Goal: Information Seeking & Learning: Check status

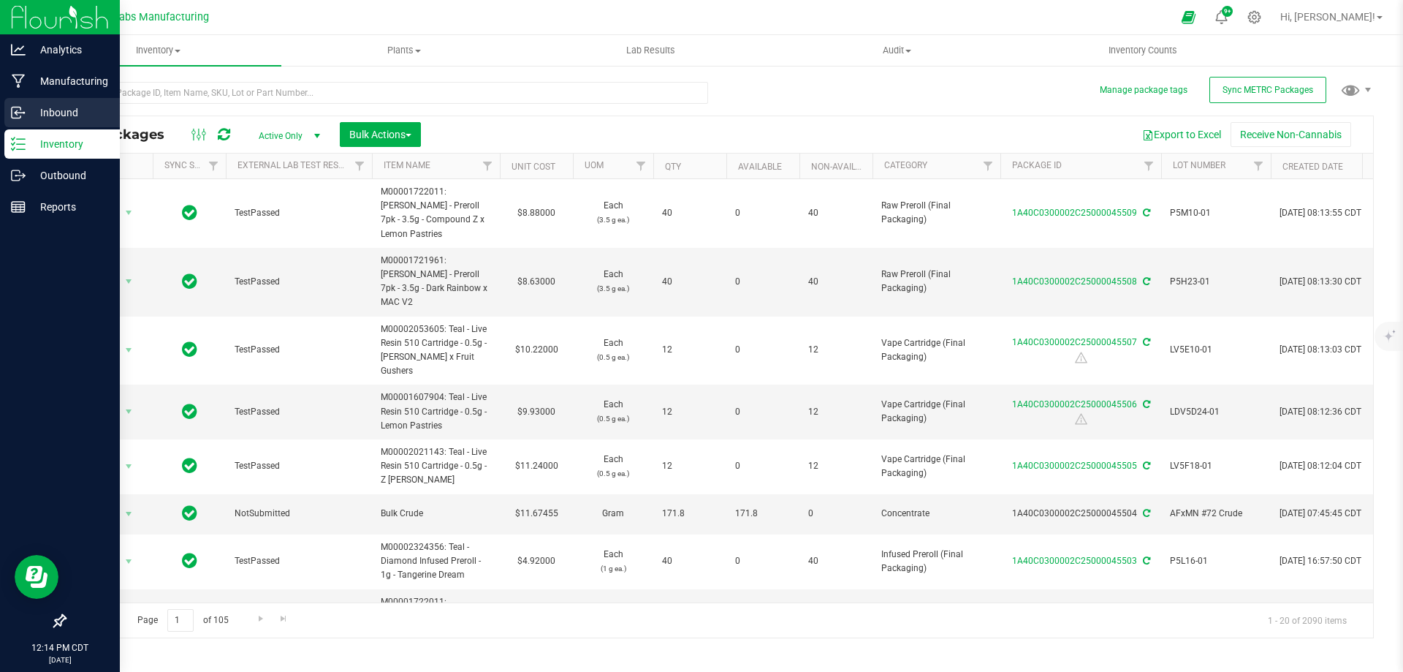
click at [16, 109] on icon at bounding box center [18, 112] width 15 height 15
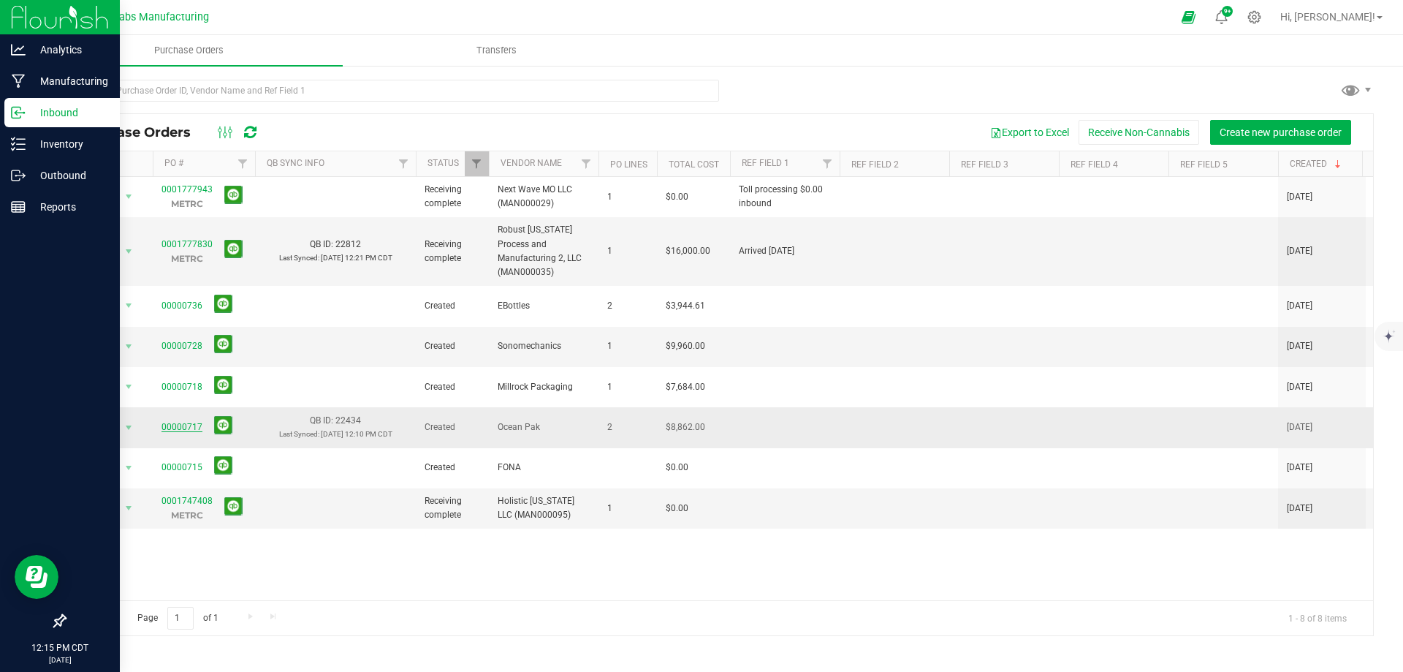
click at [172, 422] on link "00000717" at bounding box center [182, 427] width 41 height 10
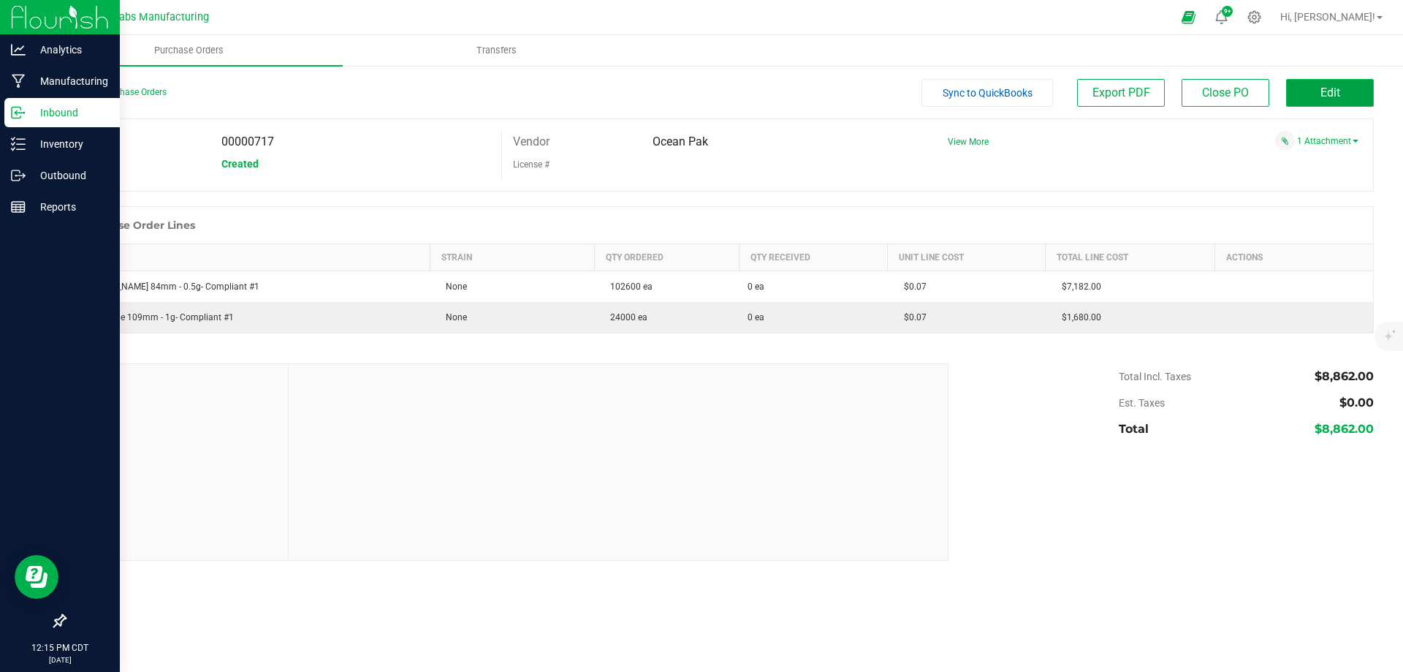
click at [1360, 88] on button "Edit" at bounding box center [1330, 93] width 88 height 28
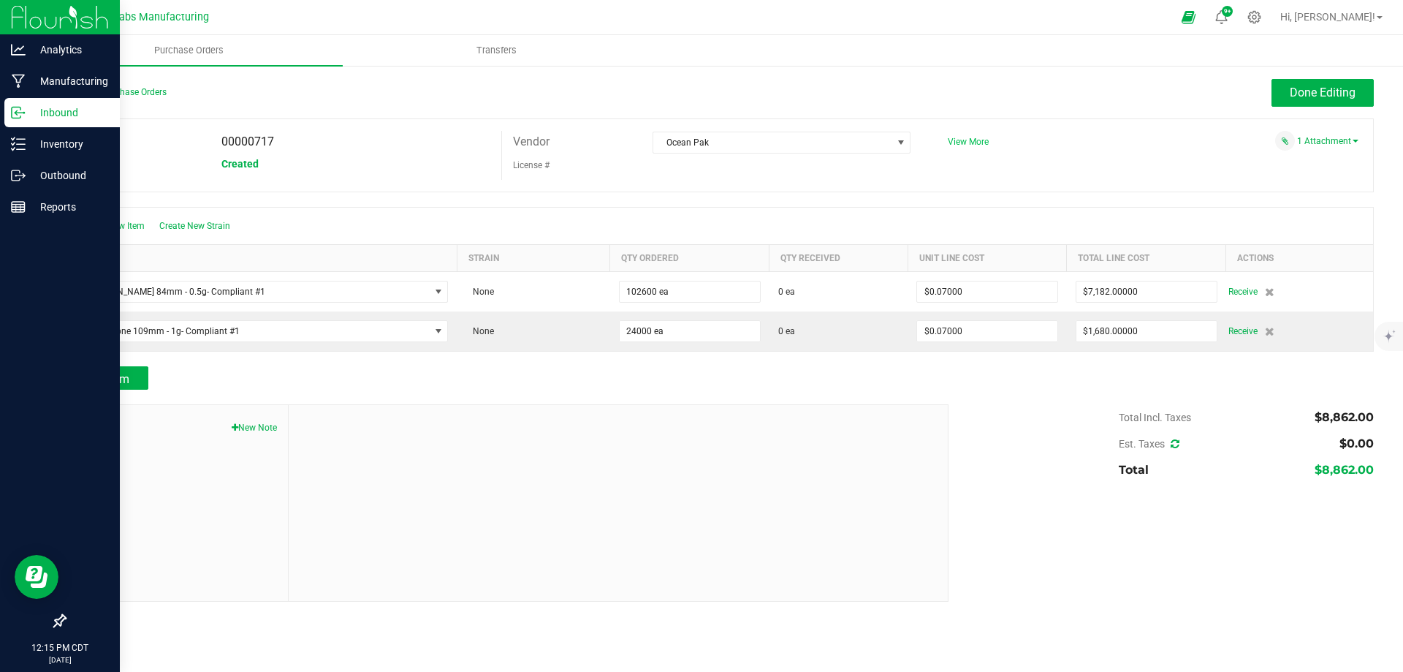
click at [971, 145] on span "View More" at bounding box center [968, 142] width 41 height 10
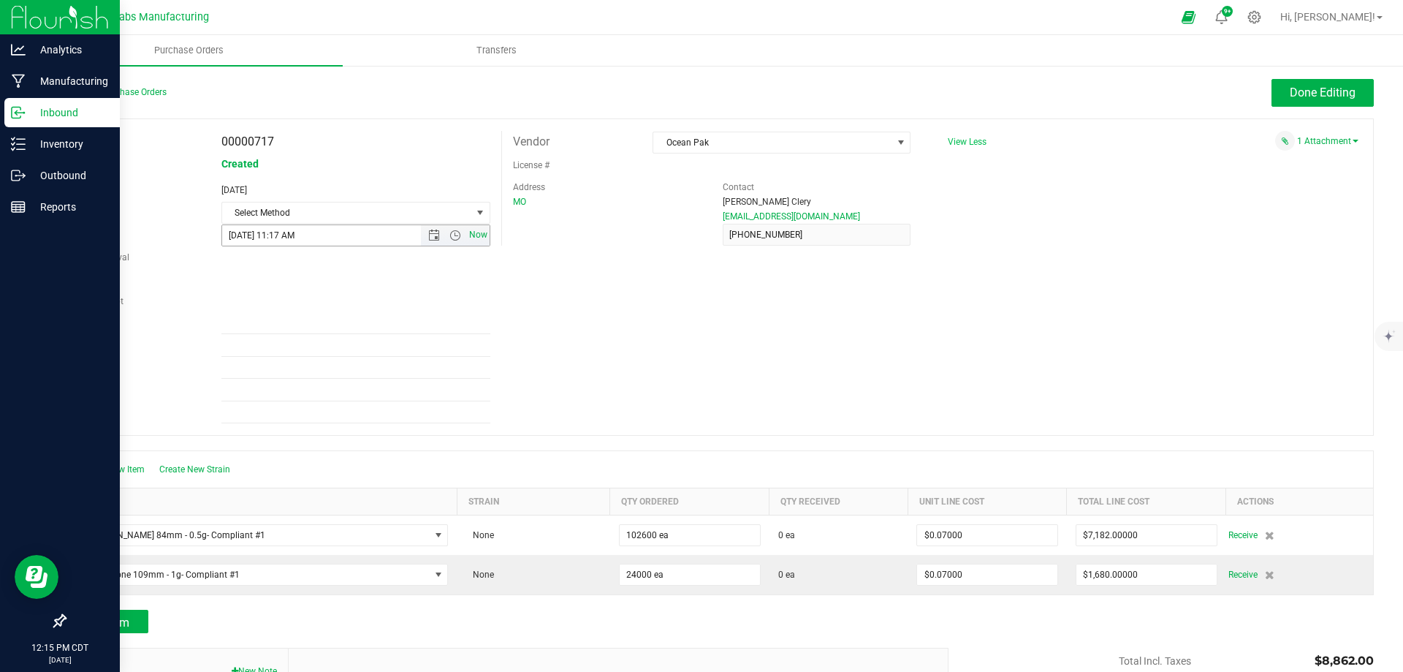
click at [481, 240] on span "Now" at bounding box center [478, 234] width 25 height 21
click at [415, 218] on span "Select Method" at bounding box center [346, 212] width 249 height 20
click at [281, 325] on li "Local Delivery" at bounding box center [353, 325] width 265 height 22
click at [435, 235] on span "Open the date view" at bounding box center [434, 235] width 12 height 12
click at [293, 388] on link "20" at bounding box center [297, 383] width 21 height 23
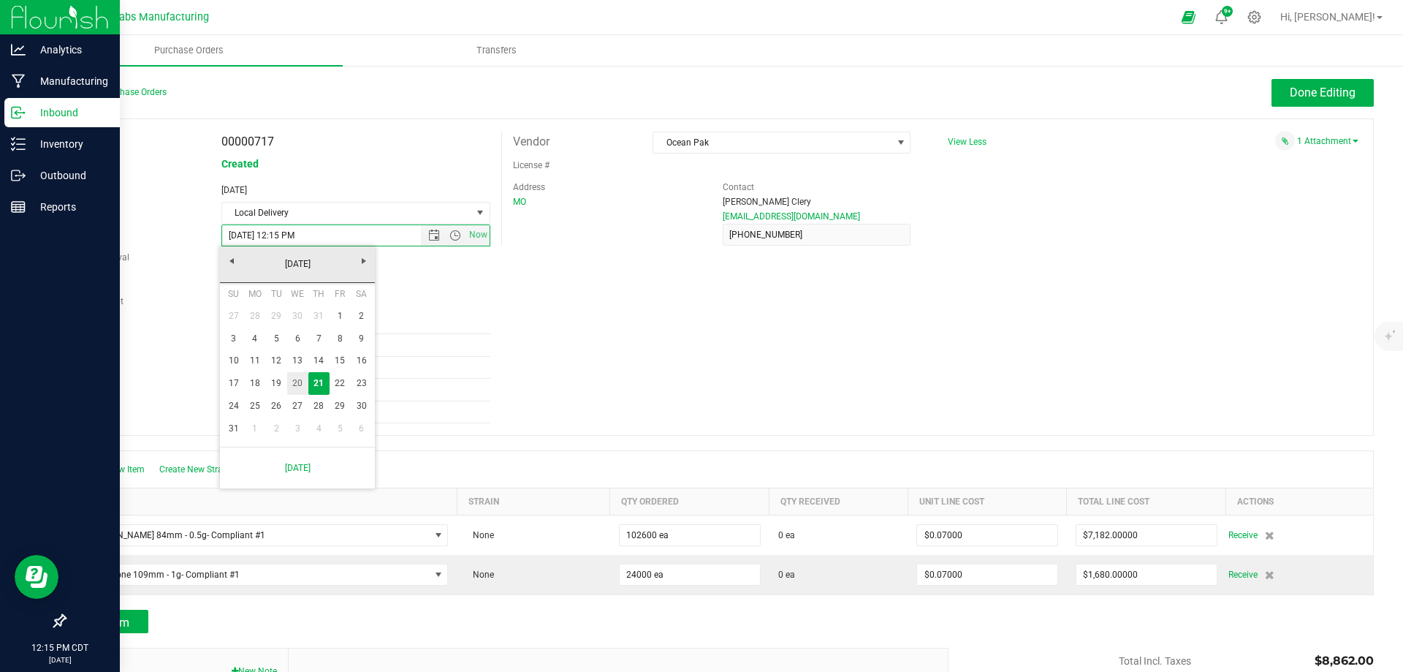
type input "[DATE] 12:15 PM"
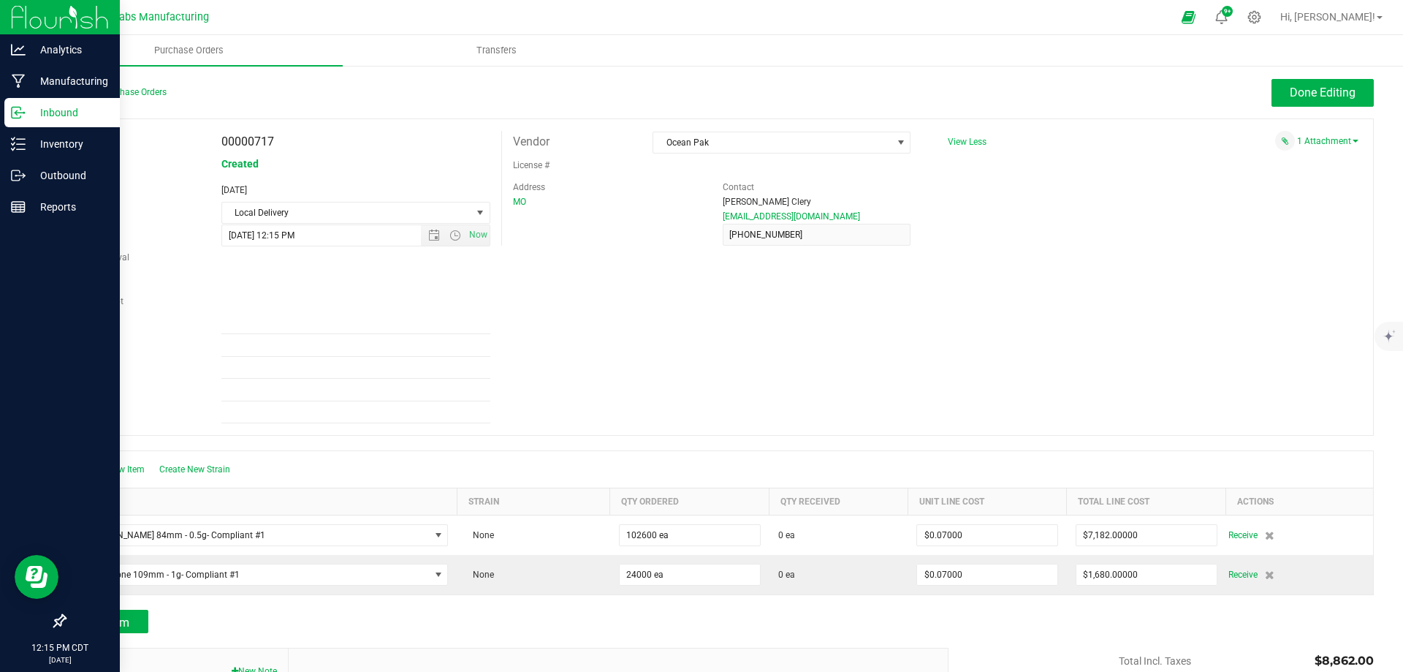
click at [501, 339] on div "PO 00000717 Status Created Created [DATE] Method Local Delivery Select Method U…" at bounding box center [719, 276] width 1310 height 317
click at [375, 325] on input "Ref Field 1" at bounding box center [355, 323] width 269 height 22
type input "[DATE] arrived"
click at [598, 323] on div "PO 00000717 Status Created Created [DATE] Method Local Delivery Select Method U…" at bounding box center [719, 276] width 1310 height 317
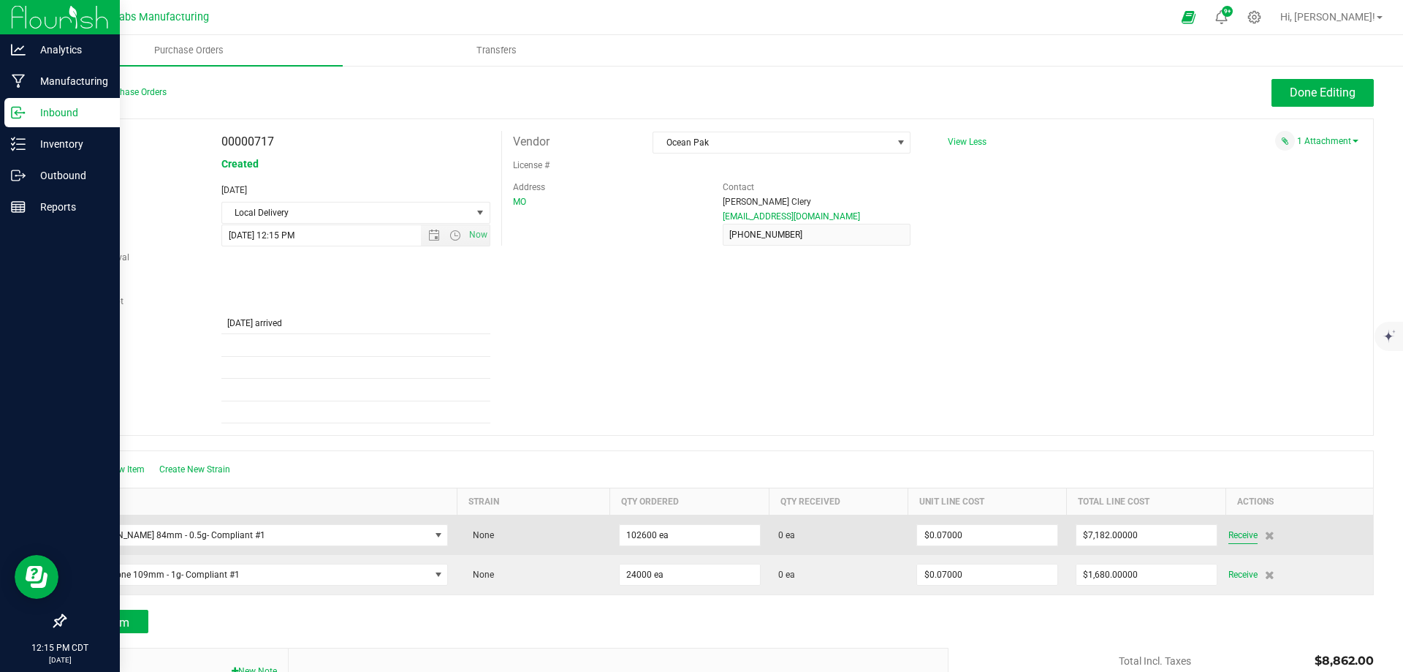
click at [1229, 537] on span "Receive" at bounding box center [1243, 535] width 29 height 18
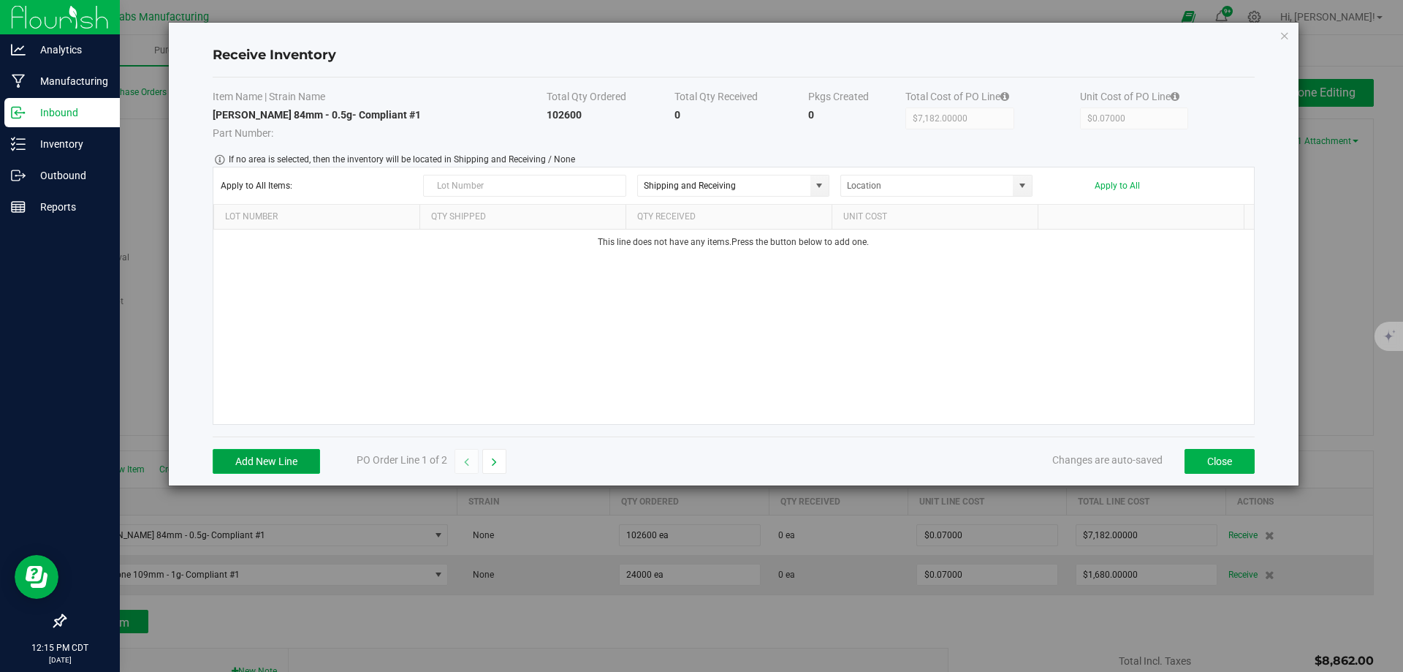
click at [259, 456] on button "Add New Line" at bounding box center [266, 461] width 107 height 25
type input "OP"
click at [1289, 32] on icon "Close modal" at bounding box center [1285, 35] width 10 height 18
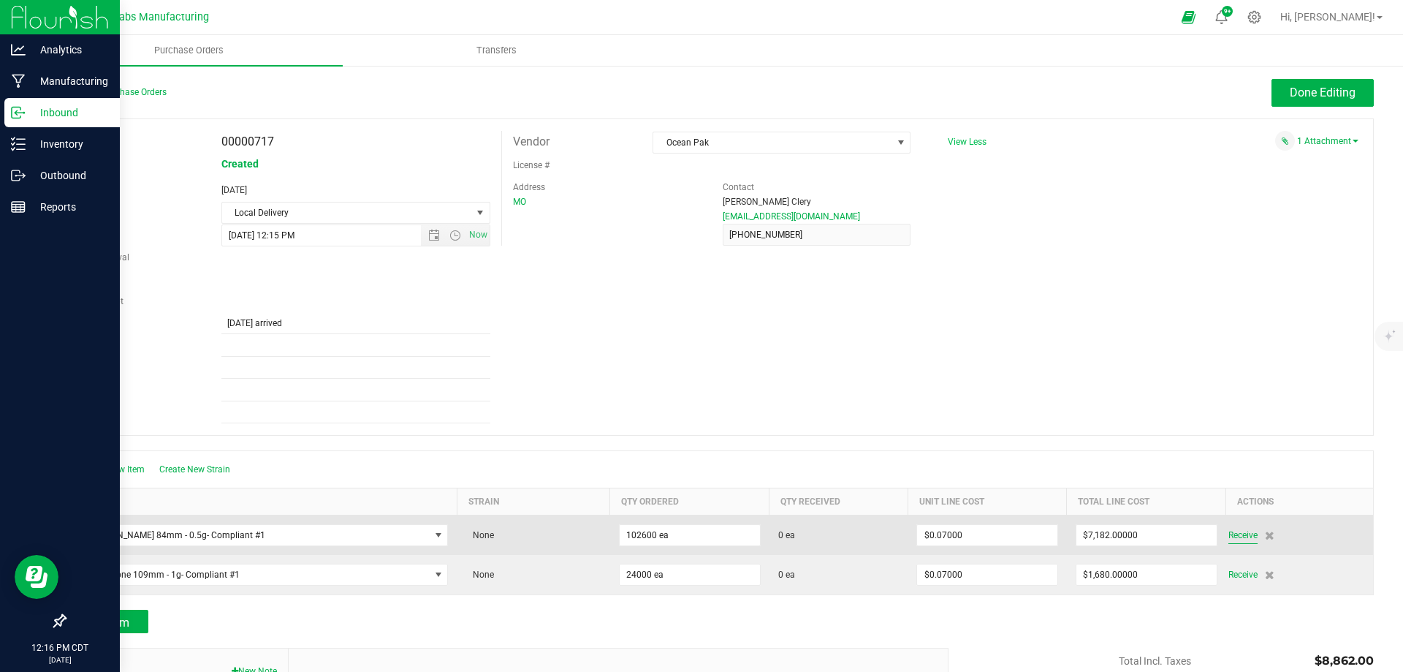
click at [1229, 541] on span "Receive" at bounding box center [1243, 535] width 29 height 18
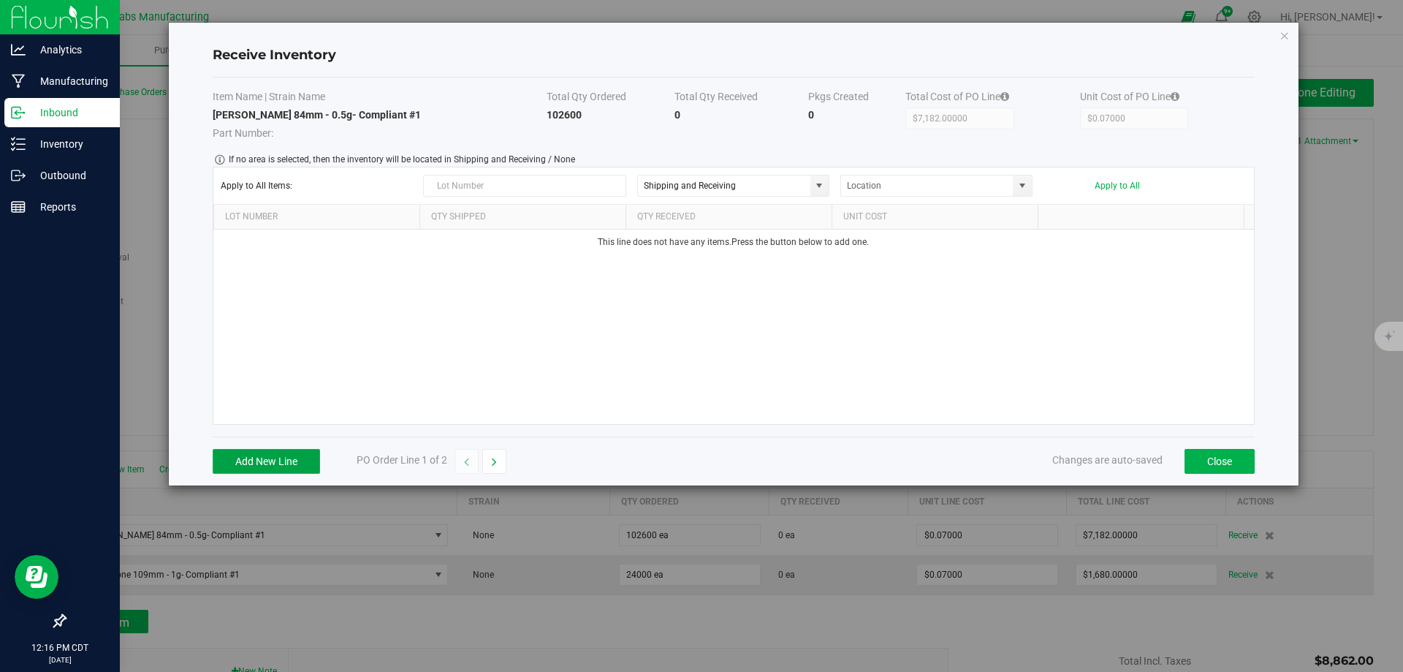
click at [282, 459] on button "Add New Line" at bounding box center [266, 461] width 107 height 25
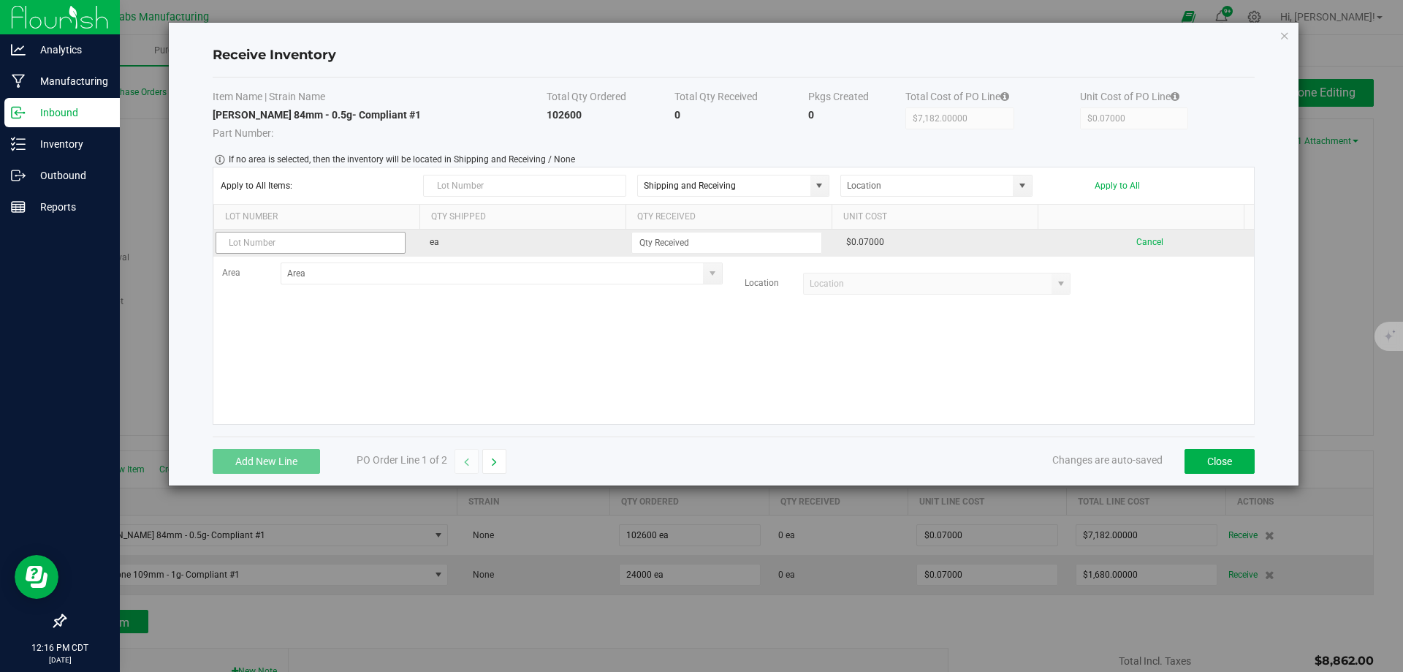
click at [297, 240] on input "text" at bounding box center [311, 243] width 191 height 22
type input "OP8.21.25"
click at [682, 238] on input at bounding box center [726, 242] width 189 height 20
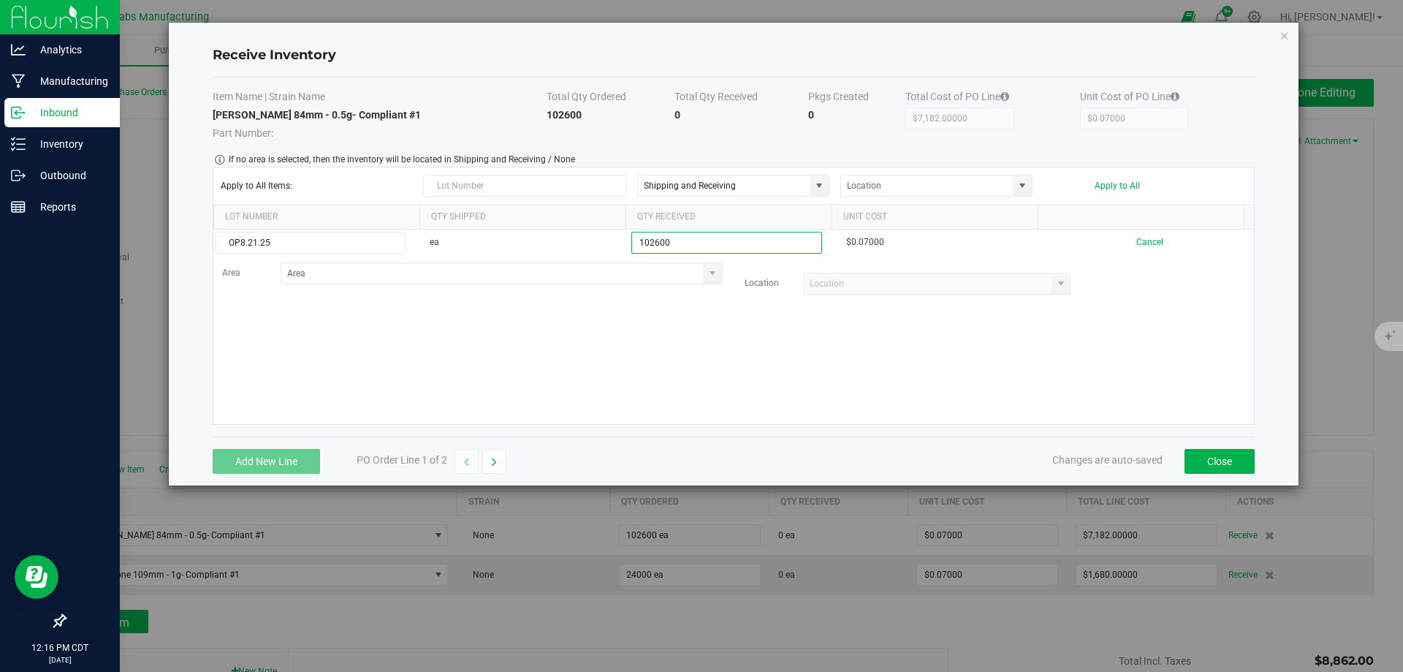
type input "102600 ea"
click at [743, 335] on kendo-grid-list "OP8.21.25 ea 102600 ea $0.07000 Cancel Area Location" at bounding box center [733, 326] width 1041 height 194
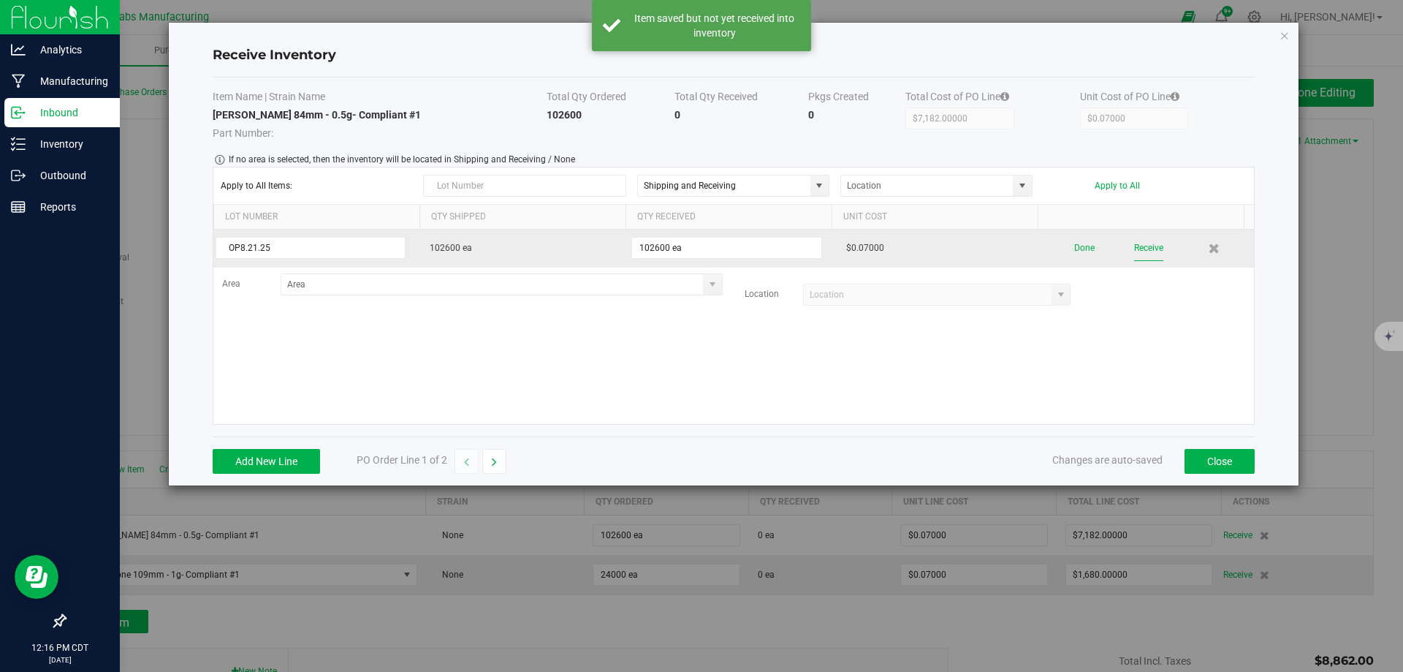
click at [1138, 243] on button "Receive" at bounding box center [1148, 248] width 29 height 26
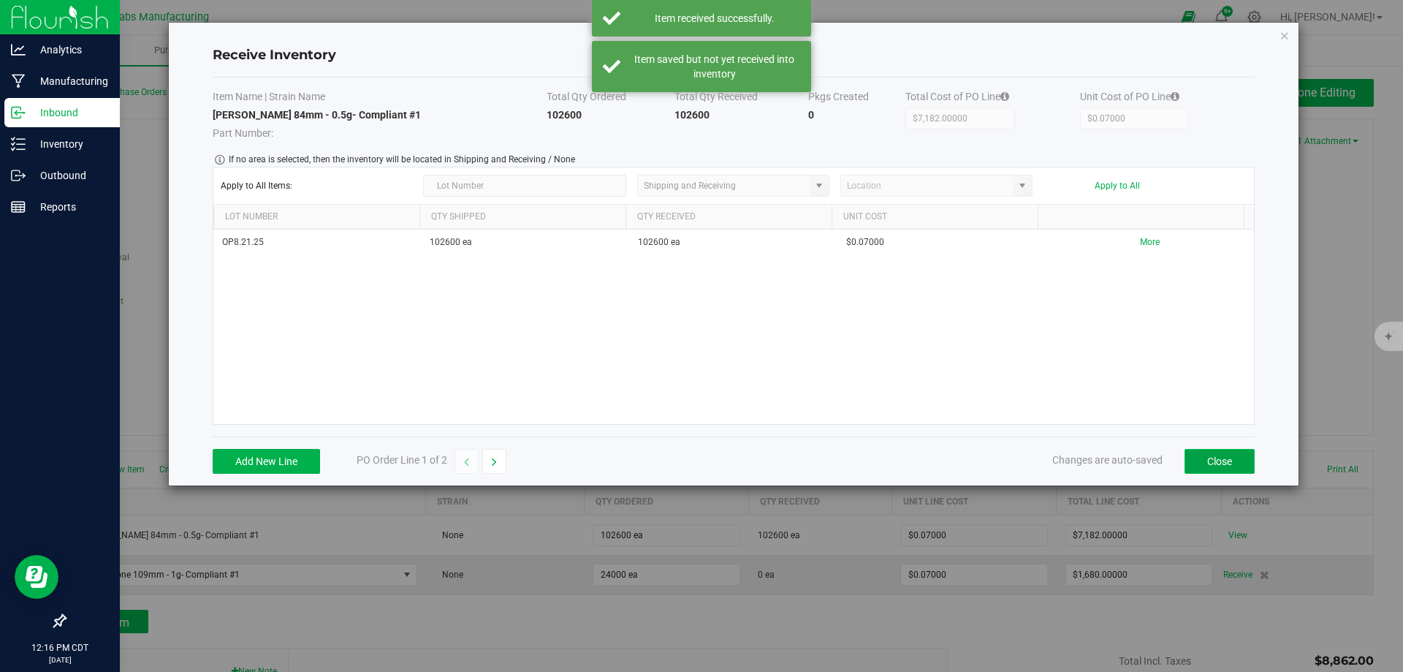
click at [1216, 459] on button "Close" at bounding box center [1220, 461] width 70 height 25
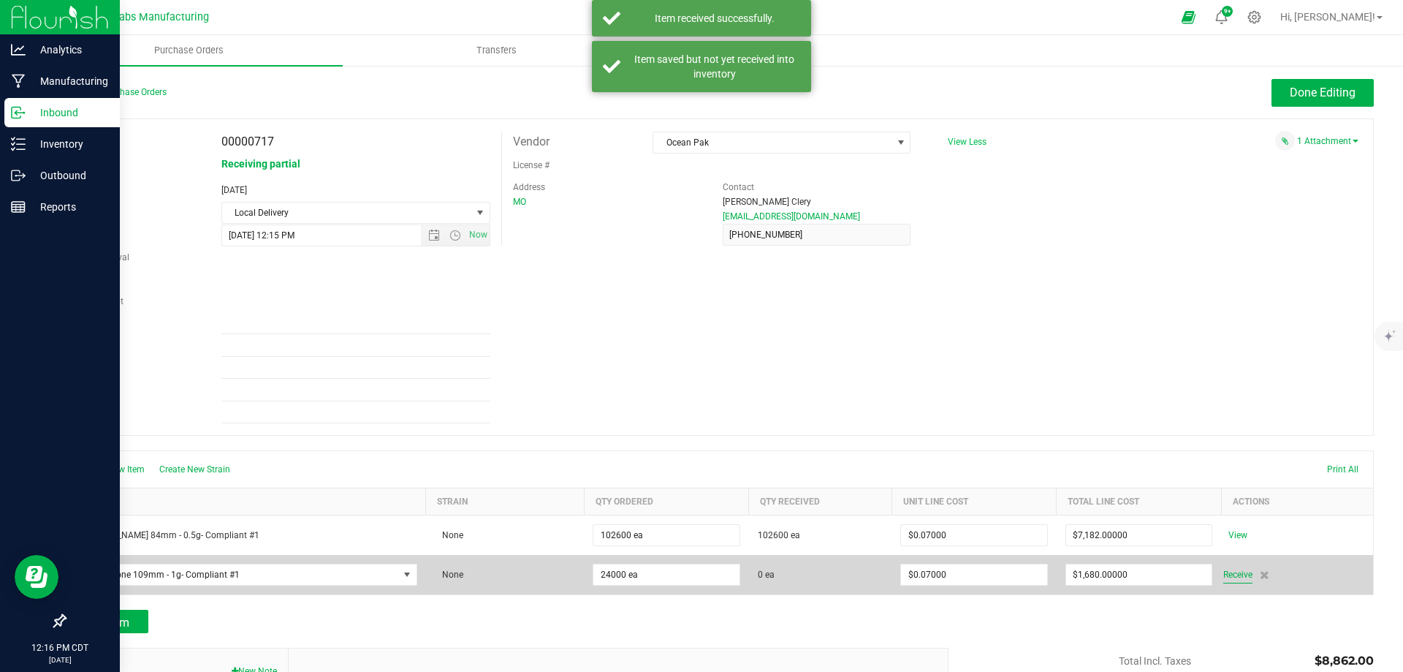
click at [1231, 574] on span "Receive" at bounding box center [1237, 575] width 29 height 18
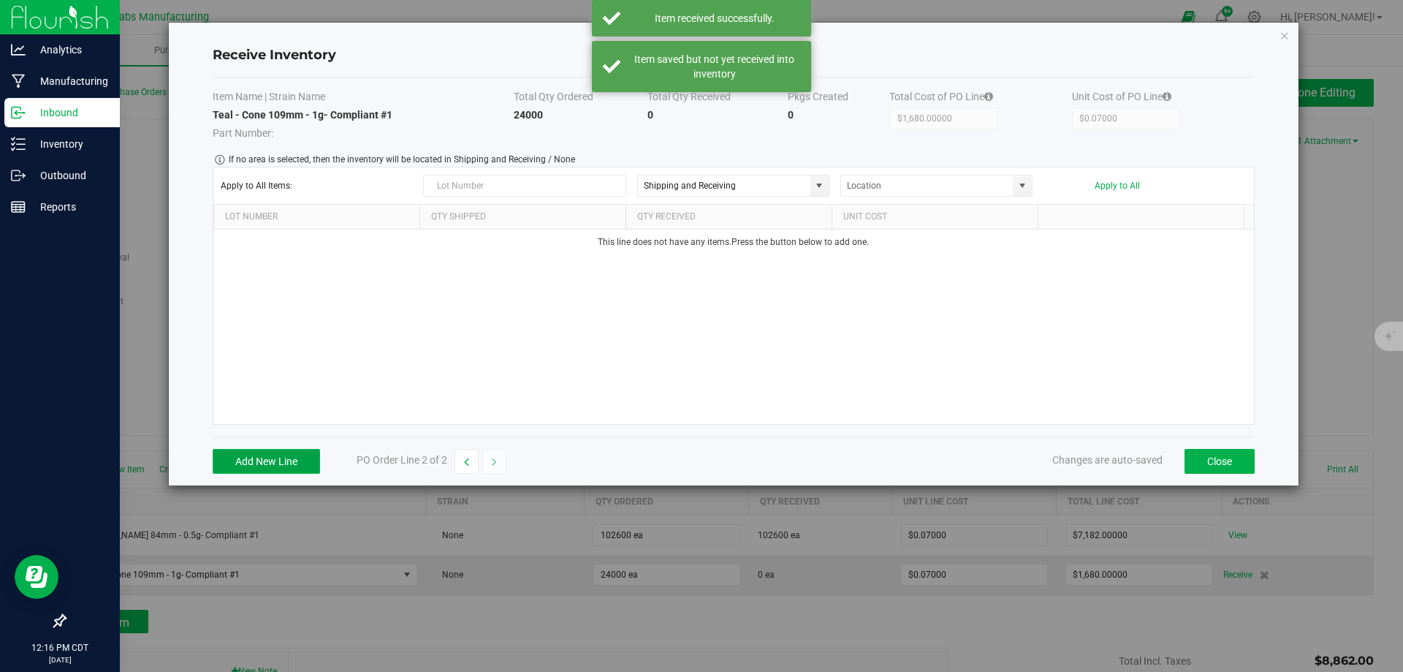
click at [259, 469] on button "Add New Line" at bounding box center [266, 461] width 107 height 25
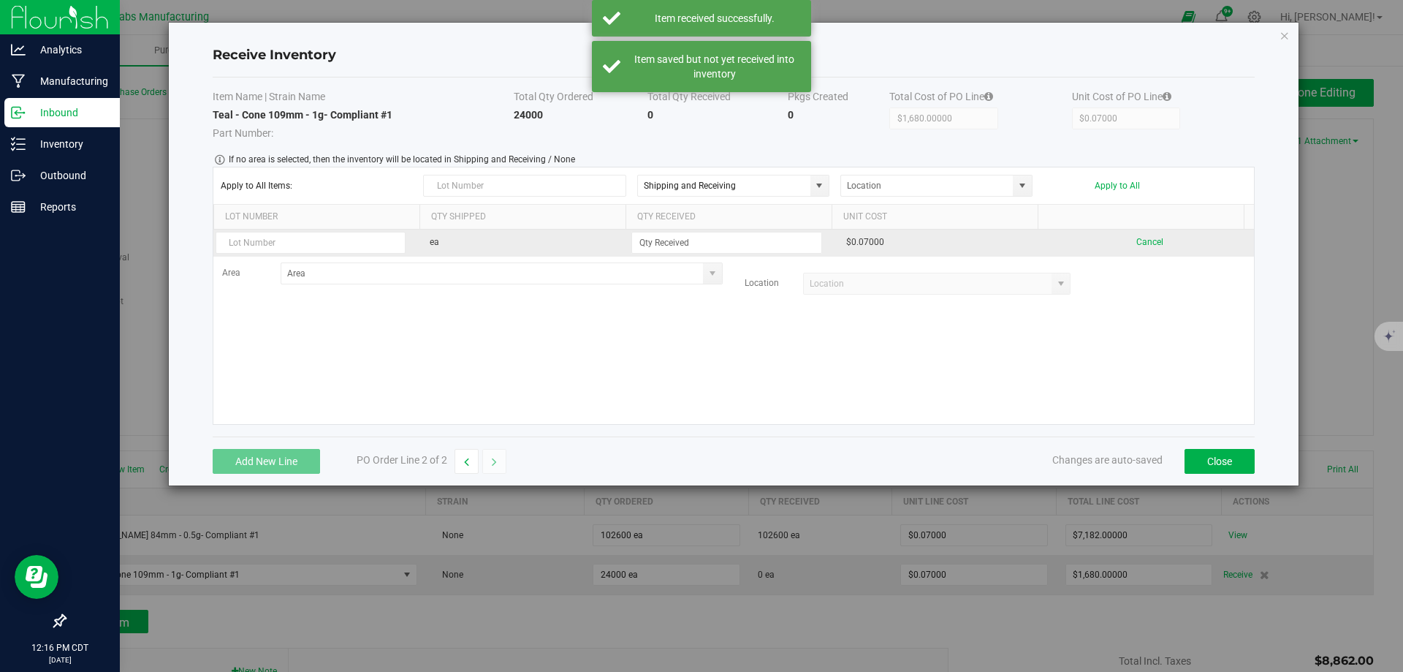
click at [324, 229] on td at bounding box center [317, 242] width 208 height 27
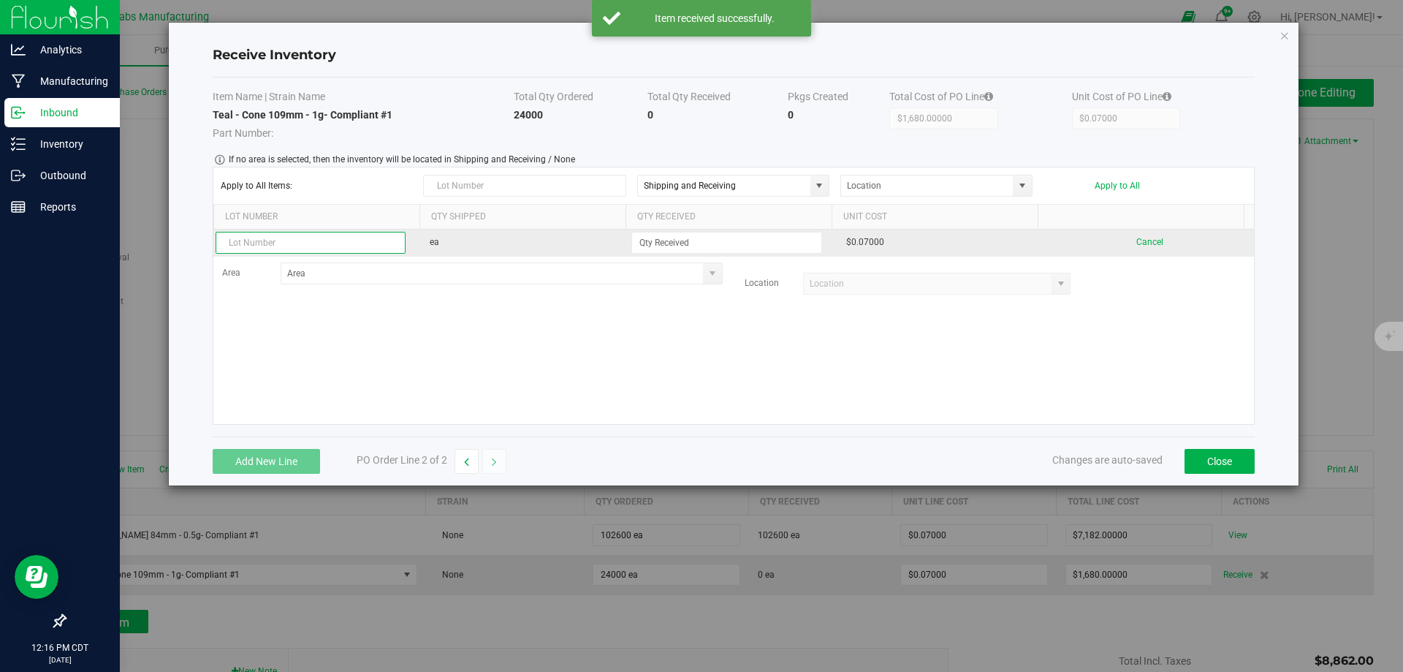
click at [328, 239] on input "text" at bounding box center [311, 243] width 191 height 22
type input "OP8.21.25"
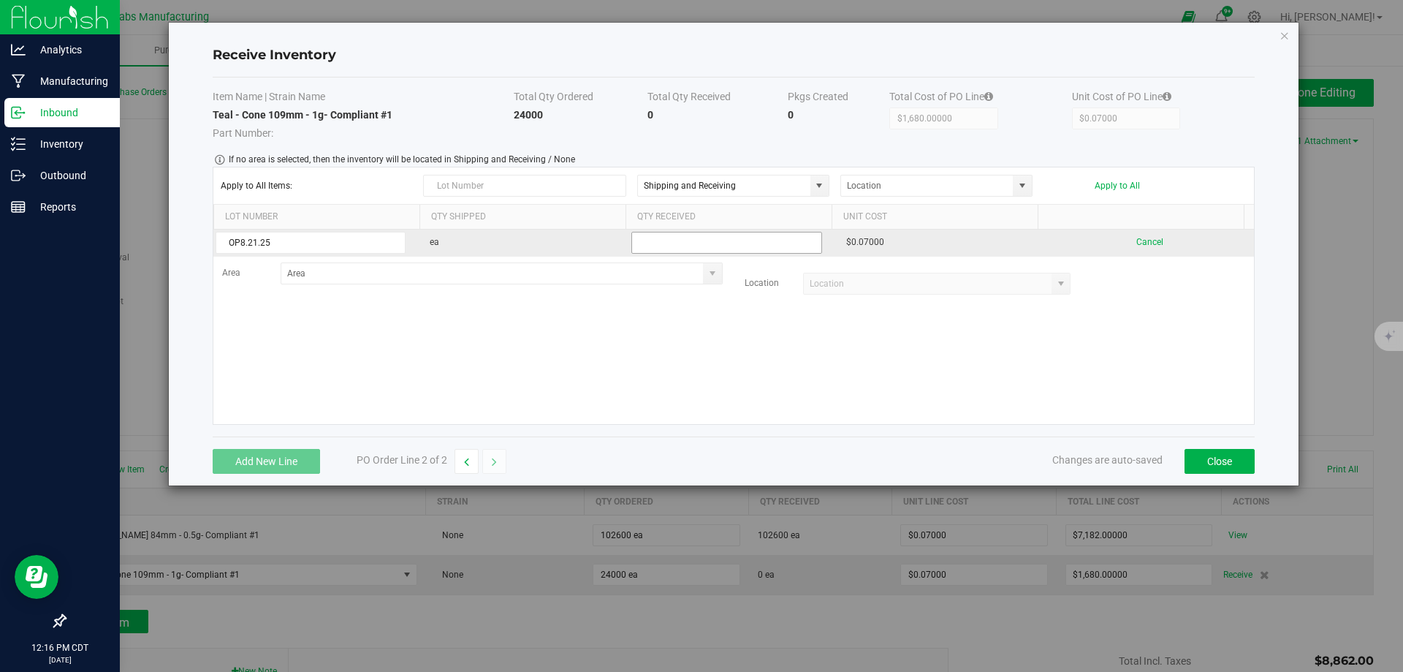
click at [703, 246] on input at bounding box center [726, 242] width 189 height 20
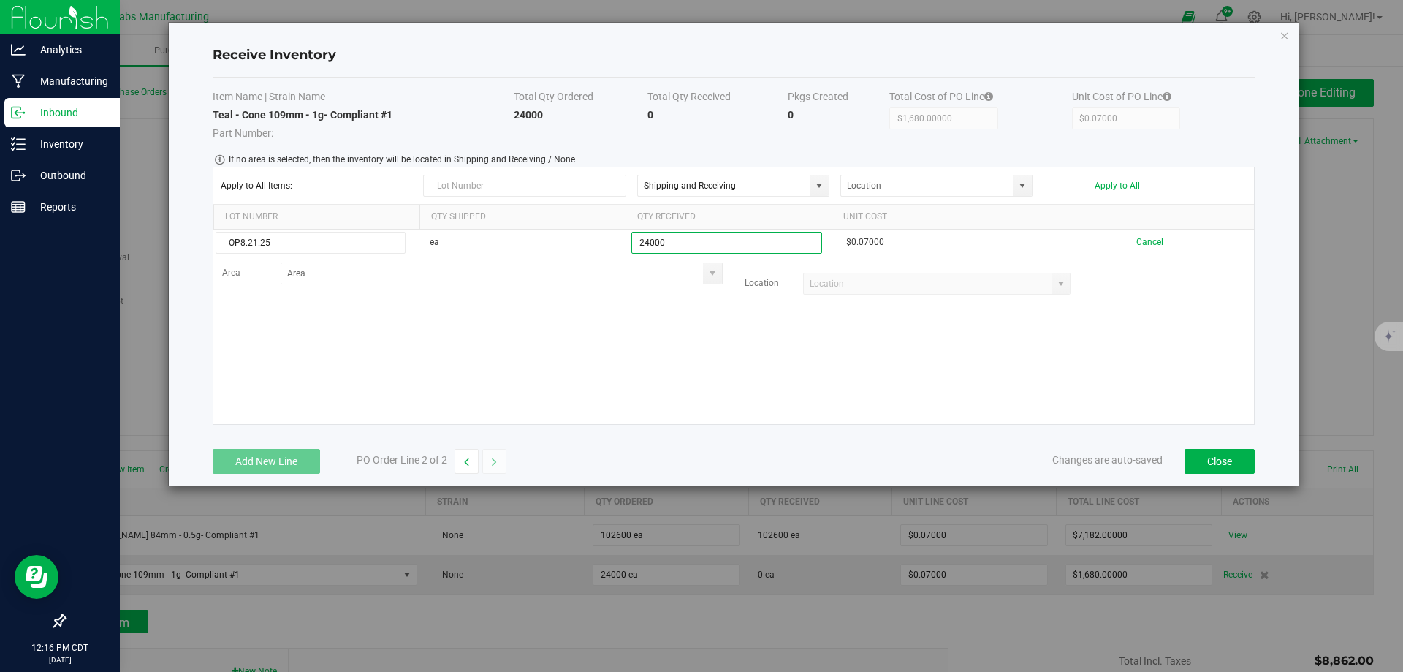
type input "24000 ea"
click at [800, 358] on kendo-grid-list "OP8.21.25 ea 24000 ea $0.07000 Cancel Area Location Loading" at bounding box center [733, 326] width 1041 height 194
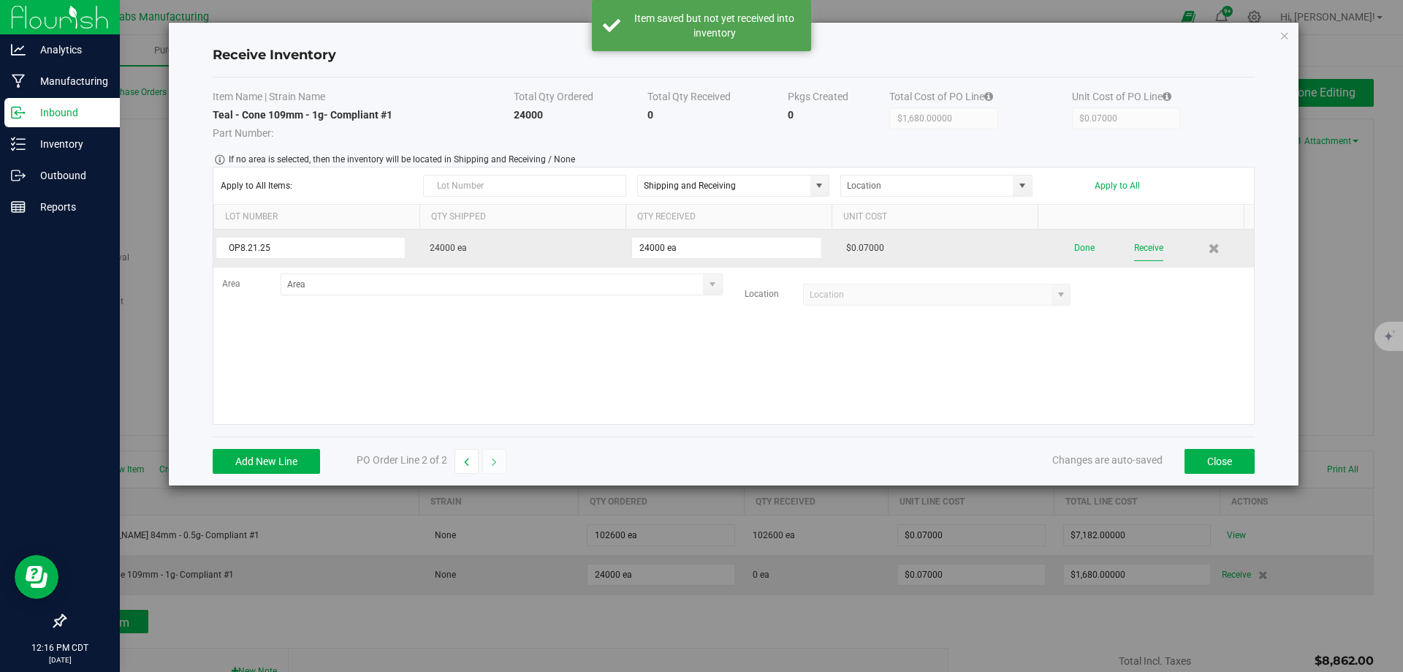
click at [1143, 246] on button "Receive" at bounding box center [1148, 248] width 29 height 26
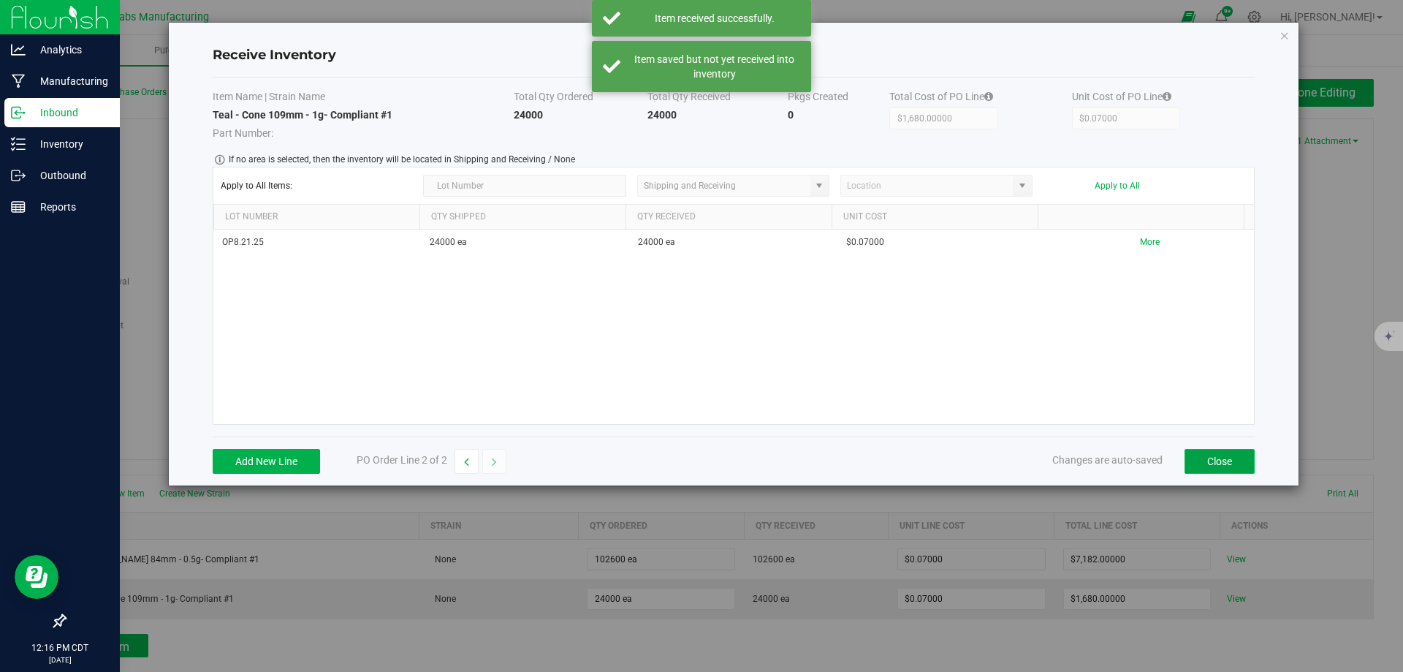
click at [1227, 460] on button "Close" at bounding box center [1220, 461] width 70 height 25
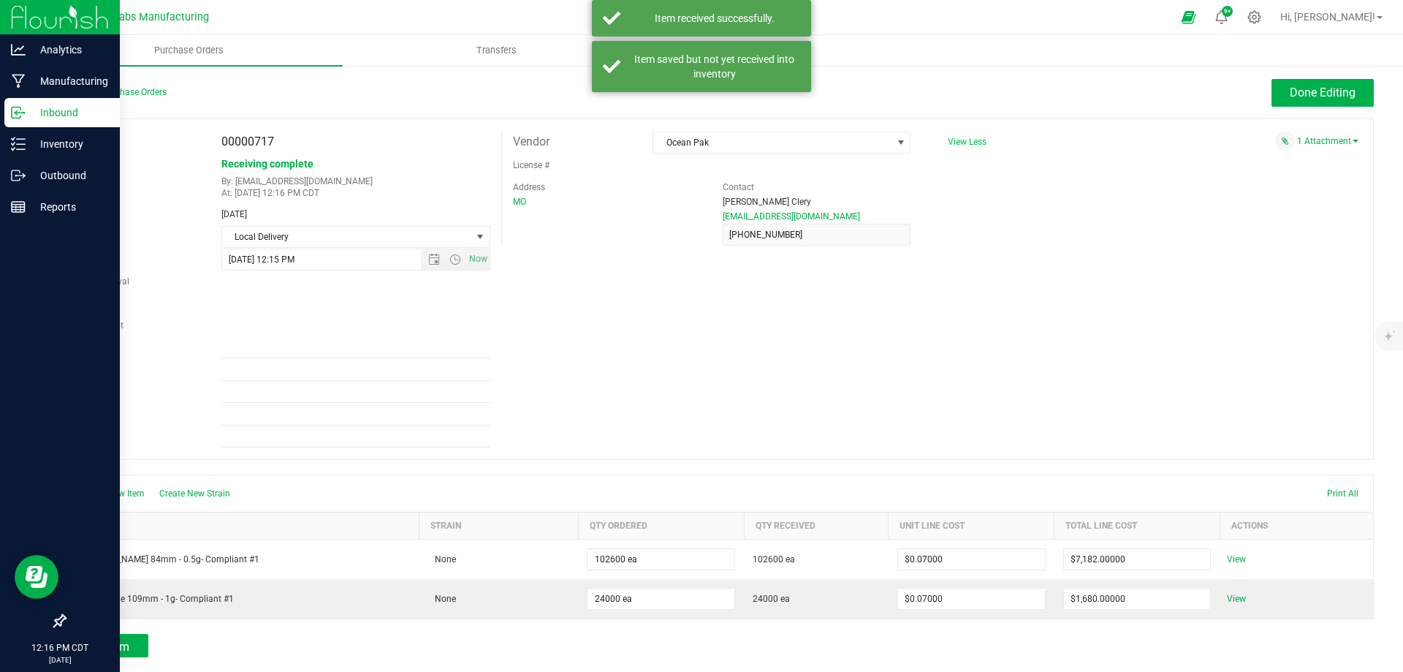
click at [1140, 474] on div at bounding box center [719, 467] width 1310 height 15
click at [1302, 81] on button "Done Editing" at bounding box center [1323, 93] width 102 height 28
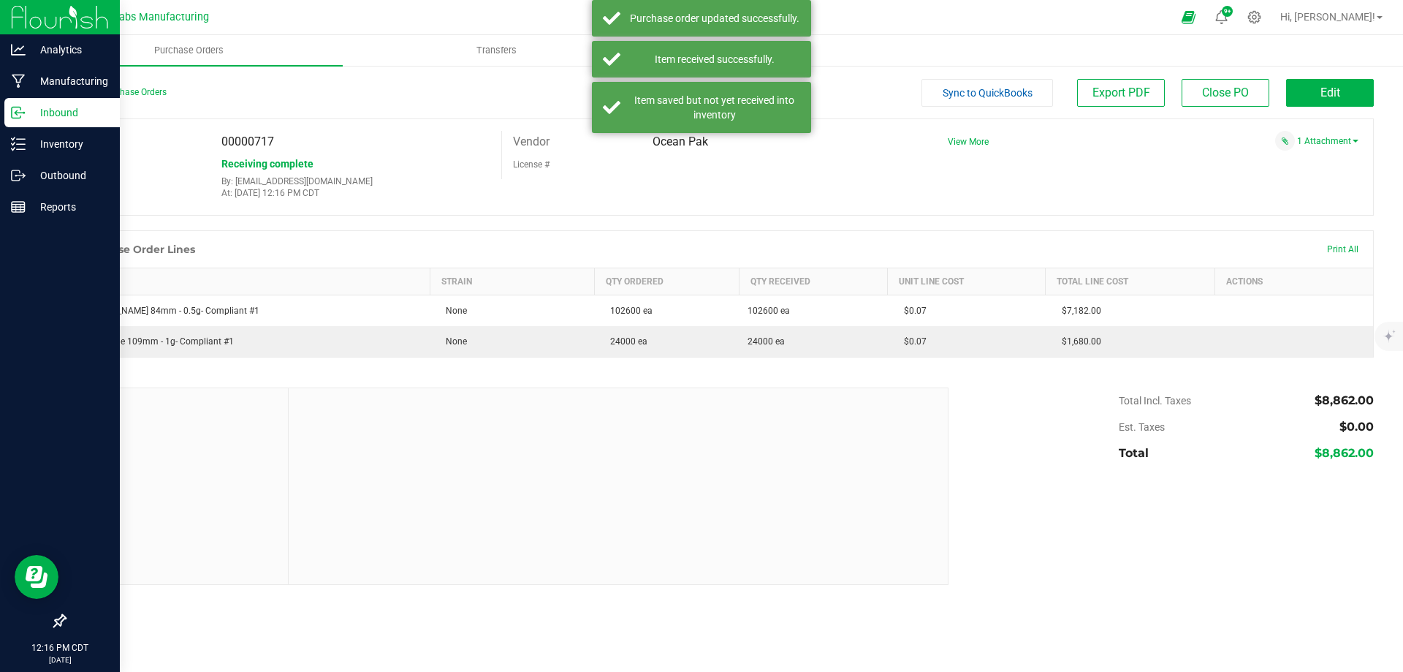
click at [1229, 110] on div "Back to Purchase Orders Sync to QuickBooks Export PDF Close PO Edit" at bounding box center [719, 98] width 1310 height 39
click at [1226, 96] on span "Close PO" at bounding box center [1225, 93] width 47 height 14
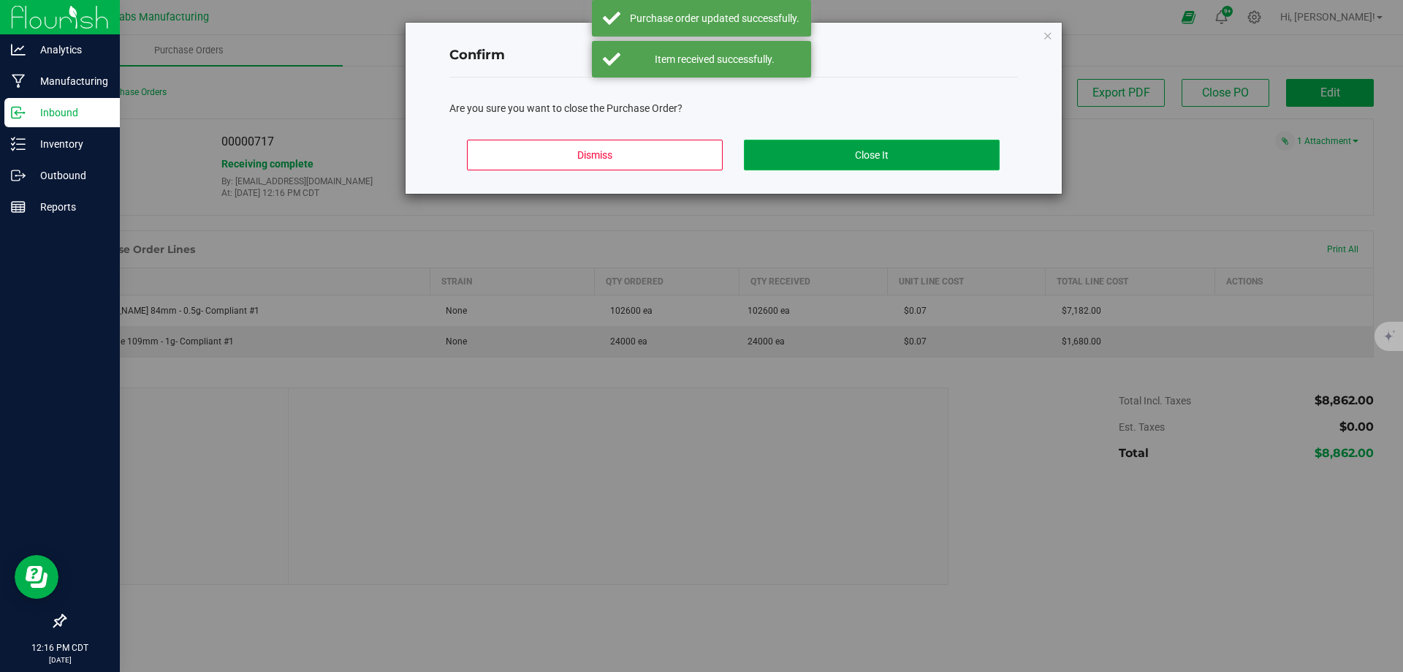
click at [863, 159] on button "Close It" at bounding box center [872, 155] width 256 height 31
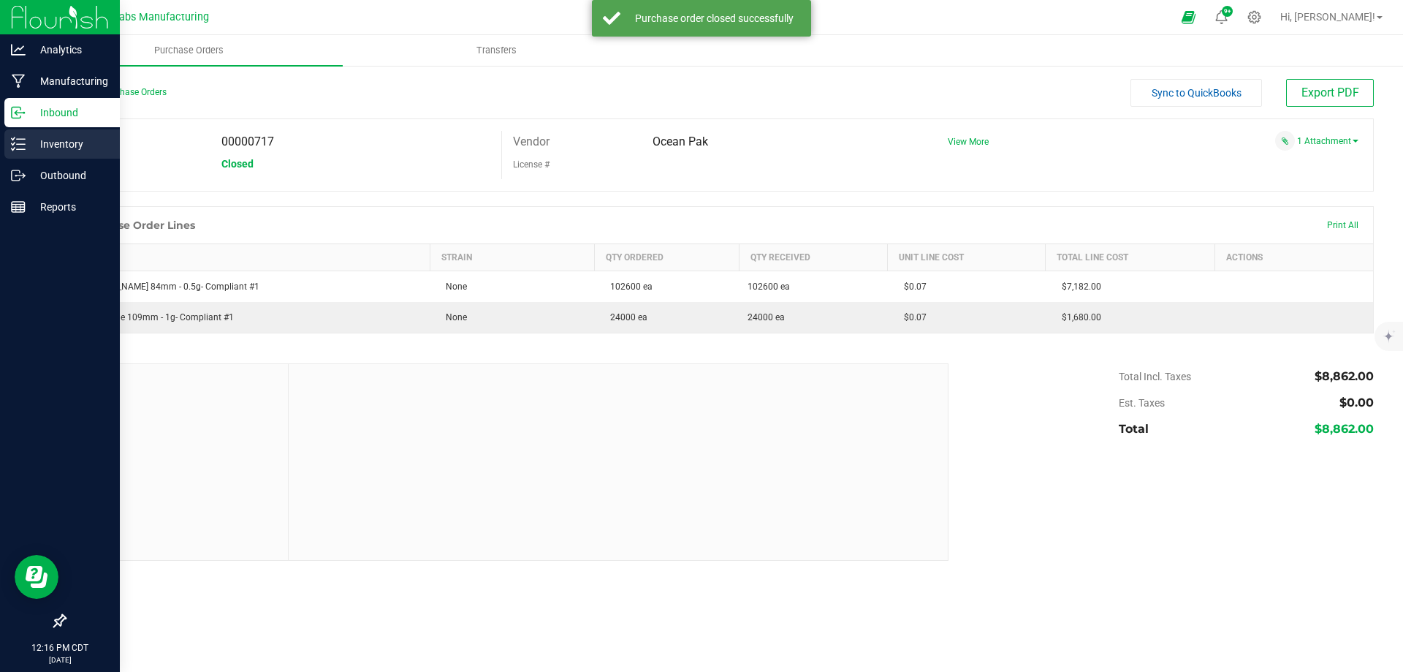
click at [45, 141] on p "Inventory" at bounding box center [70, 144] width 88 height 18
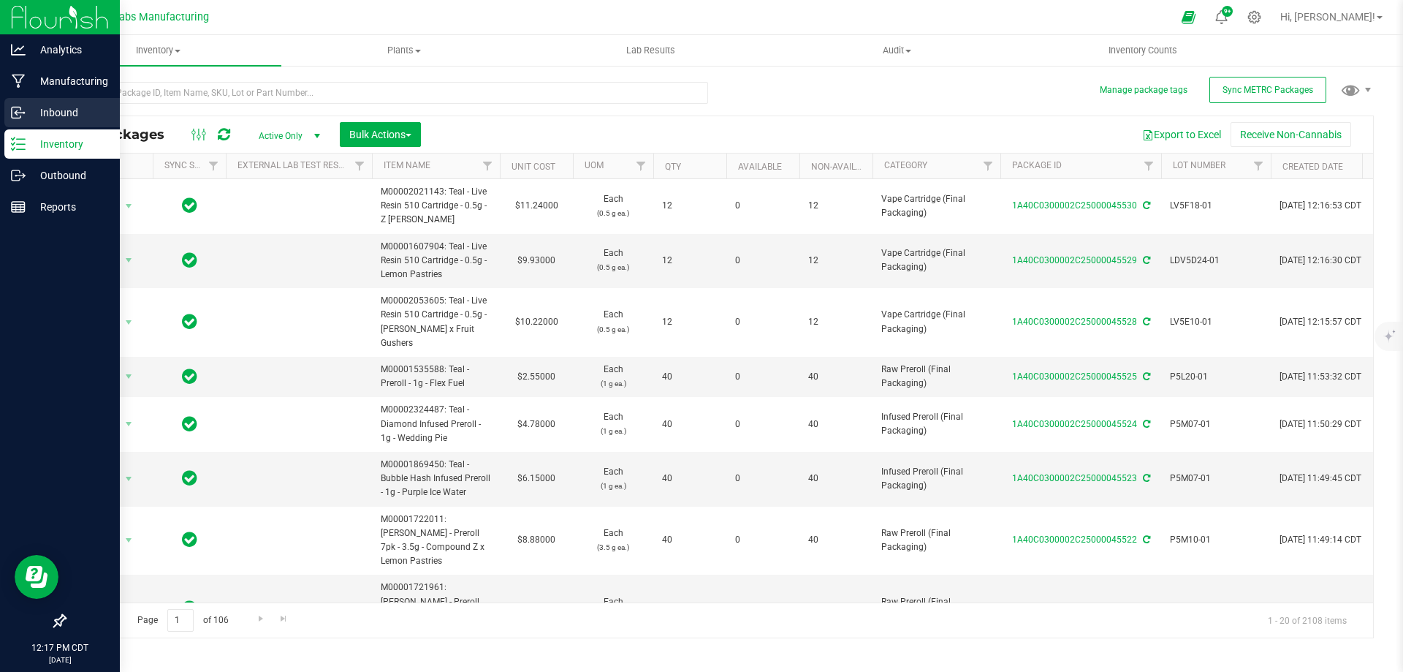
click at [53, 115] on p "Inbound" at bounding box center [70, 113] width 88 height 18
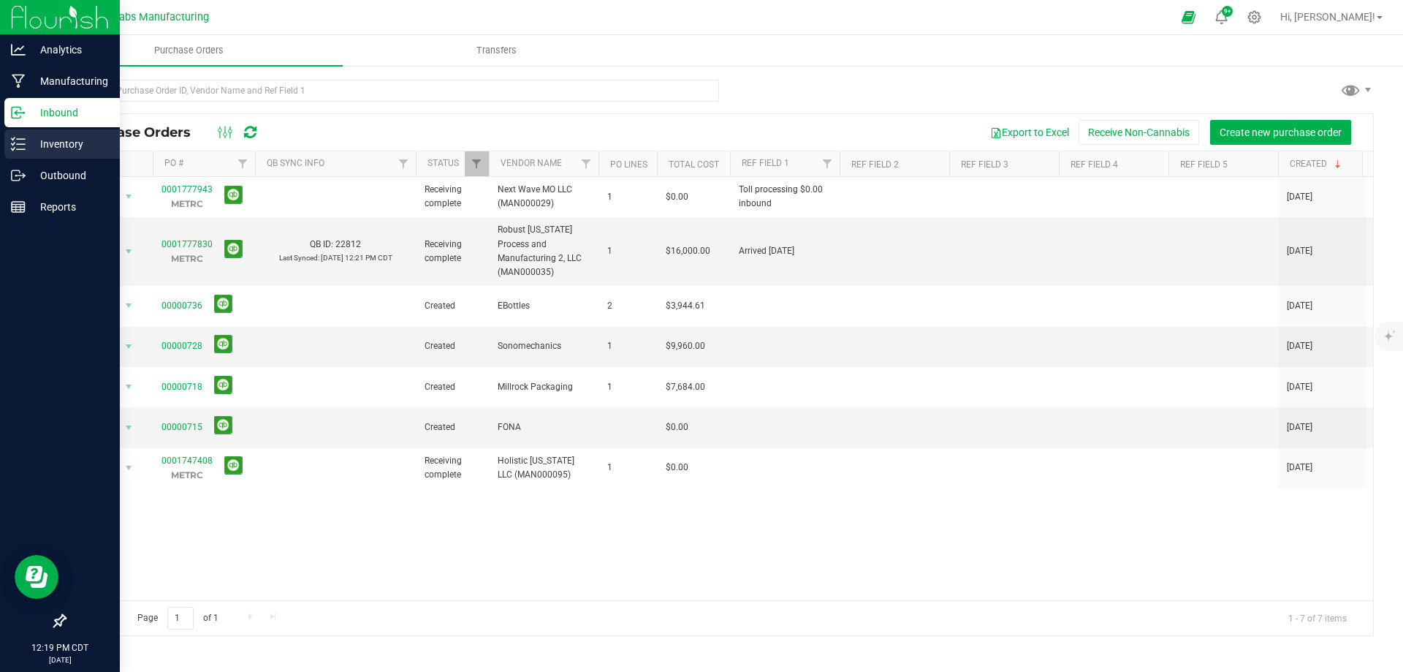
click at [19, 133] on div "Inventory" at bounding box center [61, 143] width 115 height 29
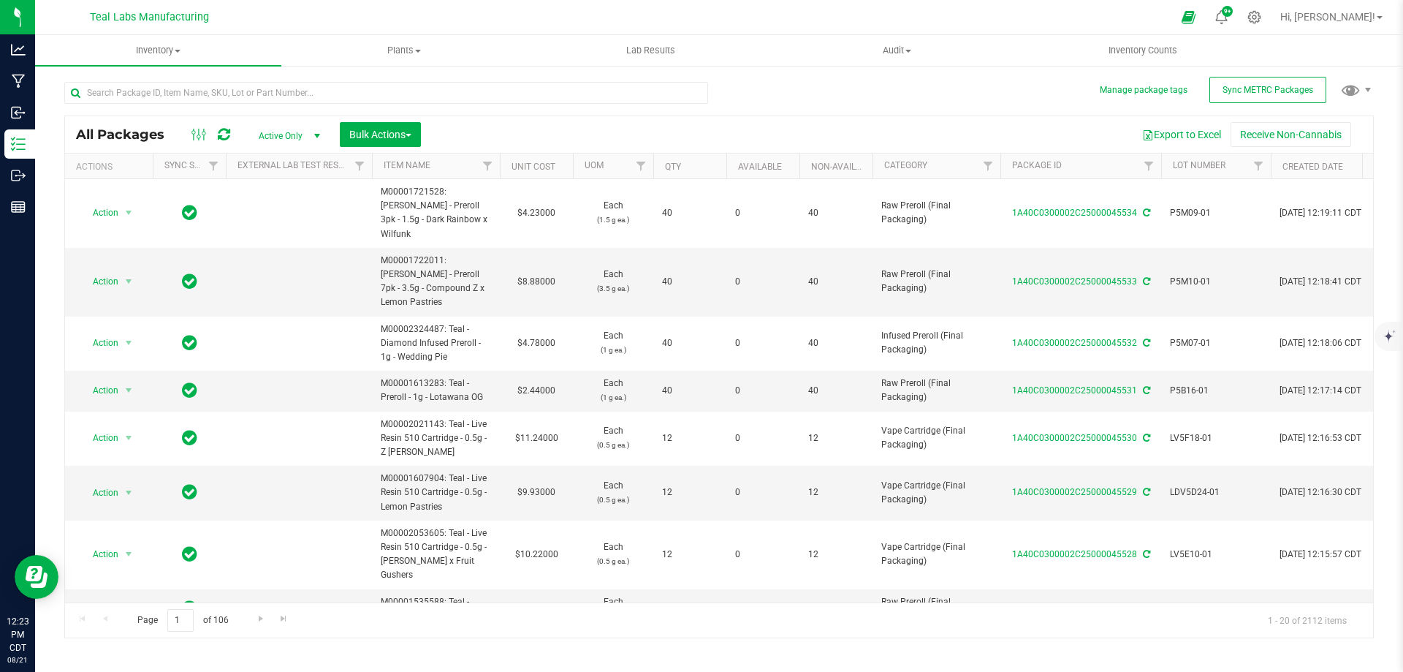
click at [580, 135] on div "Export to Excel Receive Non-Cannabis" at bounding box center [897, 134] width 930 height 25
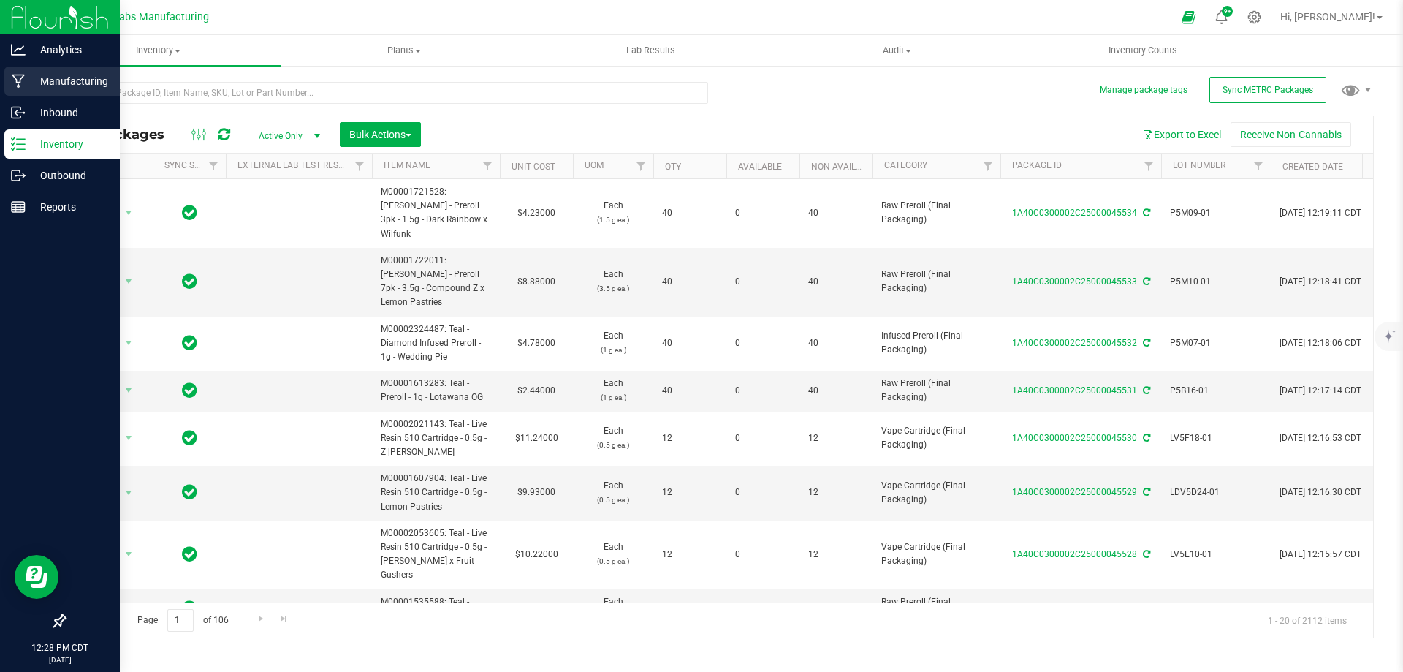
click at [63, 96] on link "Manufacturing" at bounding box center [60, 82] width 120 height 31
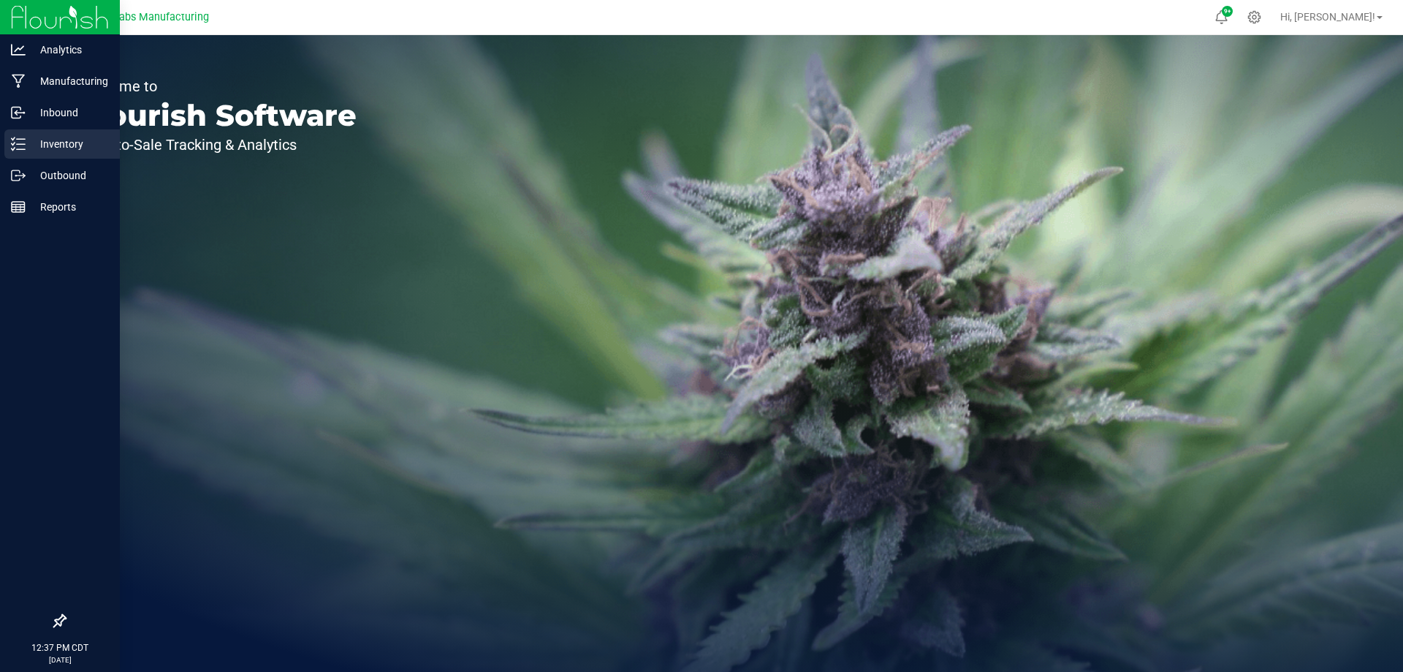
click at [39, 138] on p "Inventory" at bounding box center [70, 144] width 88 height 18
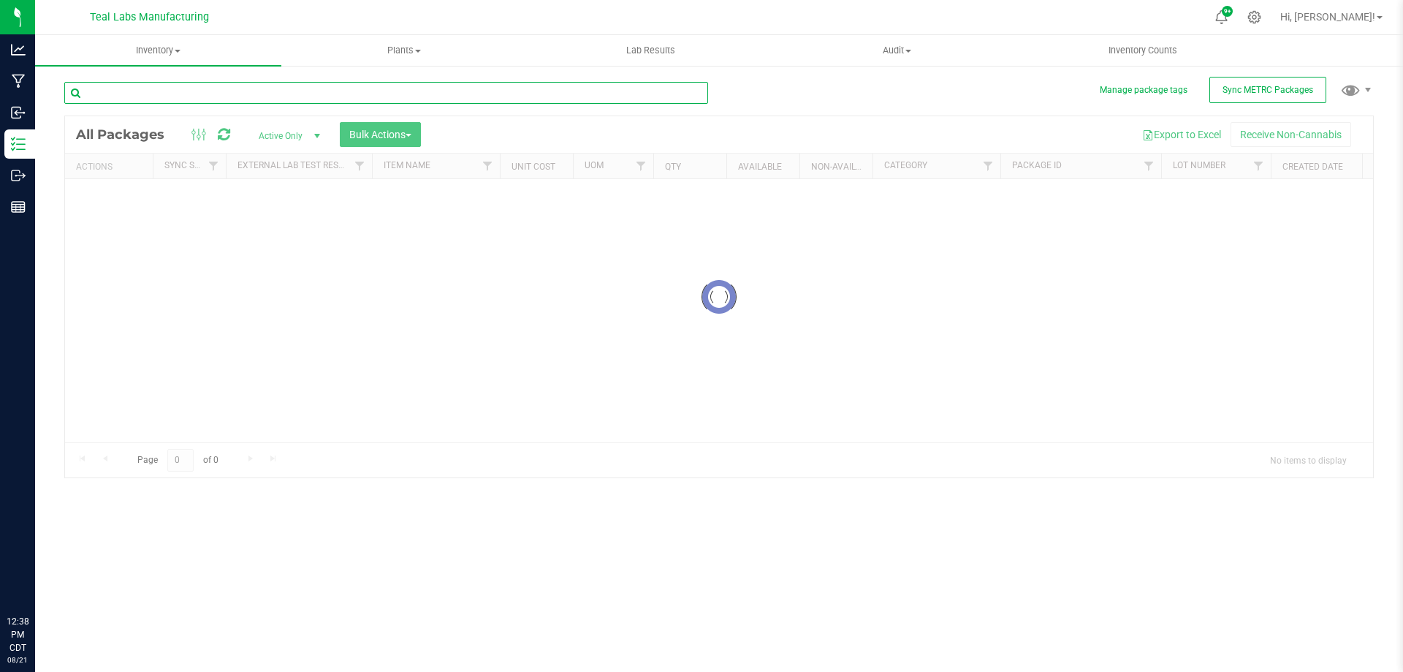
click at [277, 98] on input "text" at bounding box center [386, 93] width 644 height 22
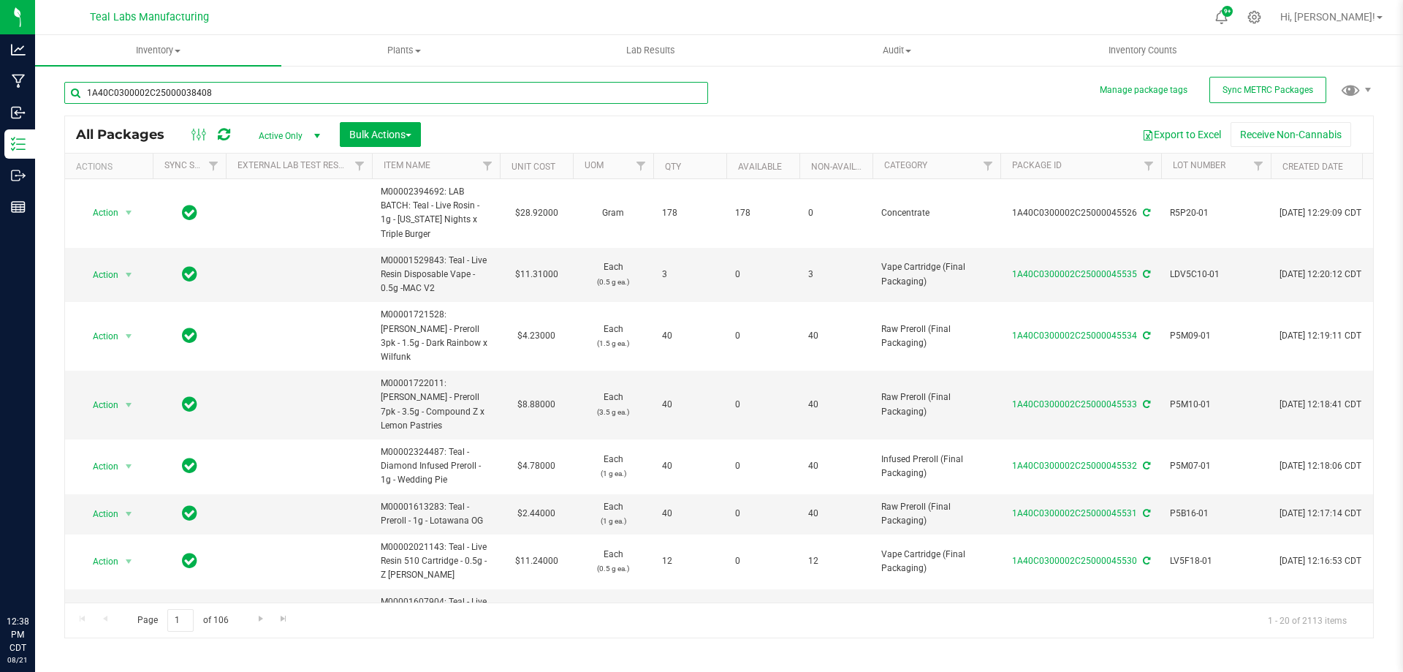
type input "1A40C0300002C25000038408"
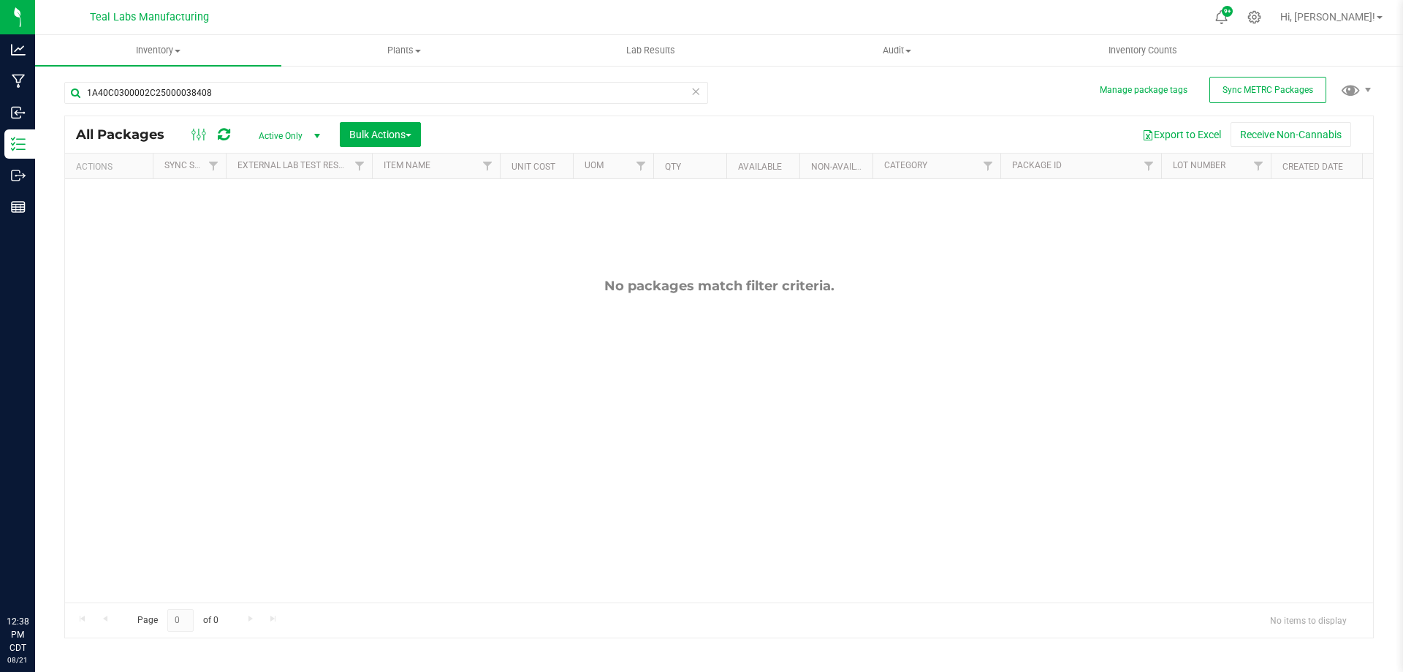
click at [265, 134] on span "Active Only" at bounding box center [286, 136] width 80 height 20
click at [278, 222] on li "All" at bounding box center [285, 224] width 79 height 22
click at [129, 221] on span "select" at bounding box center [129, 217] width 12 height 12
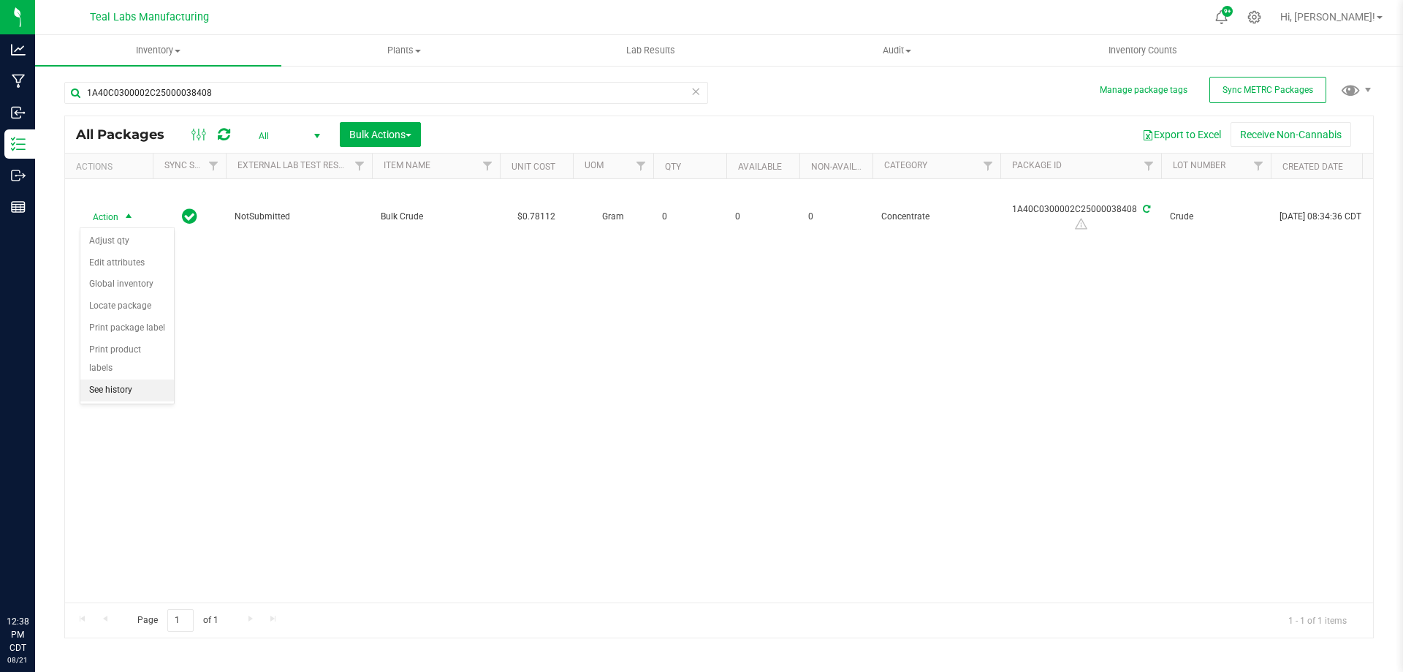
click at [136, 379] on li "See history" at bounding box center [127, 390] width 94 height 22
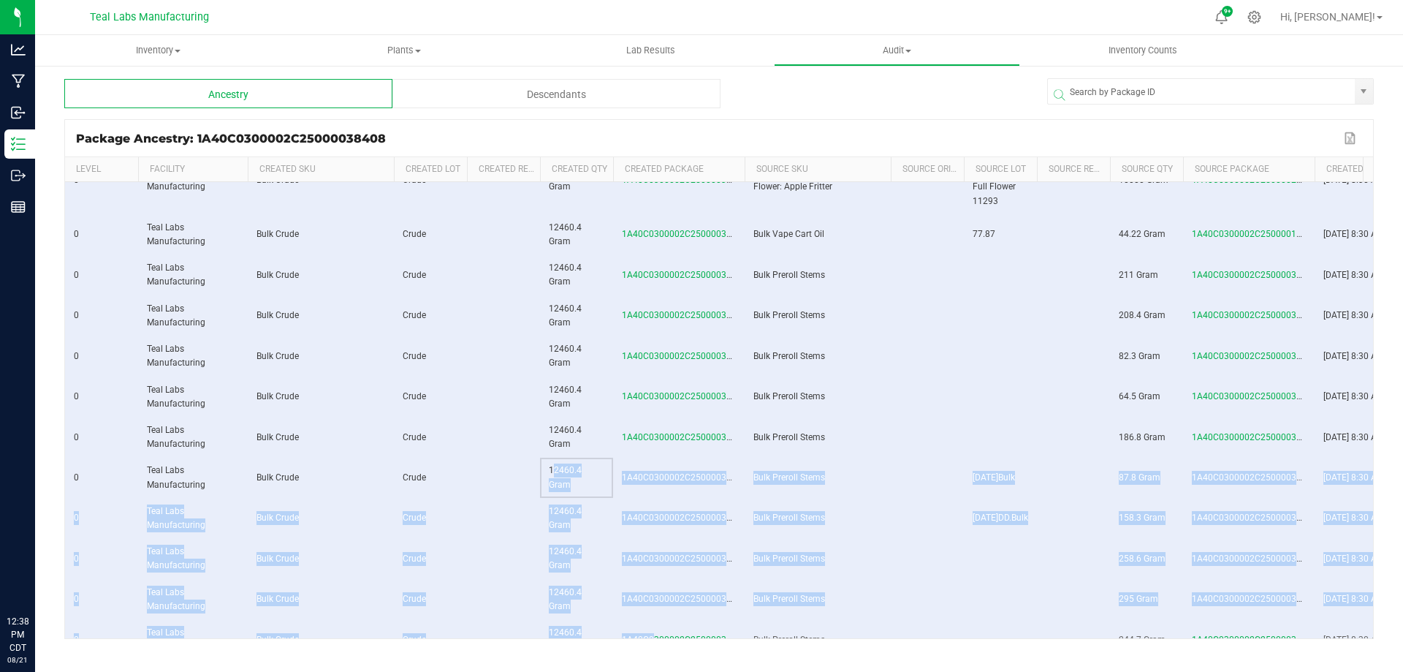
drag, startPoint x: 541, startPoint y: 626, endPoint x: 647, endPoint y: 622, distance: 106.1
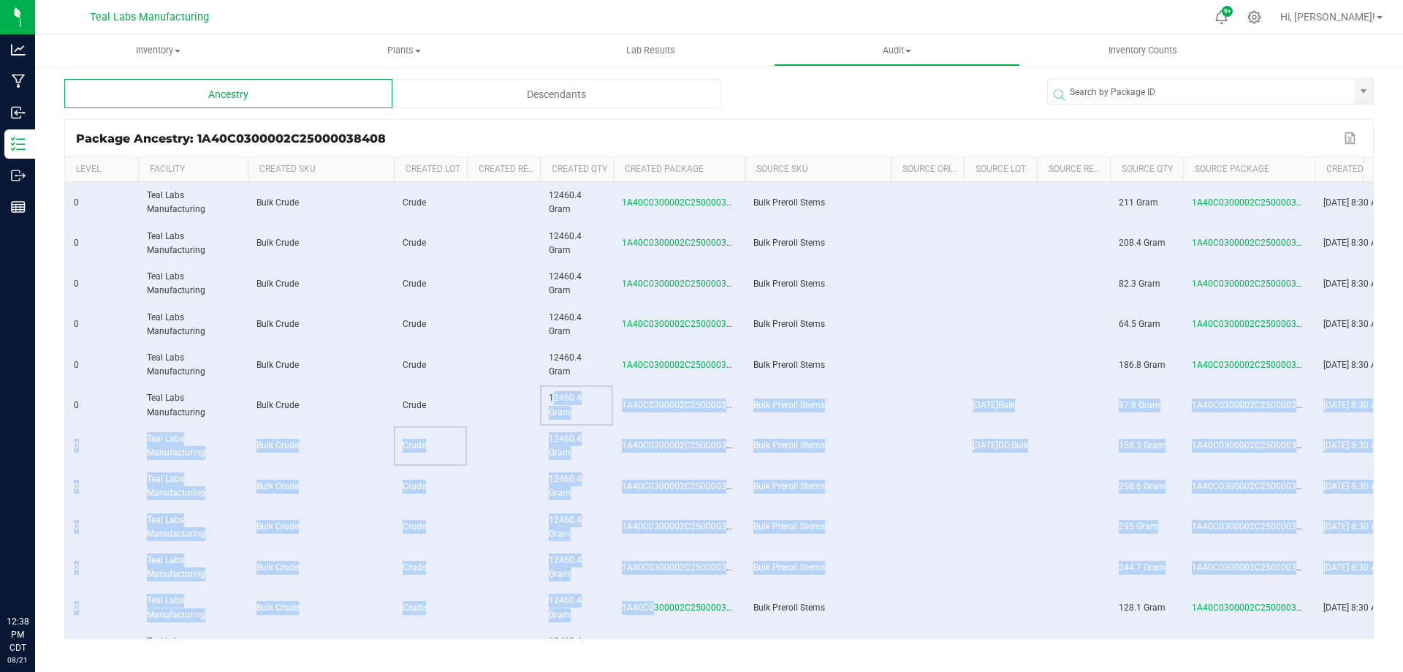
click at [466, 463] on td "Crude" at bounding box center [430, 446] width 73 height 40
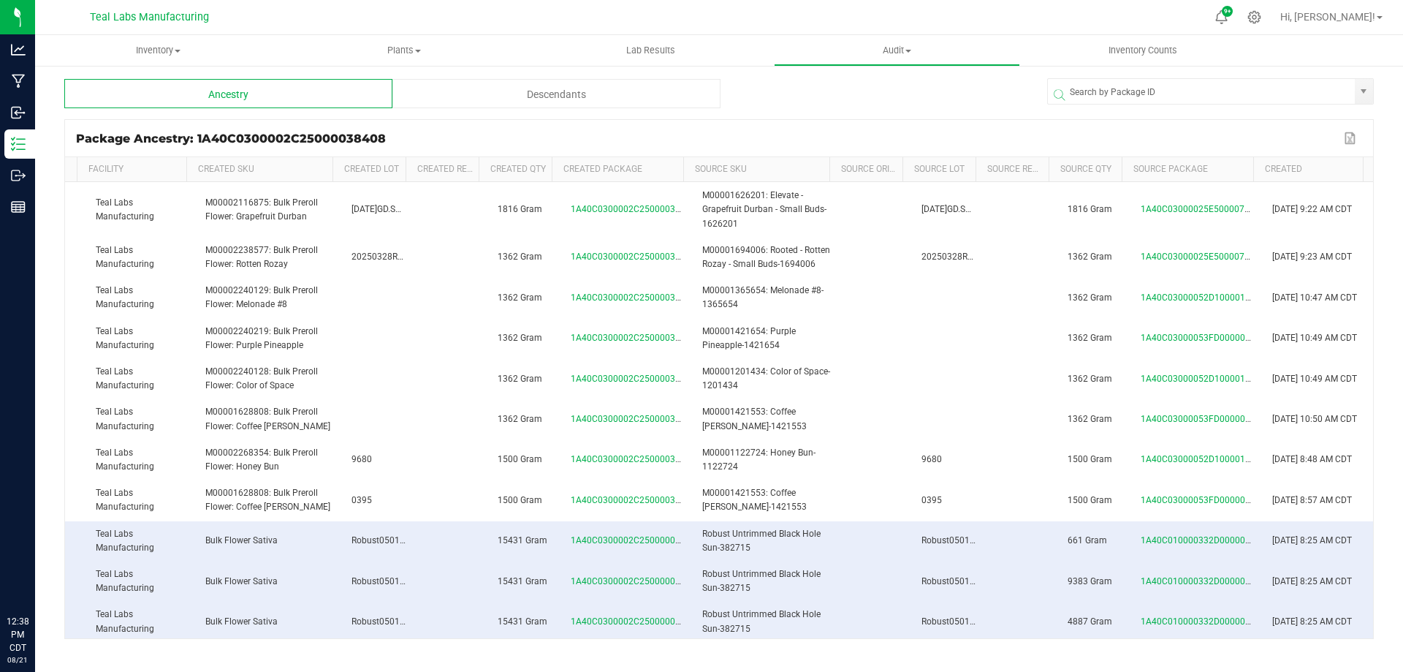
scroll to position [13009, 62]
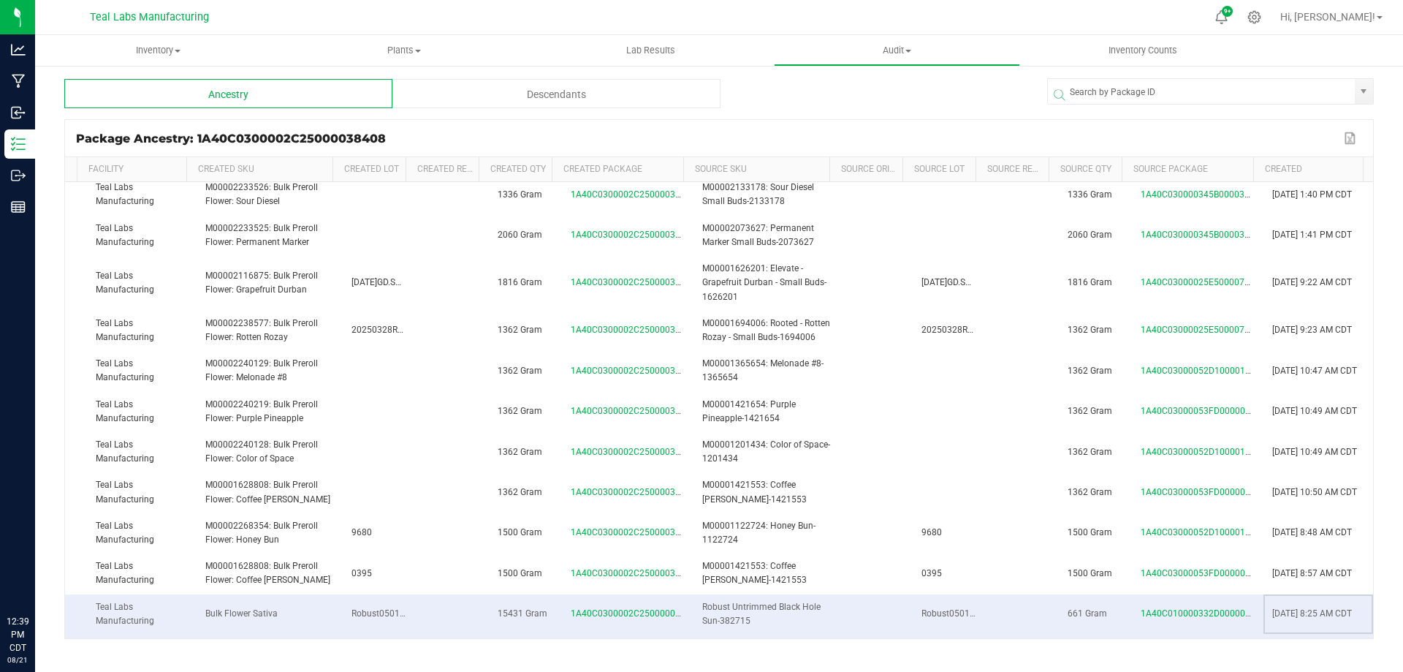
click at [1295, 608] on span "May 12, 2023 8:25 AM CDT" at bounding box center [1312, 613] width 80 height 10
click at [1253, 170] on span at bounding box center [1251, 277] width 4 height 240
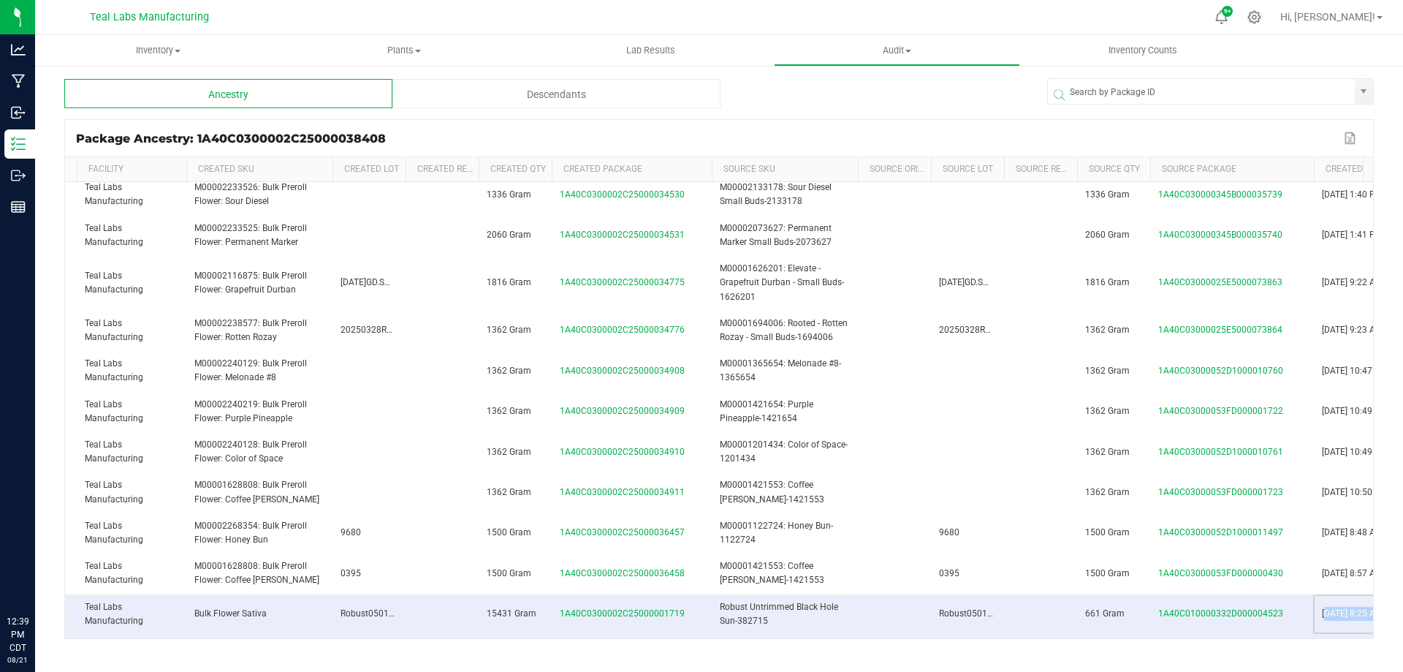
click at [712, 169] on span at bounding box center [709, 277] width 4 height 240
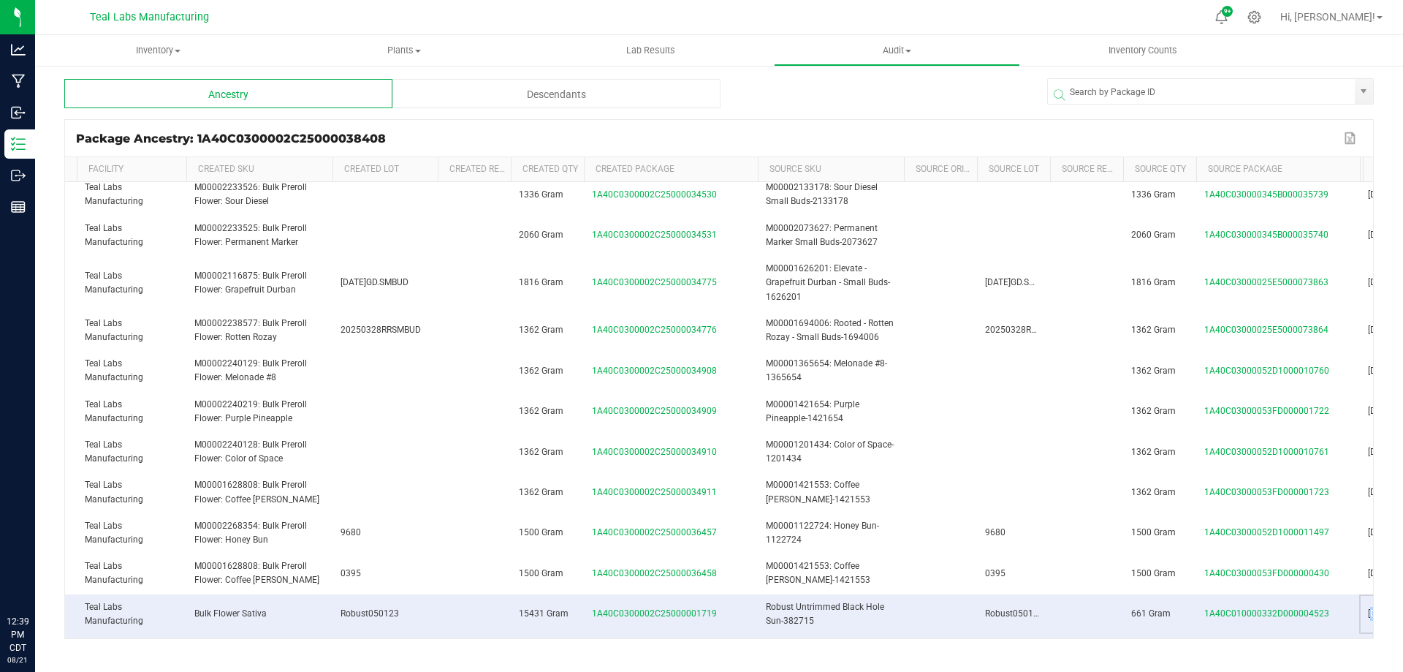
click at [438, 176] on span at bounding box center [435, 277] width 4 height 240
drag, startPoint x: 686, startPoint y: 428, endPoint x: 621, endPoint y: 436, distance: 64.8
click at [549, 594] on td "15431 Gram" at bounding box center [550, 614] width 73 height 40
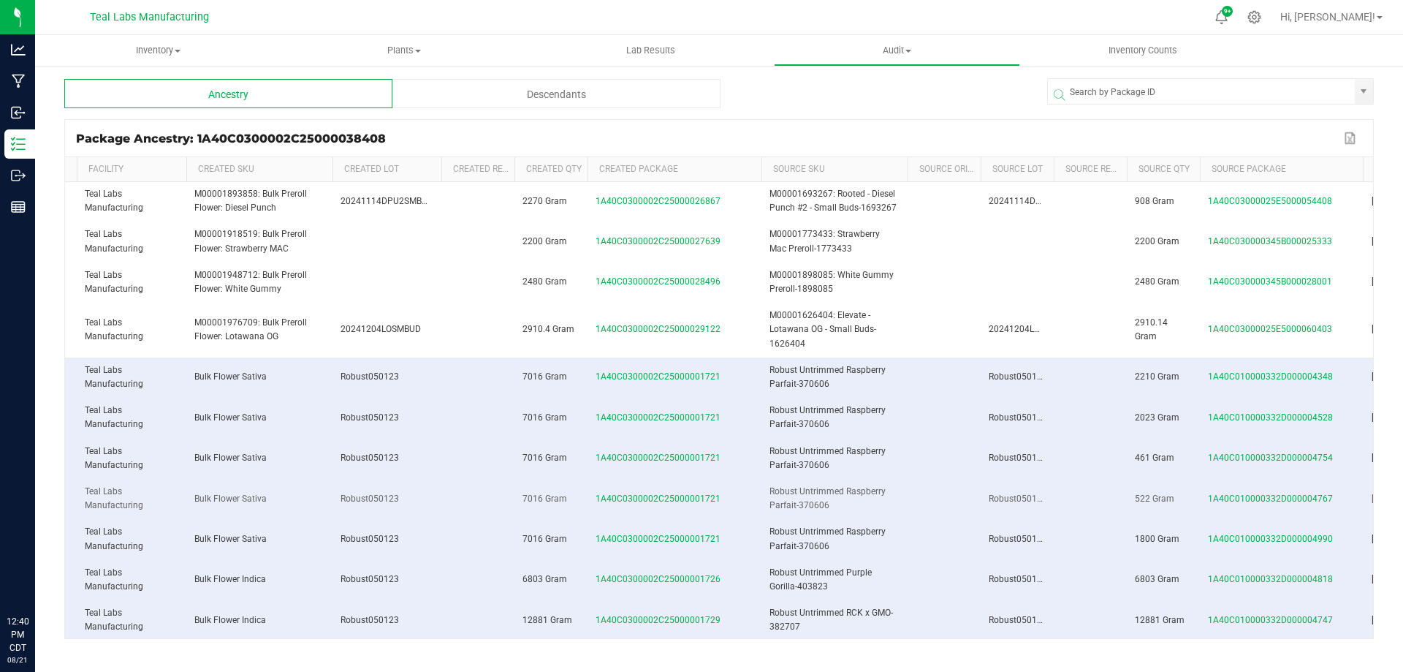
scroll to position [21979, 62]
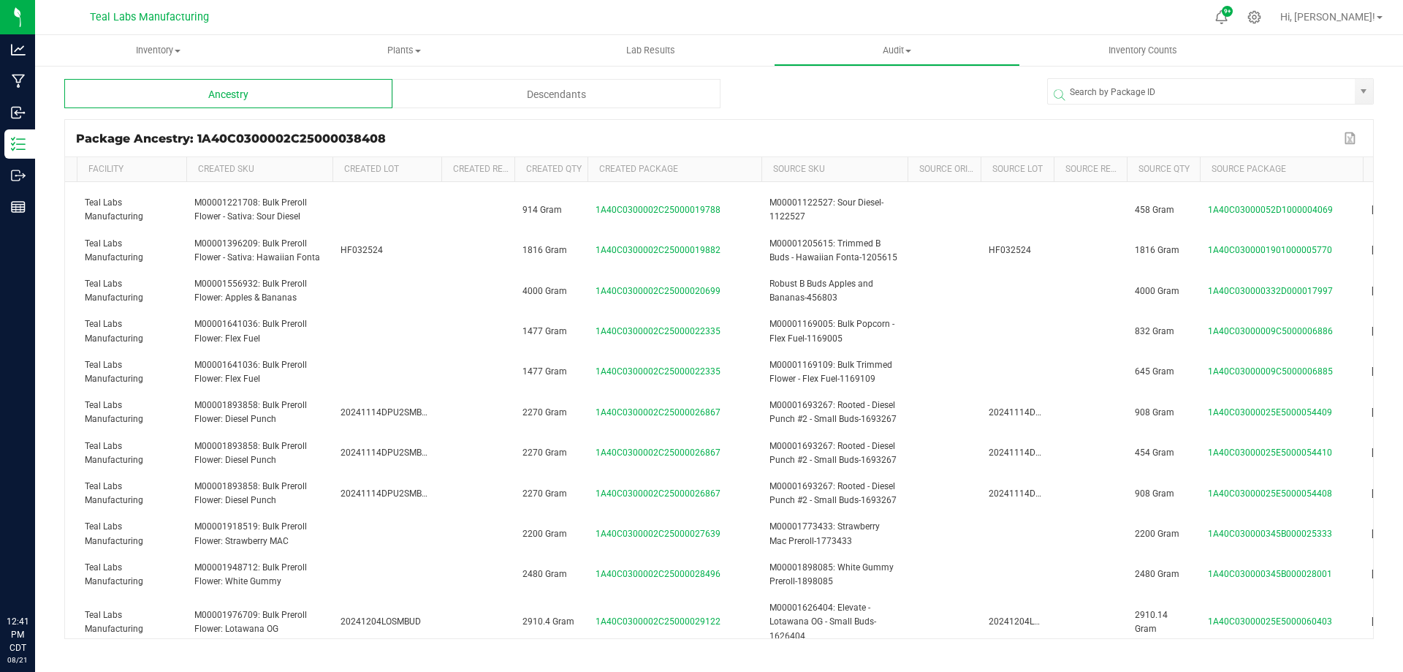
drag, startPoint x: 786, startPoint y: 347, endPoint x: 1074, endPoint y: 31, distance: 427.4
click at [772, 650] on td "Robust Untrimmed Raspberry Parfait-370606" at bounding box center [834, 670] width 146 height 40
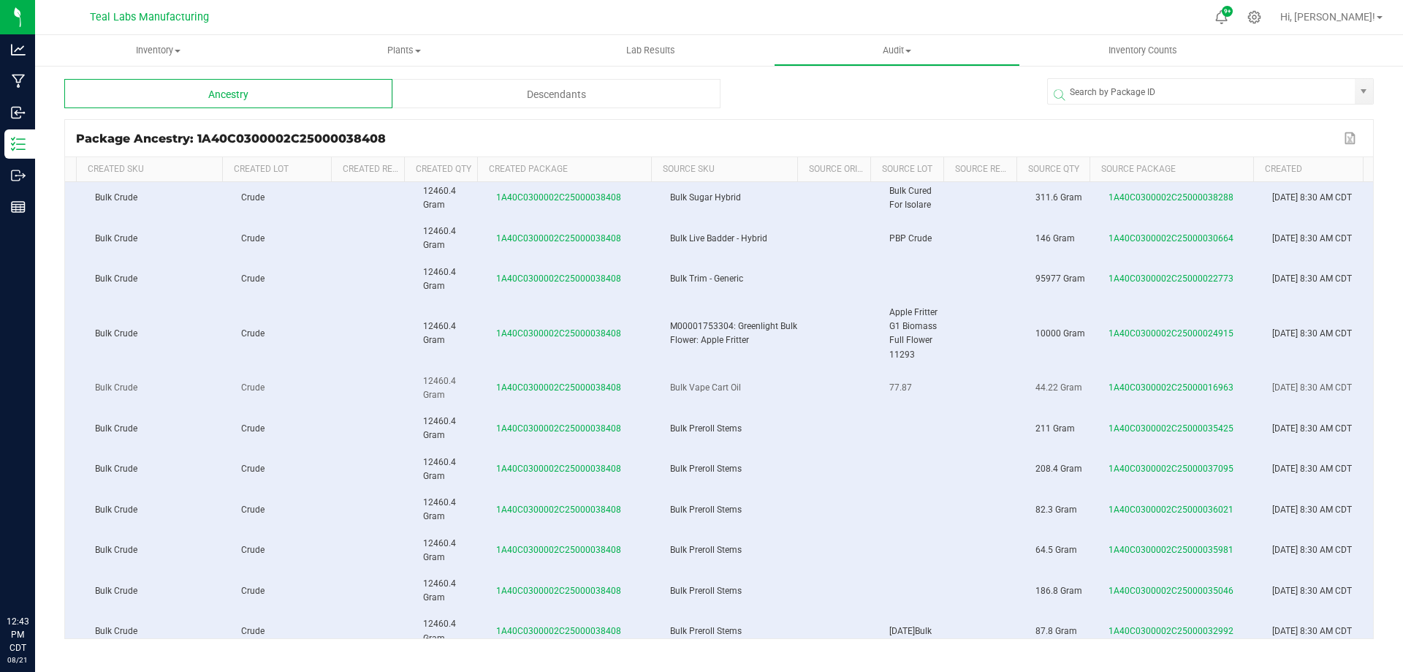
scroll to position [0, 172]
drag, startPoint x: 645, startPoint y: 394, endPoint x: 889, endPoint y: 402, distance: 243.5
click at [1080, 403] on tr "0 Teal Labs Manufacturing Bulk Crude Crude 12460.4 Gram 1A40C0300002C2500003840…" at bounding box center [639, 392] width 1470 height 40
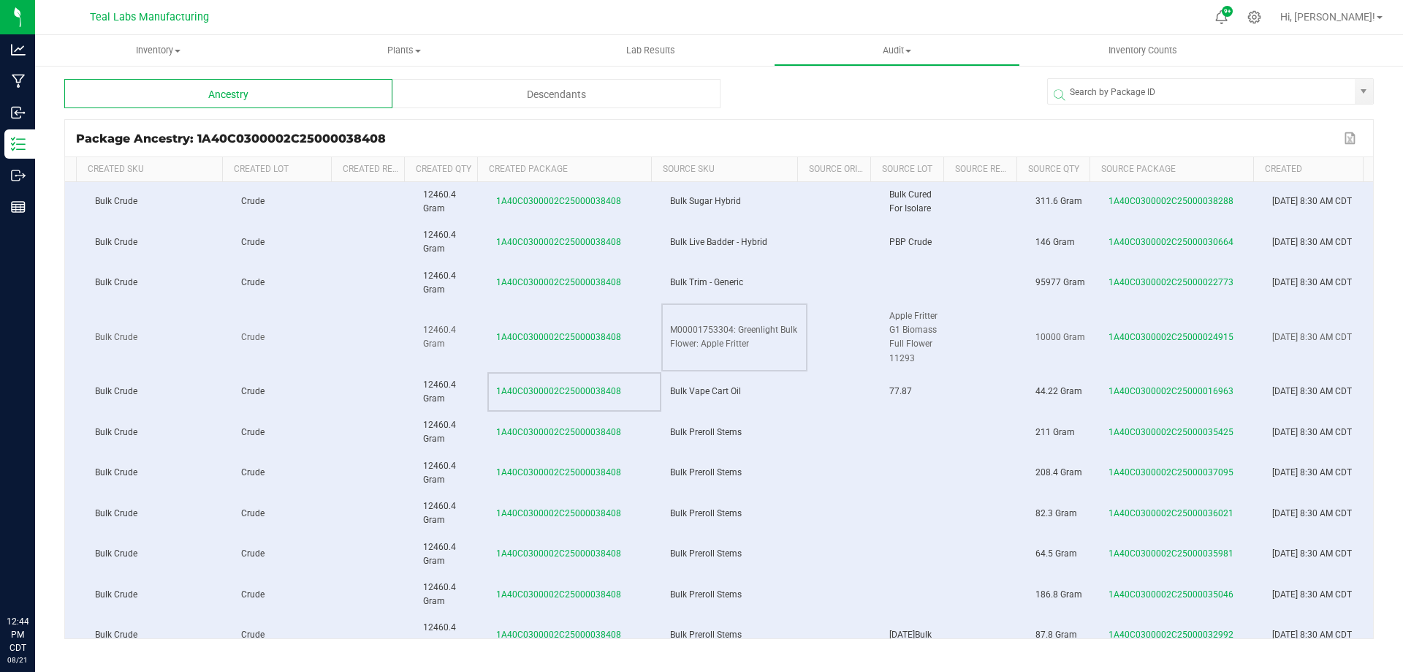
click at [751, 344] on td "M00001753304: Greenlight Bulk Flower: Apple Fritter" at bounding box center [734, 337] width 146 height 69
click at [1039, 335] on span "10000 Gram" at bounding box center [1061, 337] width 50 height 10
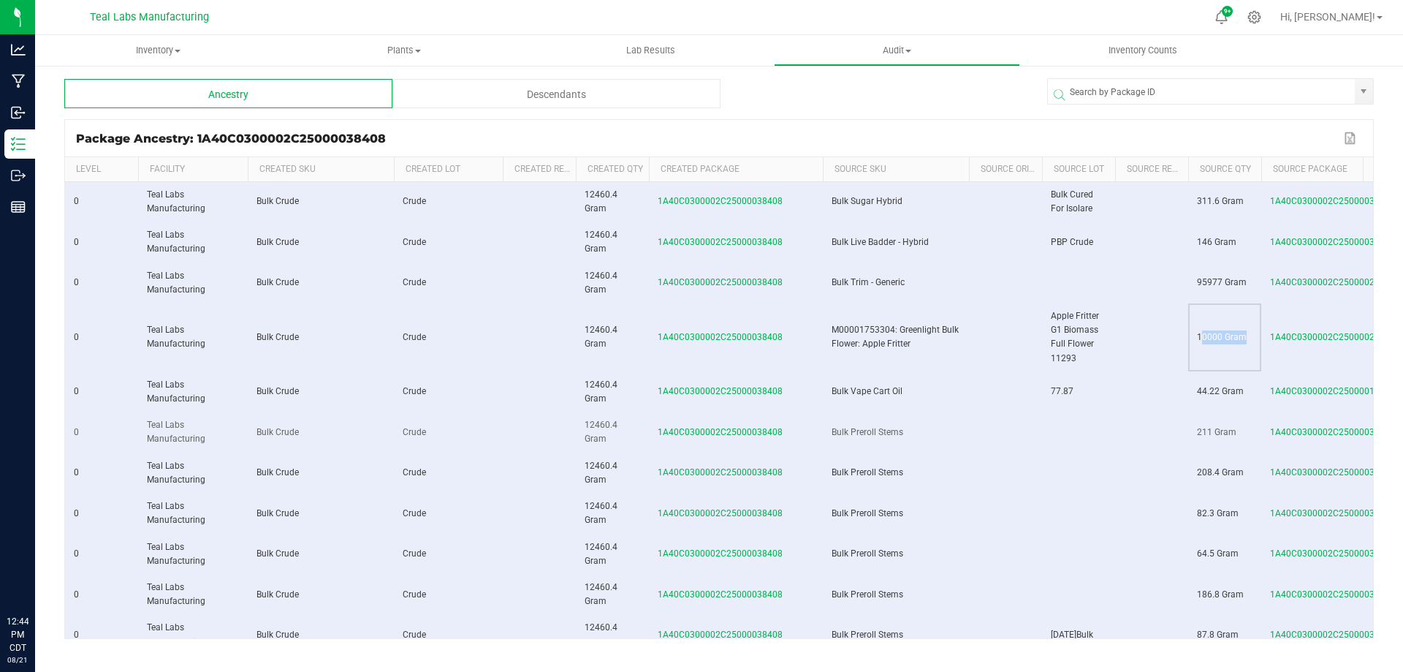
scroll to position [0, 172]
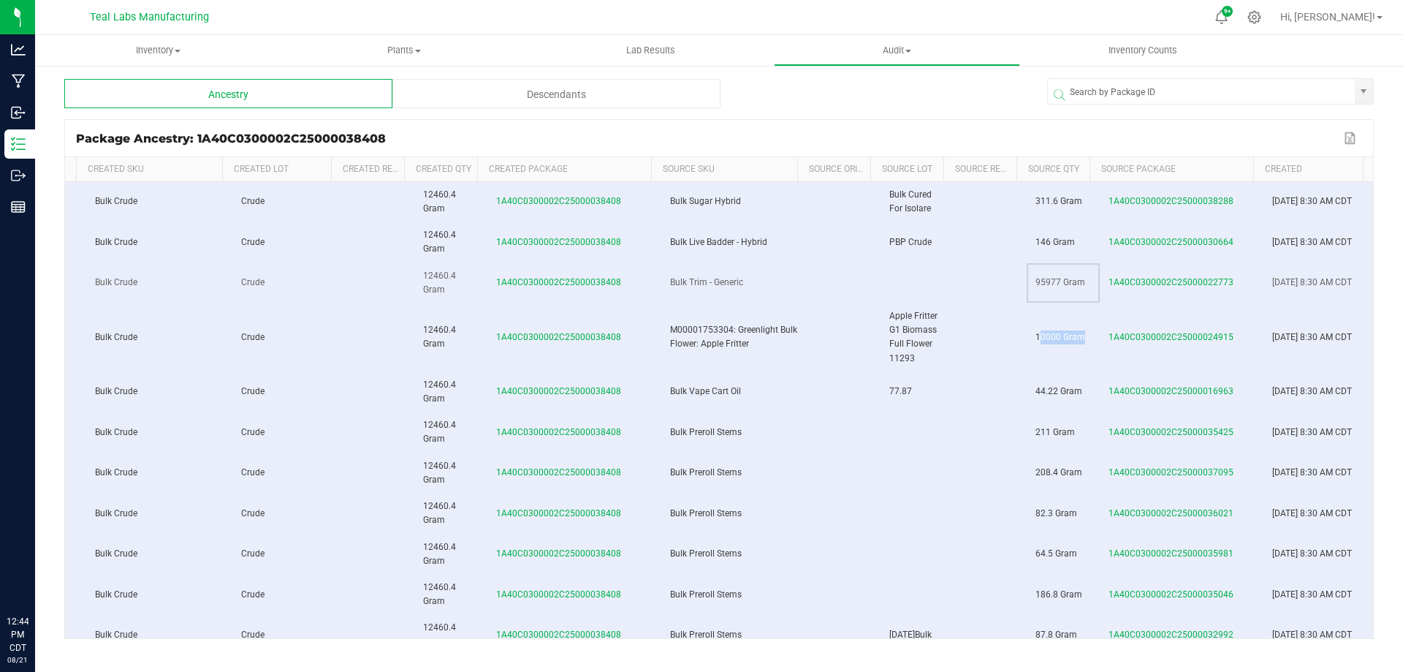
click at [1036, 281] on span "95977 Gram" at bounding box center [1061, 282] width 50 height 10
drag, startPoint x: 1017, startPoint y: 245, endPoint x: 1025, endPoint y: 241, distance: 8.8
click at [1090, 243] on tr "0 Teal Labs Manufacturing Bulk Crude Crude 12460.4 Gram 1A40C0300002C2500003840…" at bounding box center [639, 242] width 1470 height 40
click at [1039, 279] on span "95977 Gram" at bounding box center [1061, 282] width 50 height 10
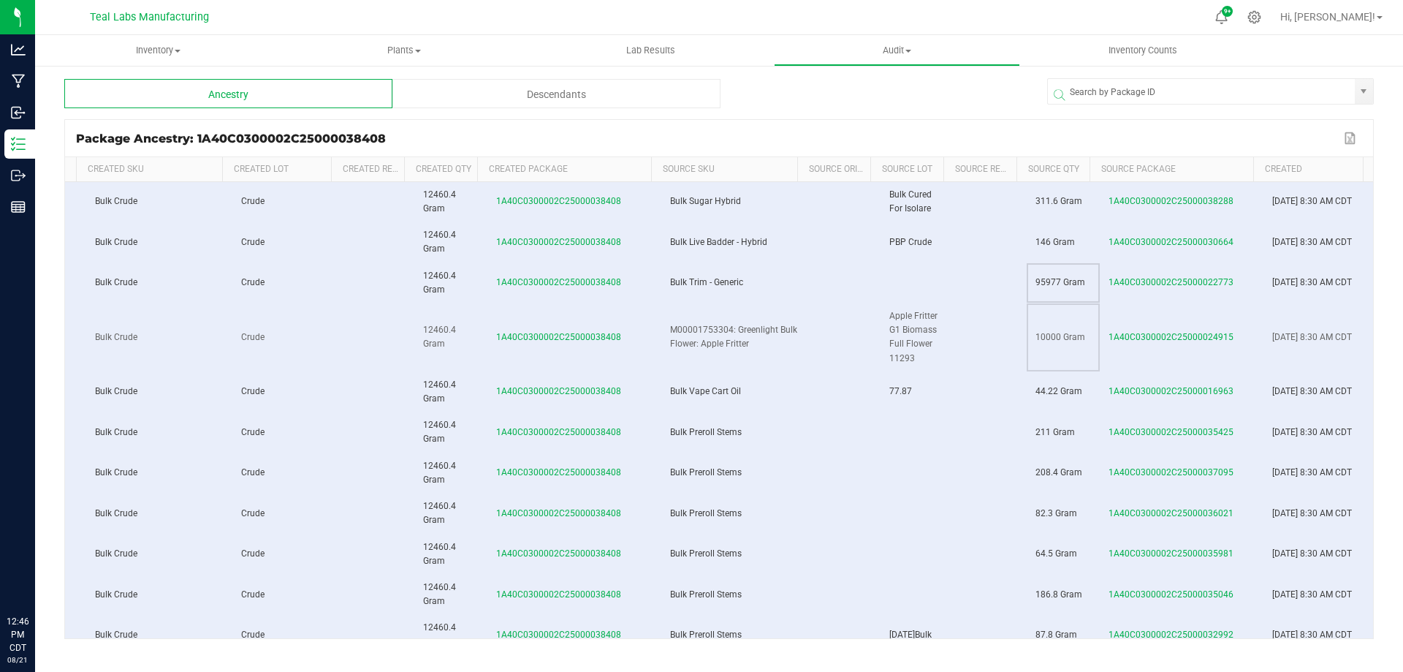
click at [1042, 337] on span "10000 Gram" at bounding box center [1061, 337] width 50 height 10
drag, startPoint x: 581, startPoint y: 284, endPoint x: 1166, endPoint y: 280, distance: 585.4
click at [1037, 282] on tr "0 Teal Labs Manufacturing Bulk Crude Crude 12460.4 Gram 1A40C0300002C2500003840…" at bounding box center [639, 283] width 1470 height 40
click at [1185, 281] on span "1A40C0300002C25000022773" at bounding box center [1171, 282] width 125 height 10
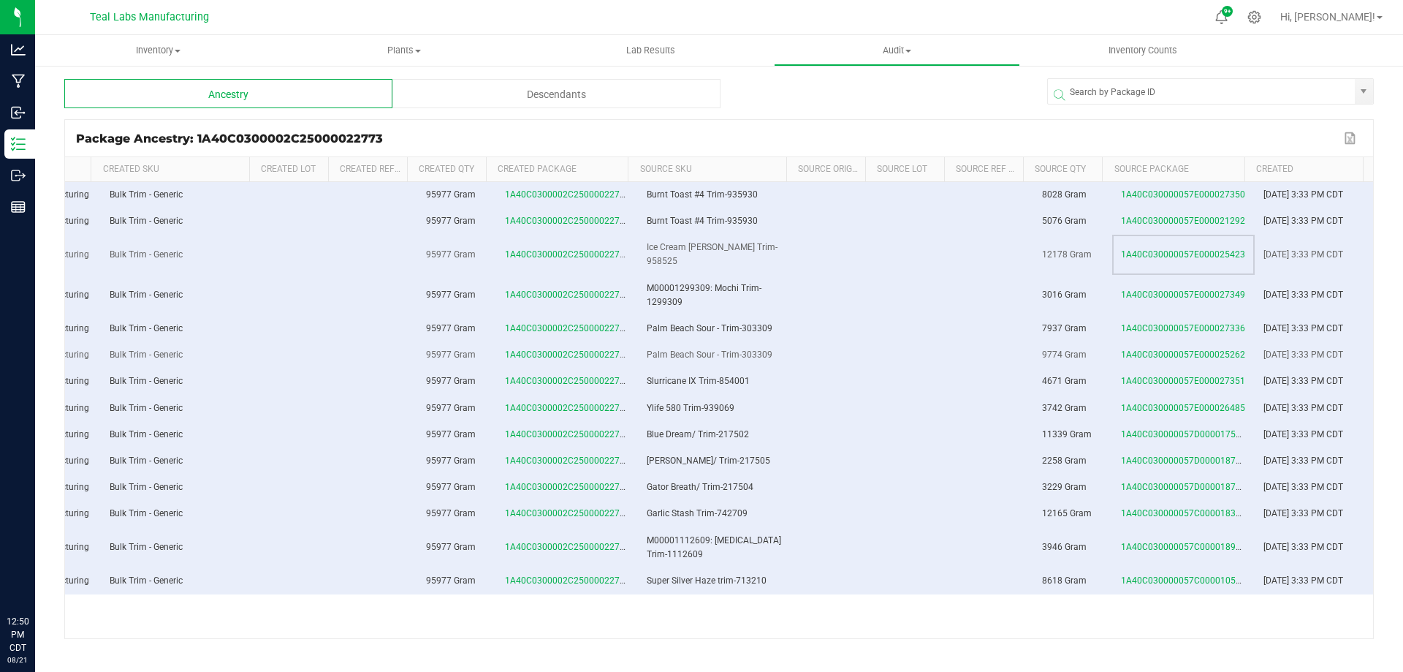
scroll to position [0, 172]
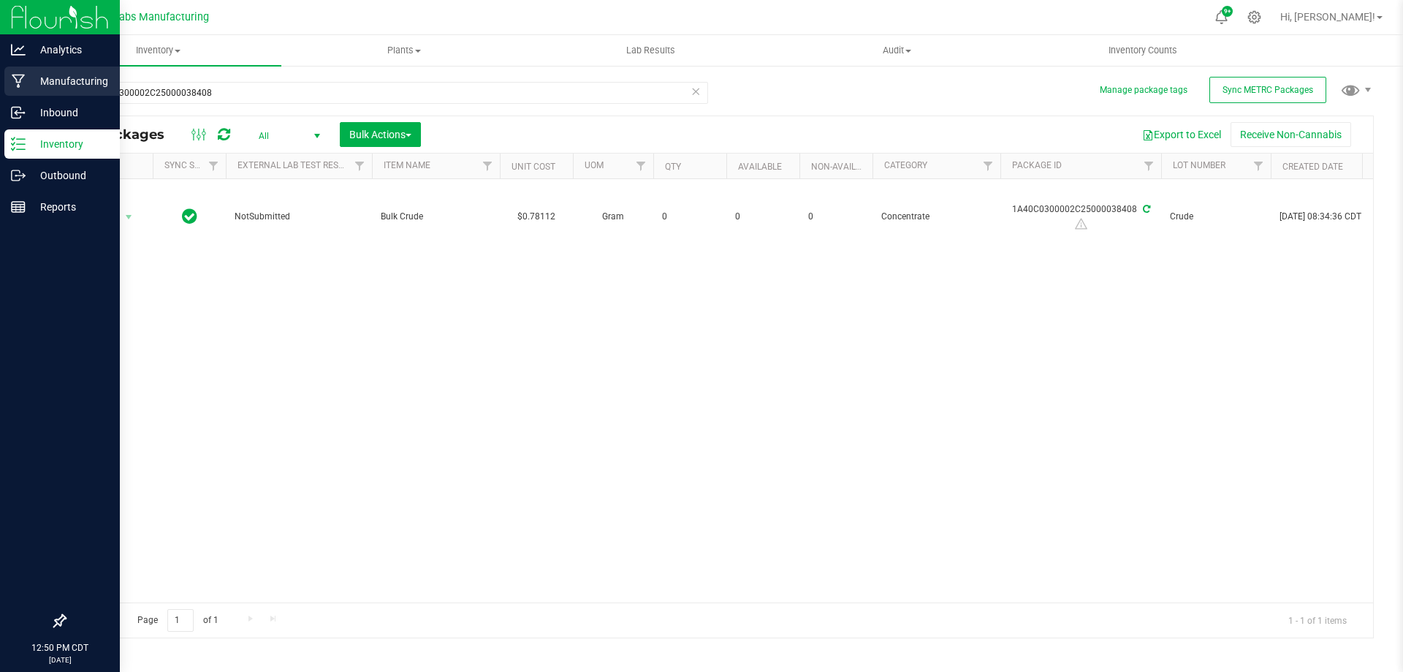
click at [29, 71] on div "Manufacturing" at bounding box center [61, 81] width 115 height 29
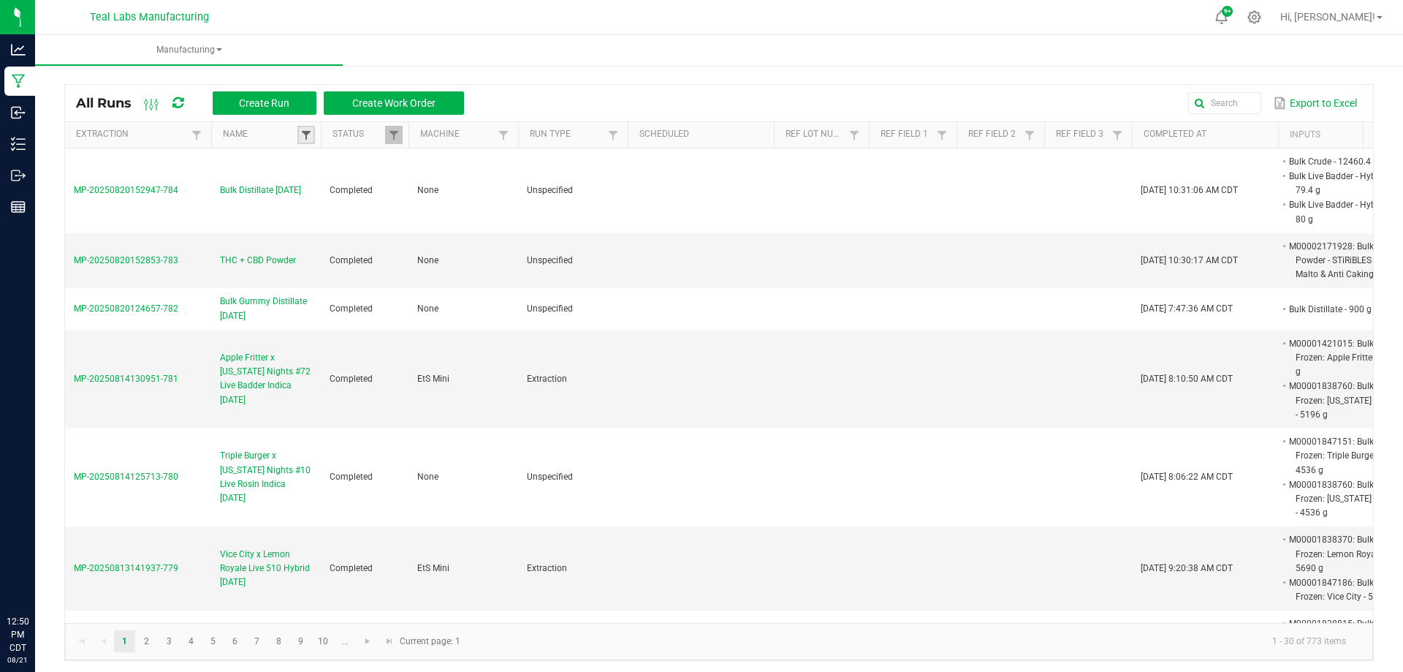
click at [306, 135] on span at bounding box center [306, 135] width 12 height 12
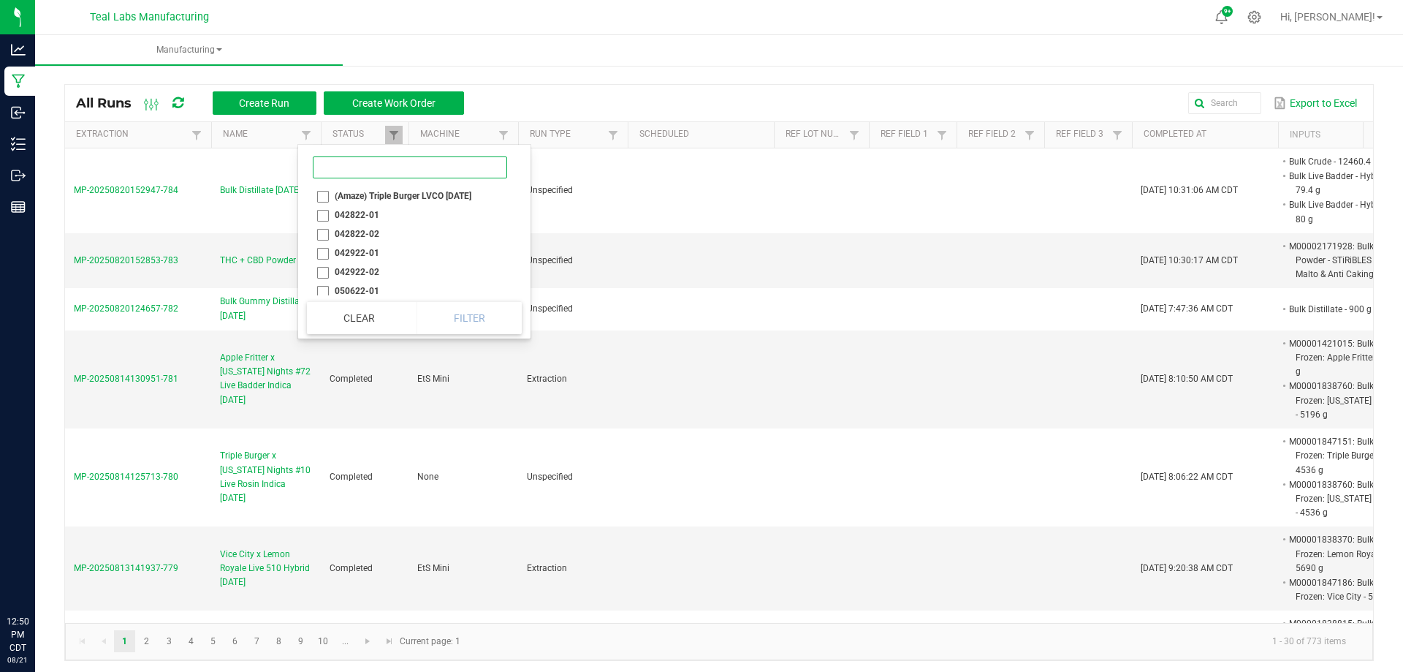
click at [343, 168] on input at bounding box center [410, 167] width 194 height 22
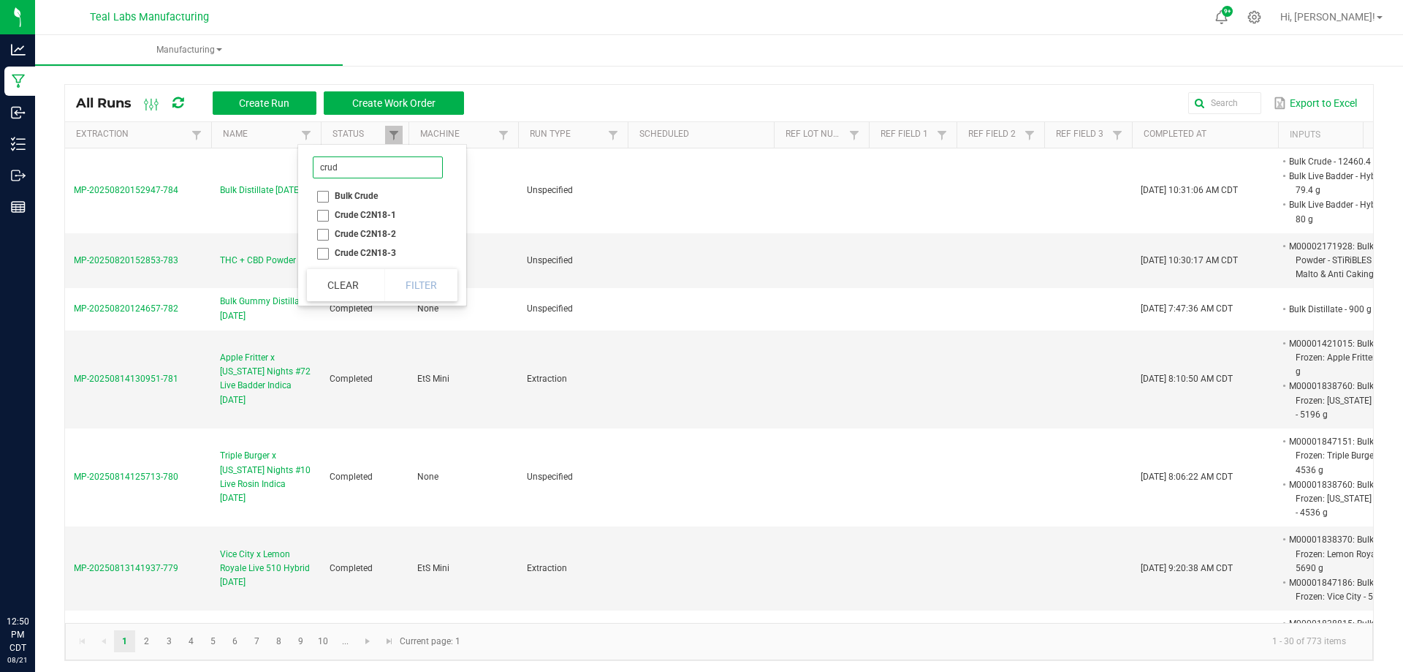
type input "crud"
click at [322, 195] on li "Bulk Crude" at bounding box center [378, 195] width 142 height 19
checkbox Crude "true"
click at [344, 286] on button "Clear" at bounding box center [343, 285] width 72 height 32
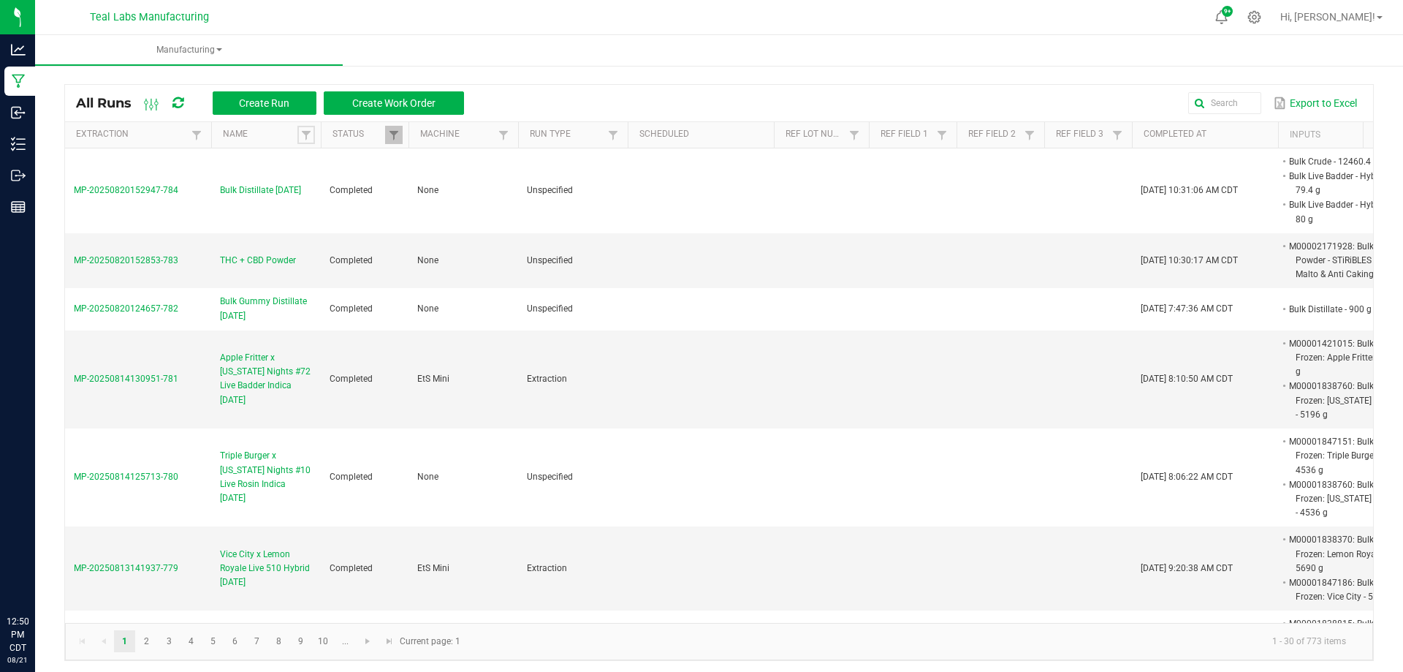
click at [312, 129] on link at bounding box center [306, 135] width 18 height 18
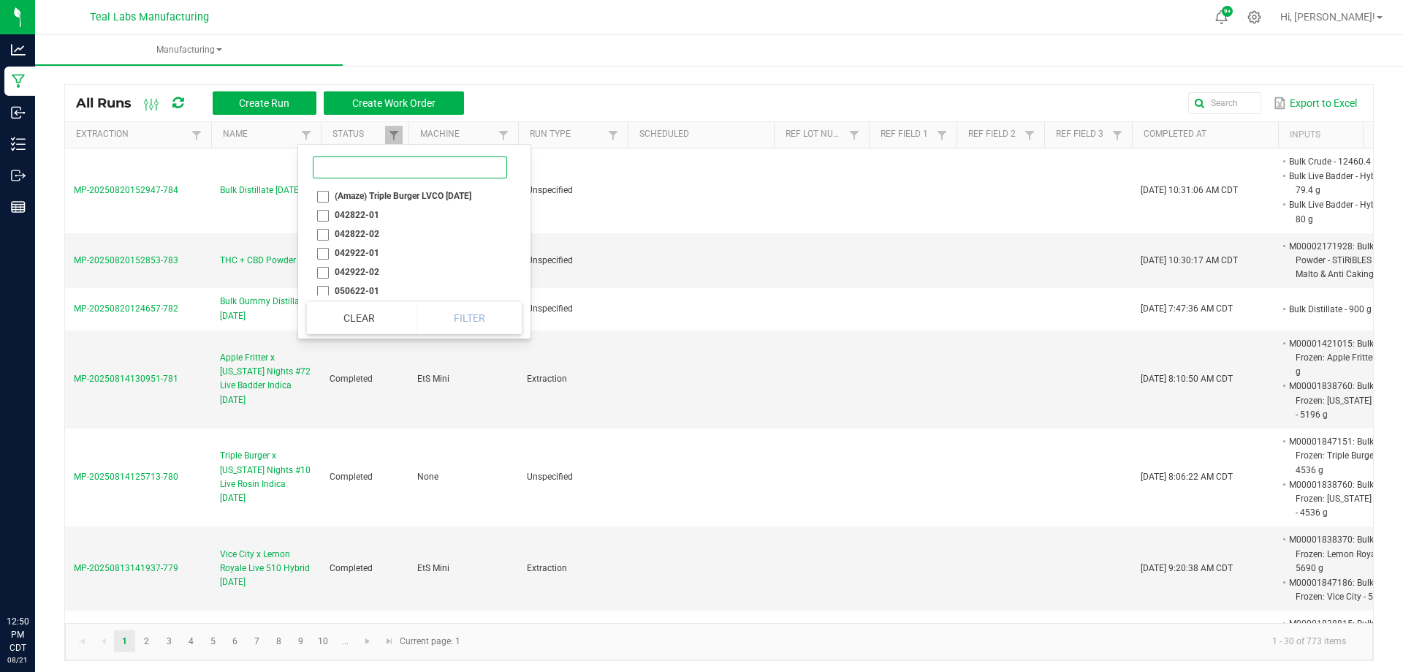
click at [349, 167] on input at bounding box center [410, 167] width 194 height 22
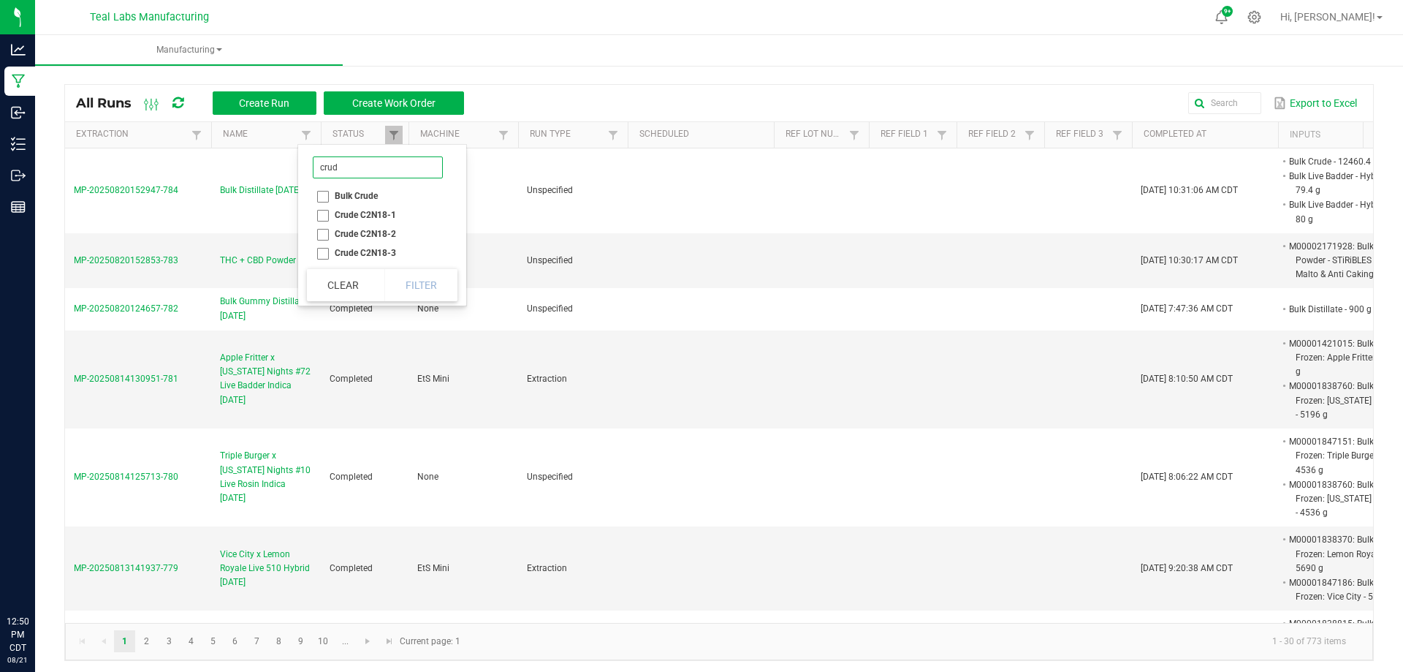
type input "crud"
click at [326, 194] on li "Bulk Crude" at bounding box center [378, 195] width 142 height 19
checkbox Crude "true"
click at [426, 273] on button "Filter" at bounding box center [420, 285] width 73 height 32
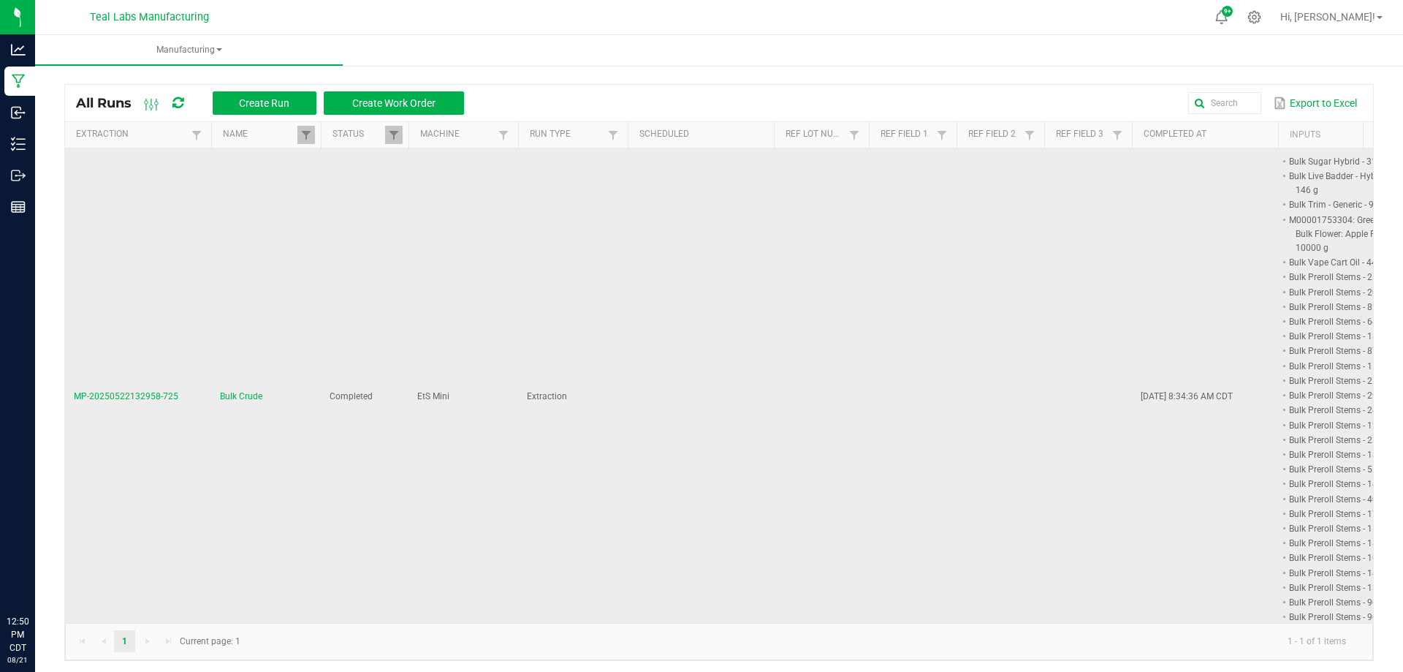
scroll to position [33, 0]
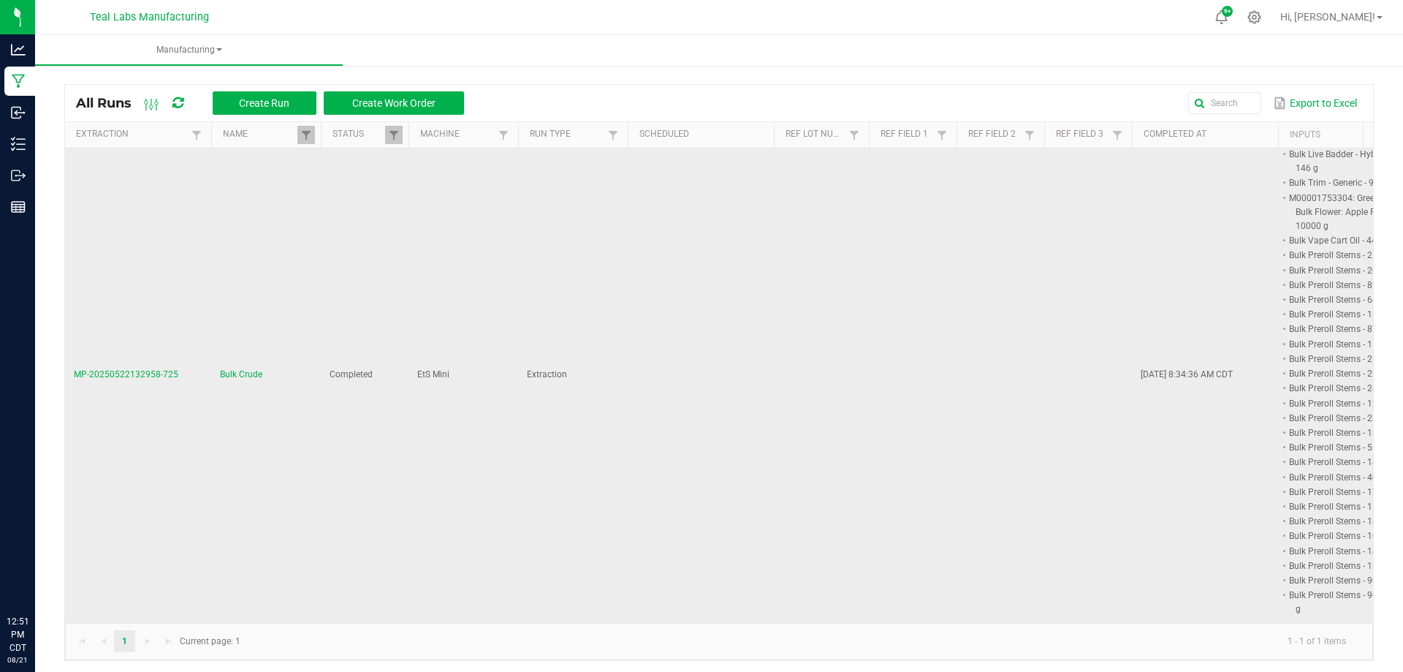
click at [126, 369] on span "MP-20250522132958-725" at bounding box center [126, 374] width 105 height 10
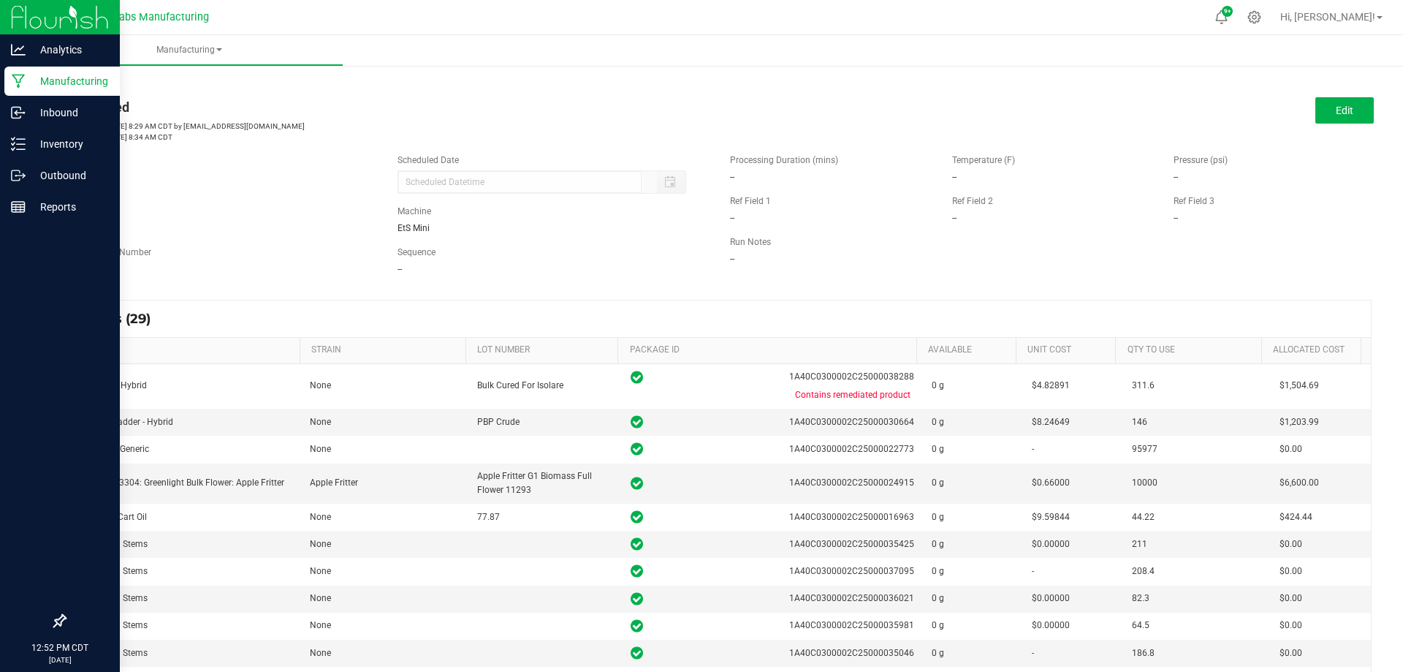
drag, startPoint x: 69, startPoint y: 78, endPoint x: 84, endPoint y: 78, distance: 14.6
click at [69, 78] on p "Manufacturing" at bounding box center [70, 81] width 88 height 18
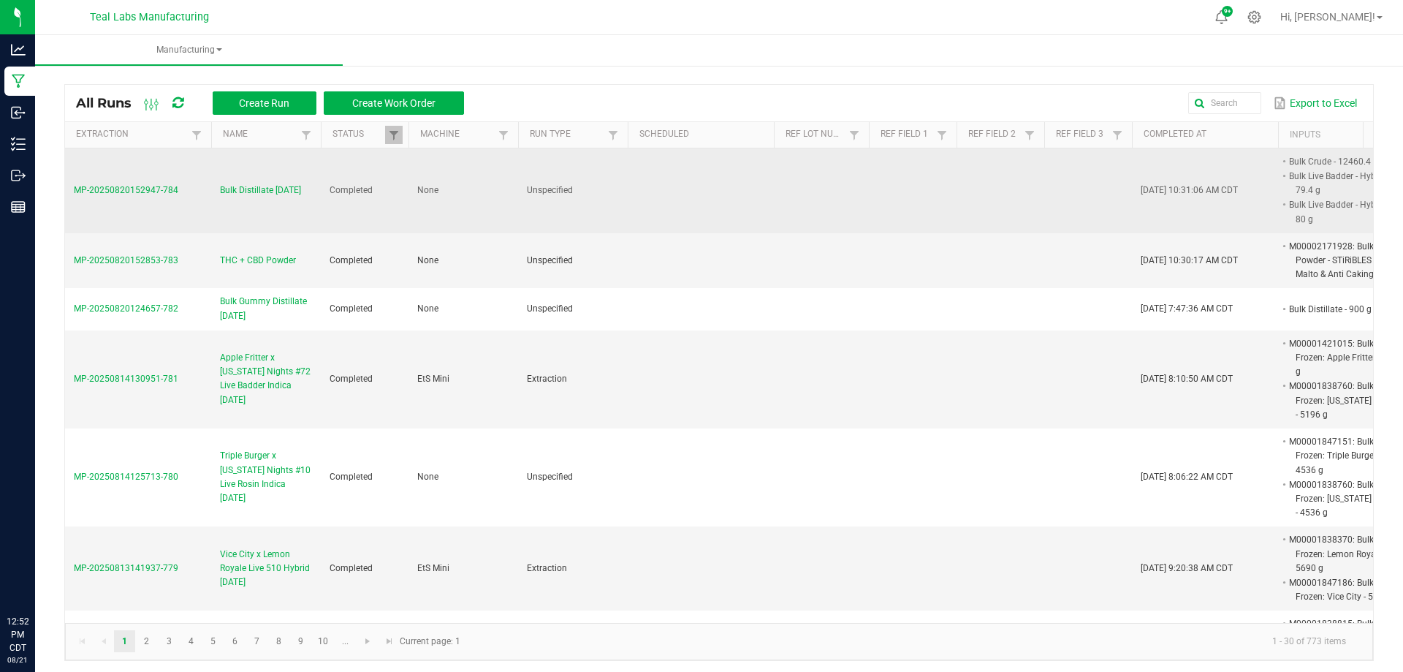
click at [141, 187] on span "MP-20250820152947-784" at bounding box center [126, 190] width 105 height 10
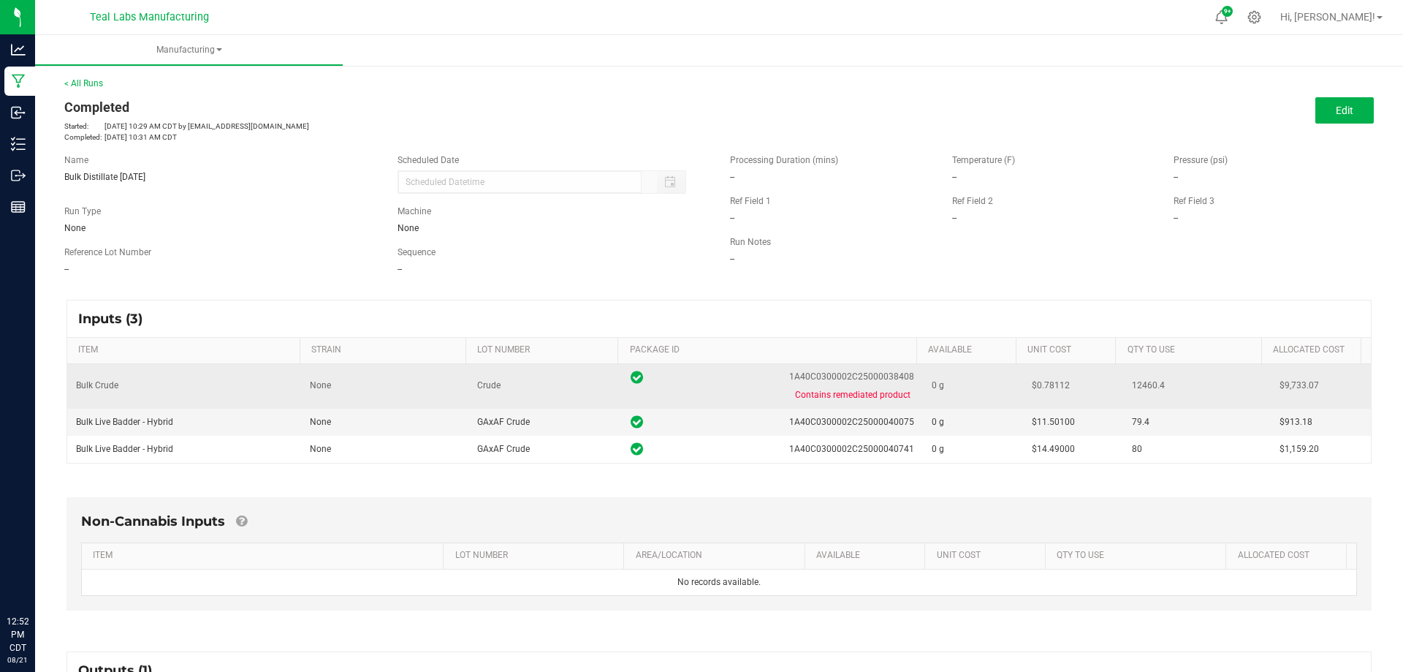
drag, startPoint x: 898, startPoint y: 376, endPoint x: 780, endPoint y: 376, distance: 118.4
click at [789, 376] on span "1A40C0300002C25000038408" at bounding box center [851, 377] width 125 height 14
copy span "1A40C0300002C25000038408"
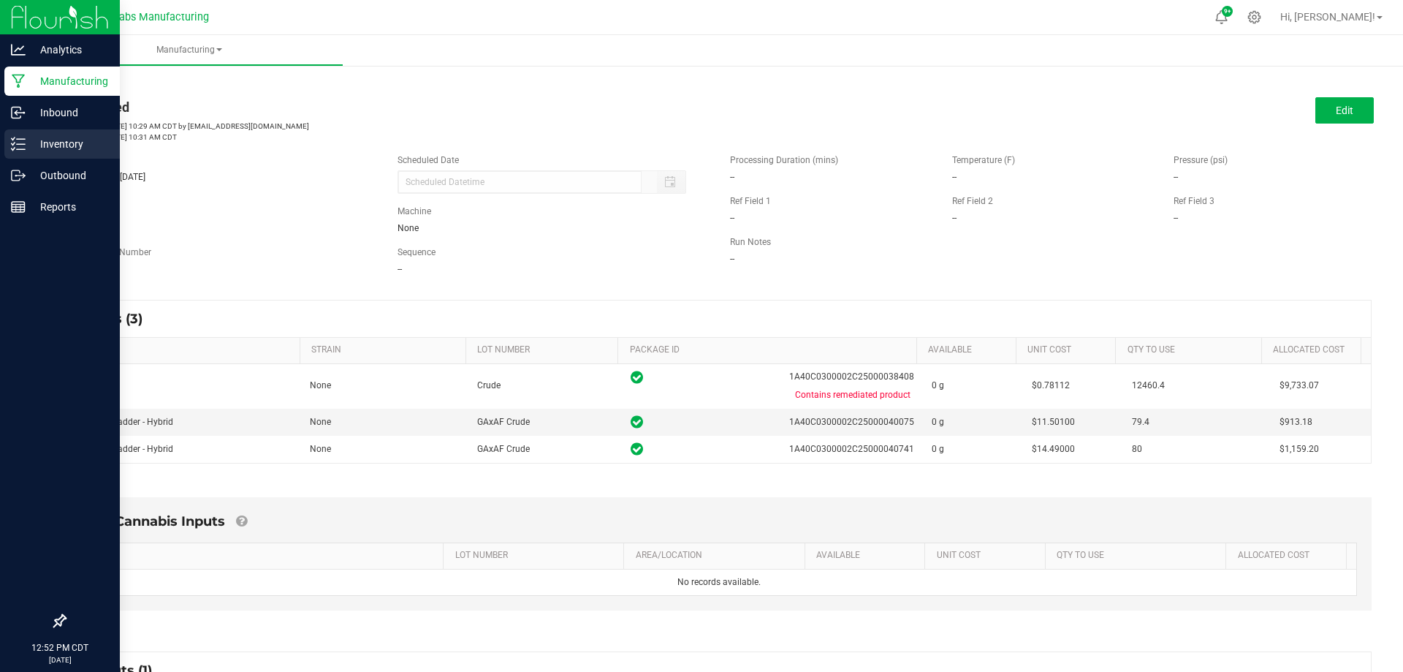
click at [37, 147] on p "Inventory" at bounding box center [70, 144] width 88 height 18
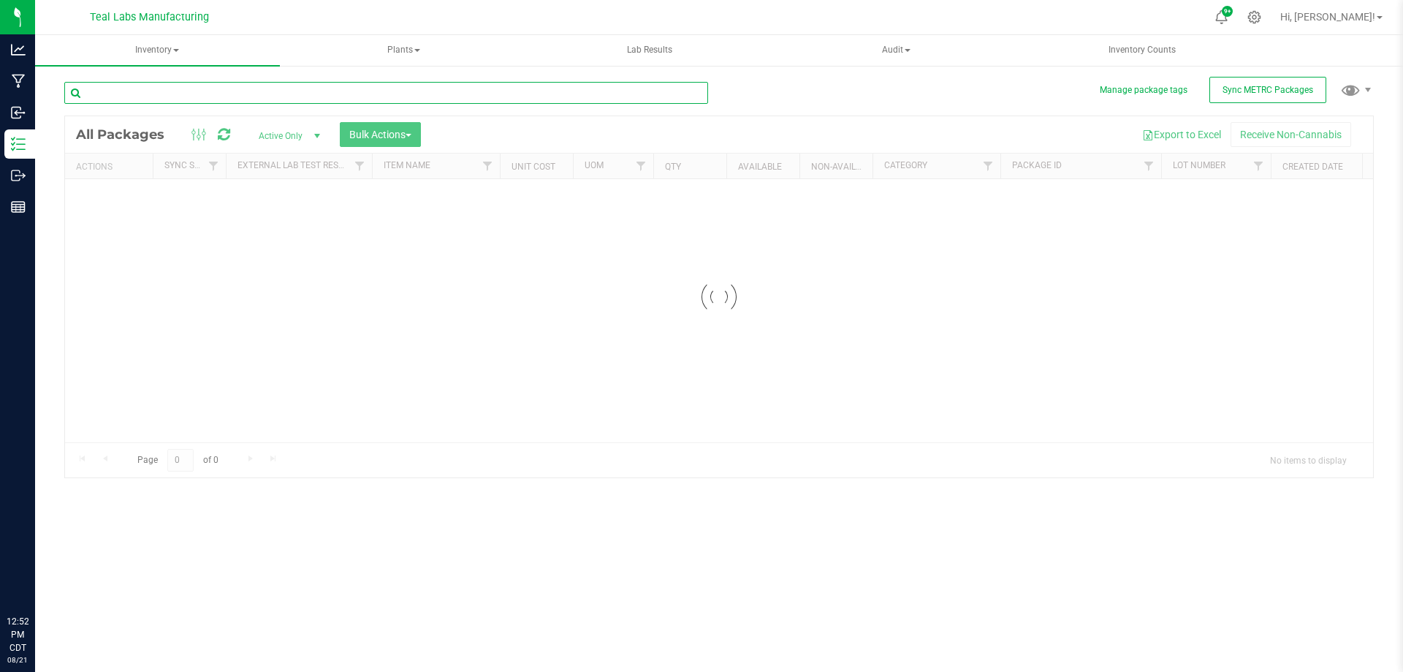
click at [243, 95] on input "text" at bounding box center [386, 93] width 644 height 22
paste input "1A40C0300002C25000038408"
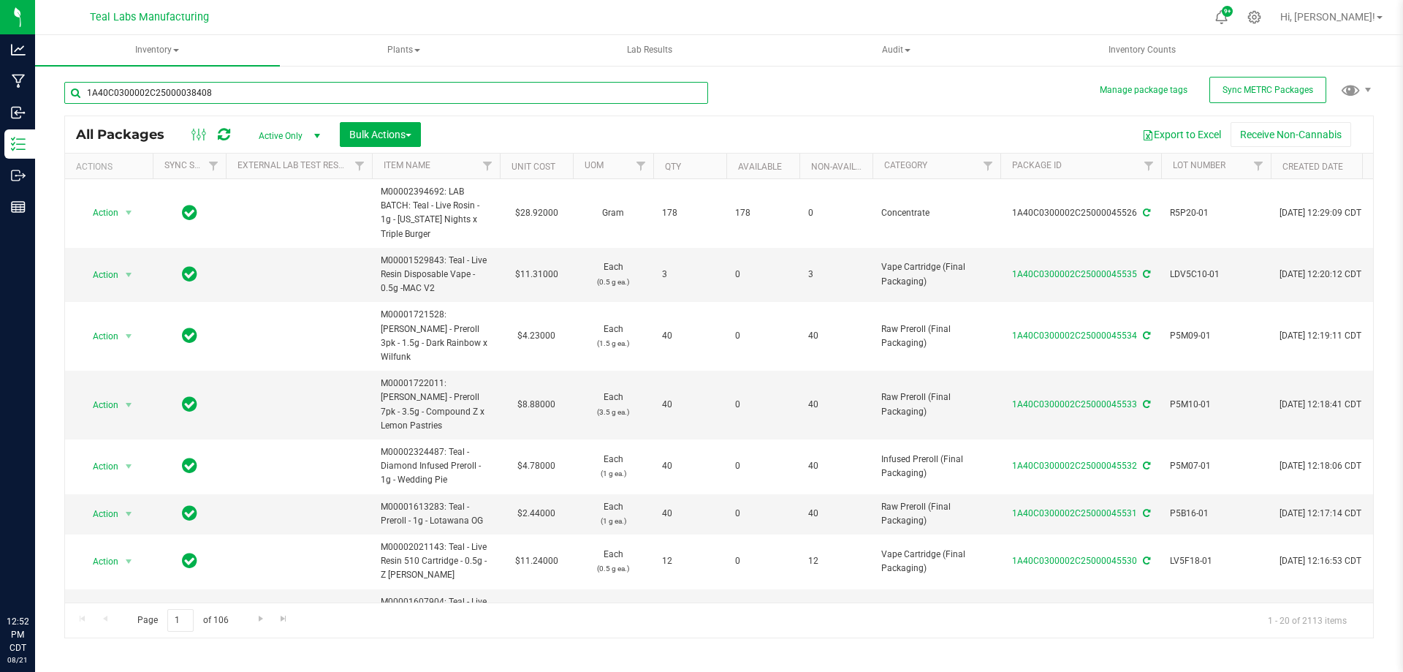
type input "1A40C0300002C25000038408"
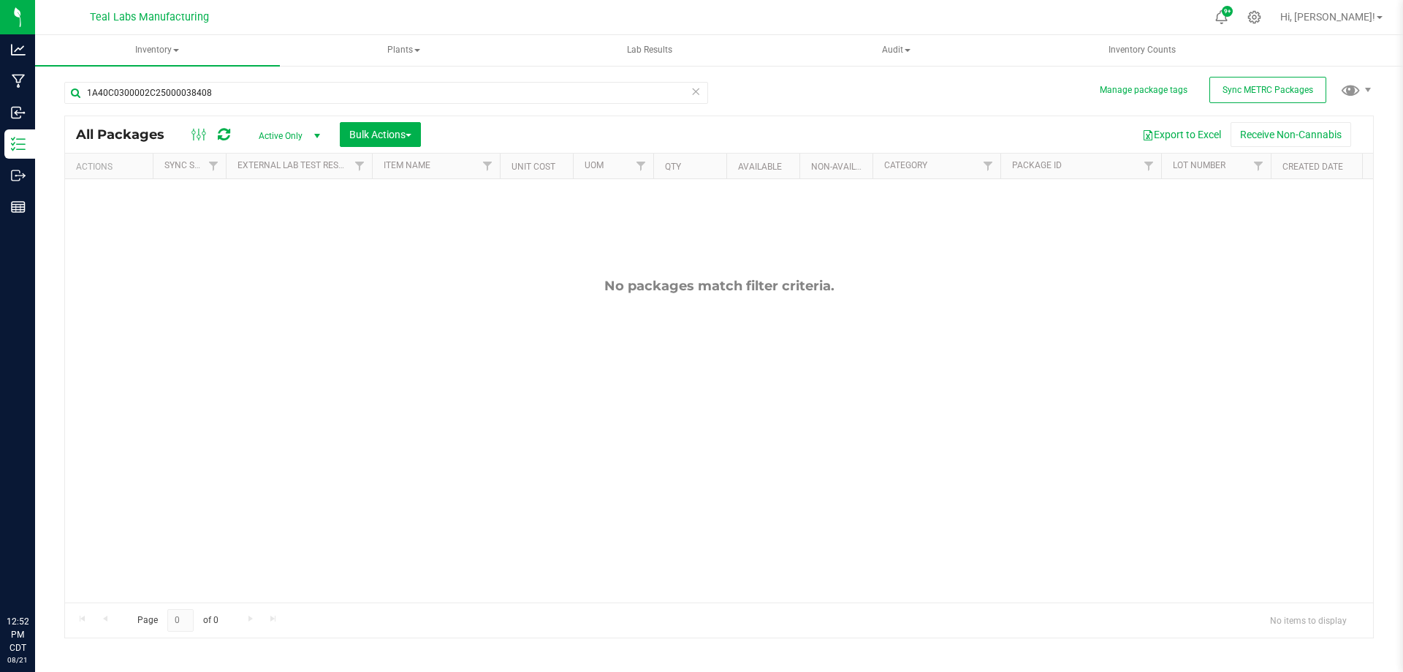
click at [270, 136] on span "Active Only" at bounding box center [286, 136] width 80 height 20
click at [269, 231] on li "All" at bounding box center [285, 224] width 79 height 22
click at [124, 218] on span "select" at bounding box center [129, 217] width 12 height 12
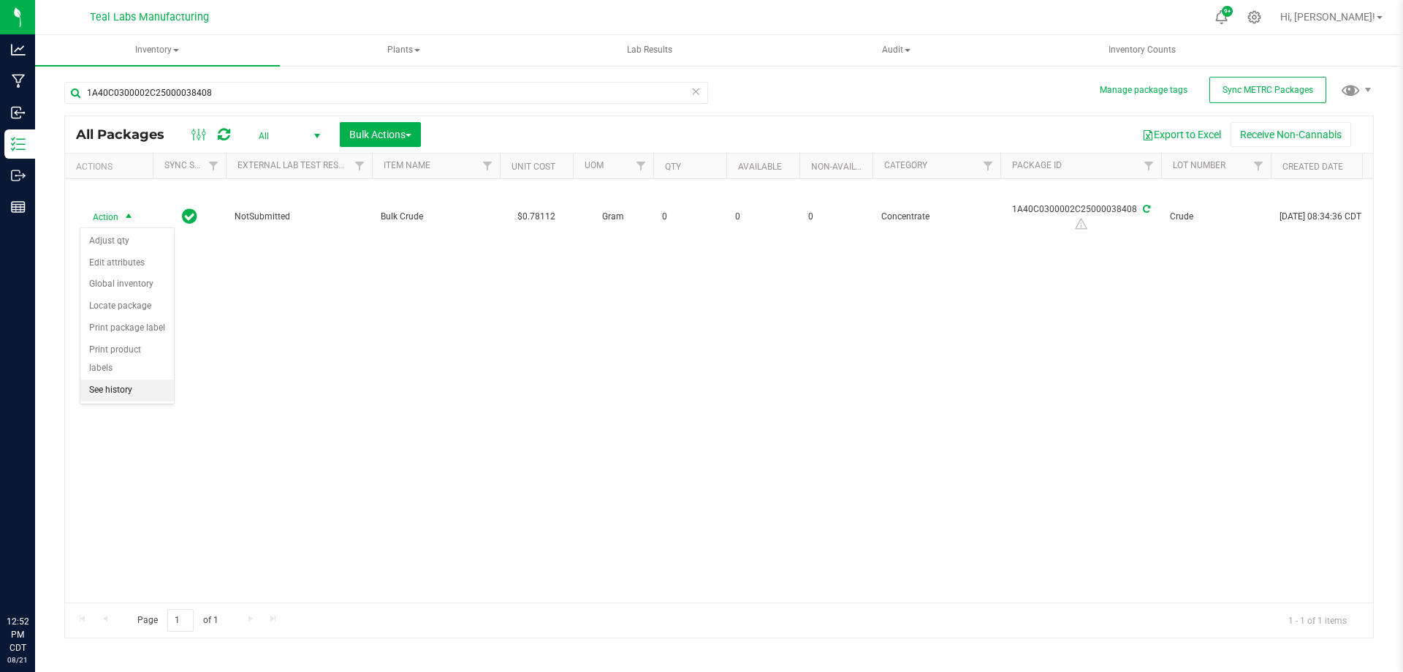
click at [120, 379] on li "See history" at bounding box center [127, 390] width 94 height 22
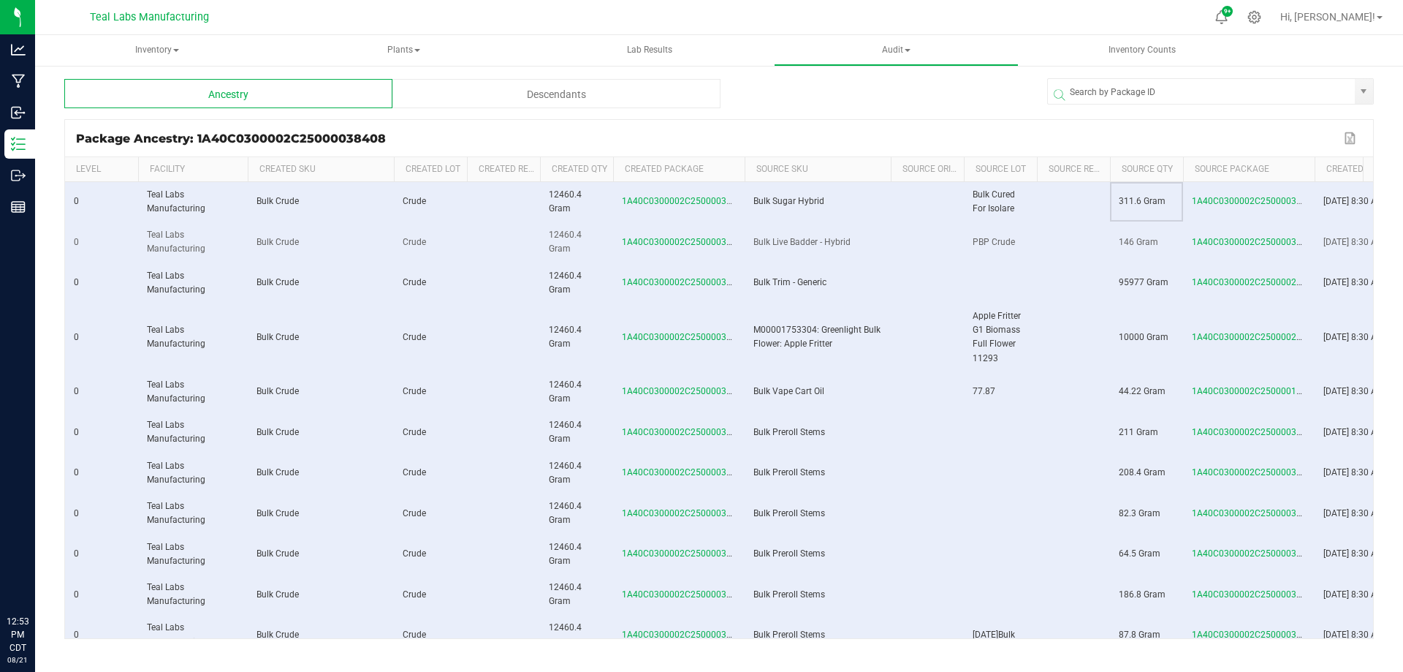
drag, startPoint x: 1117, startPoint y: 200, endPoint x: 1128, endPoint y: 239, distance: 41.0
click at [1173, 196] on td "311.6 Gram" at bounding box center [1146, 202] width 73 height 40
click at [745, 175] on span at bounding box center [742, 277] width 4 height 240
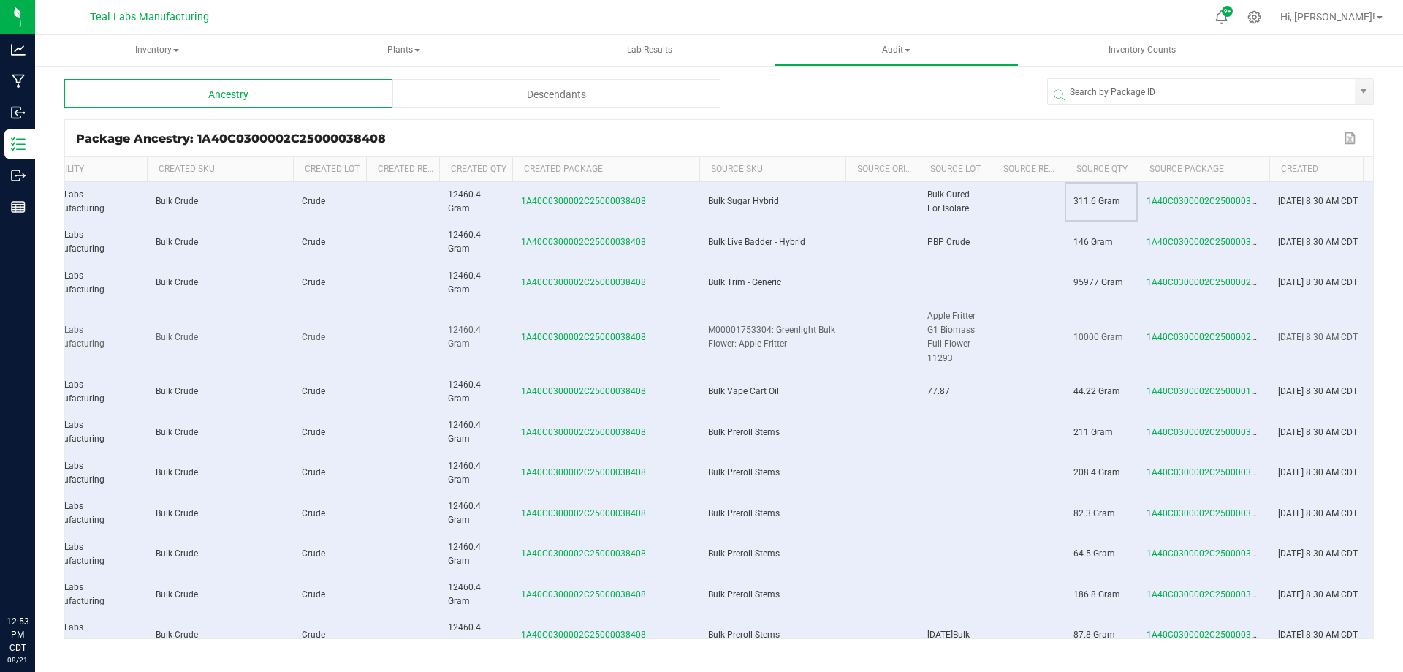
scroll to position [0, 102]
click at [1269, 170] on span at bounding box center [1266, 277] width 4 height 240
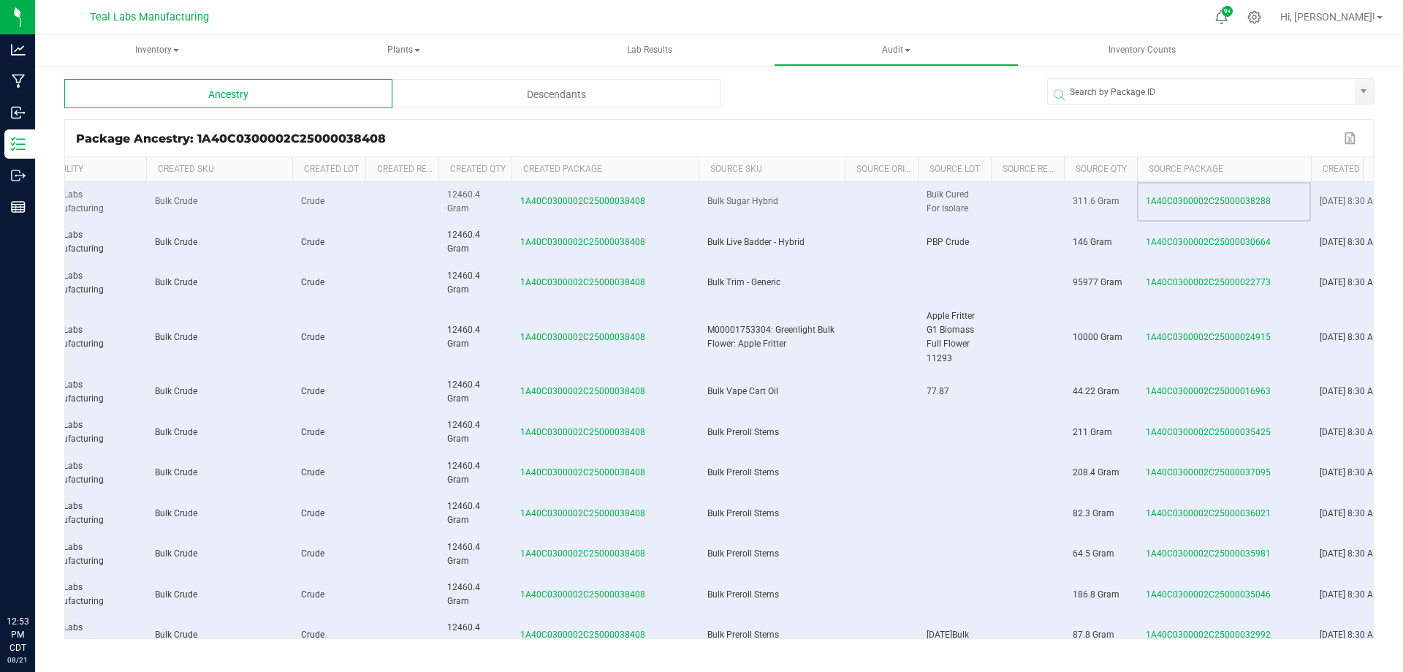
drag, startPoint x: 1251, startPoint y: 202, endPoint x: 1239, endPoint y: 208, distance: 13.1
click at [1117, 134] on div "Package Ancestry: 1A40C0300002C25000038408" at bounding box center [708, 139] width 1264 height 14
click at [1240, 201] on span "1A40C0300002C25000038288" at bounding box center [1208, 201] width 125 height 10
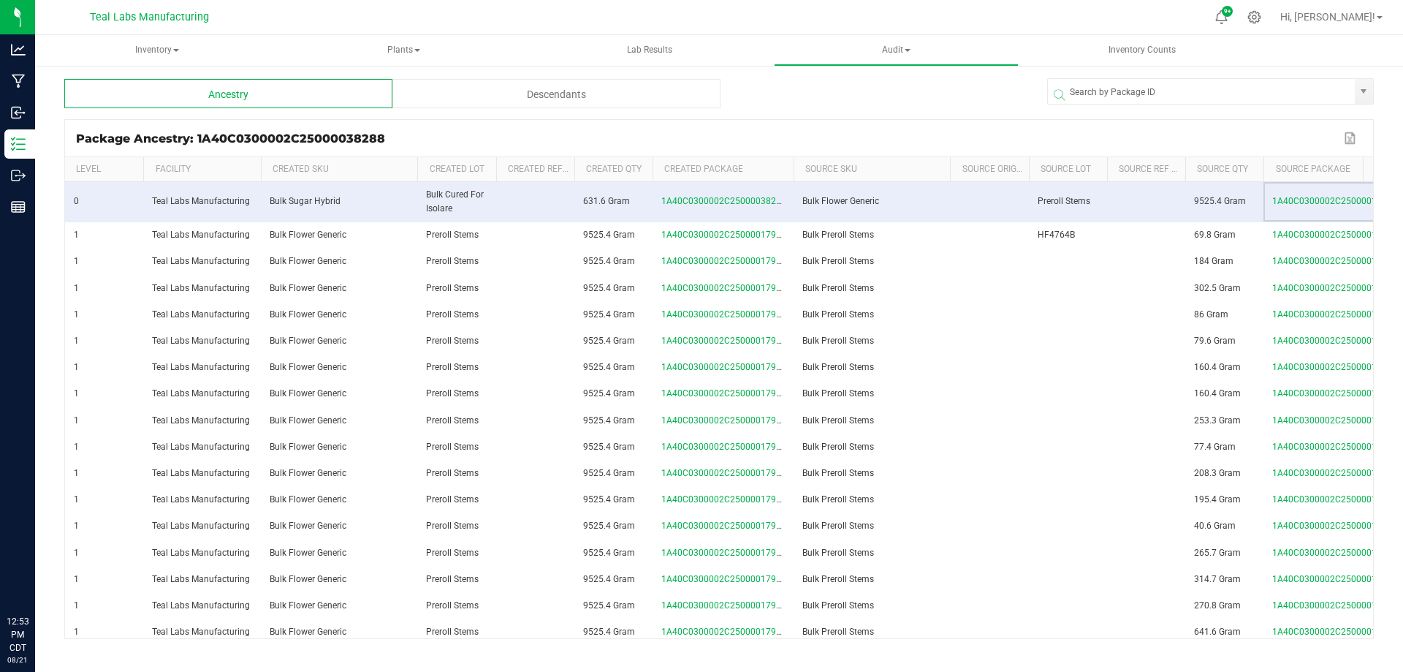
scroll to position [0, 102]
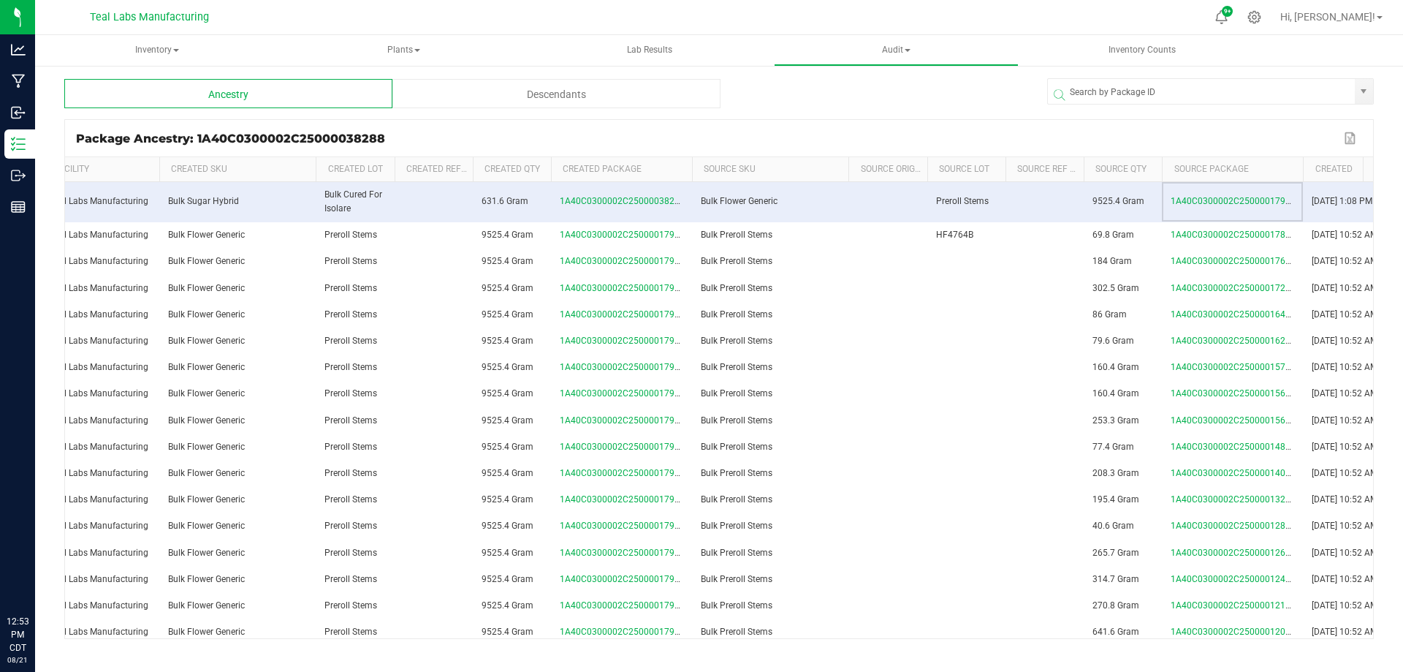
click at [1227, 202] on span "1A40C0300002C25000017905" at bounding box center [1233, 201] width 125 height 10
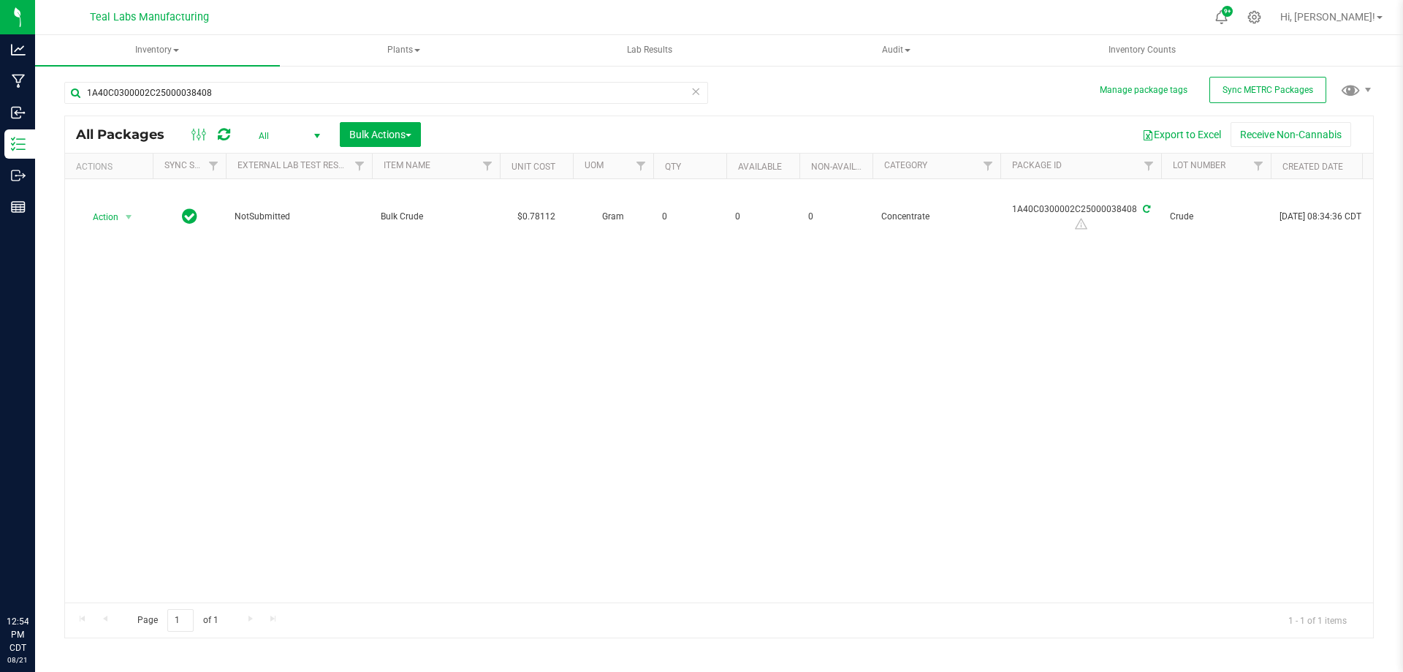
click at [555, 130] on div "Export to Excel Receive Non-Cannabis" at bounding box center [897, 134] width 930 height 25
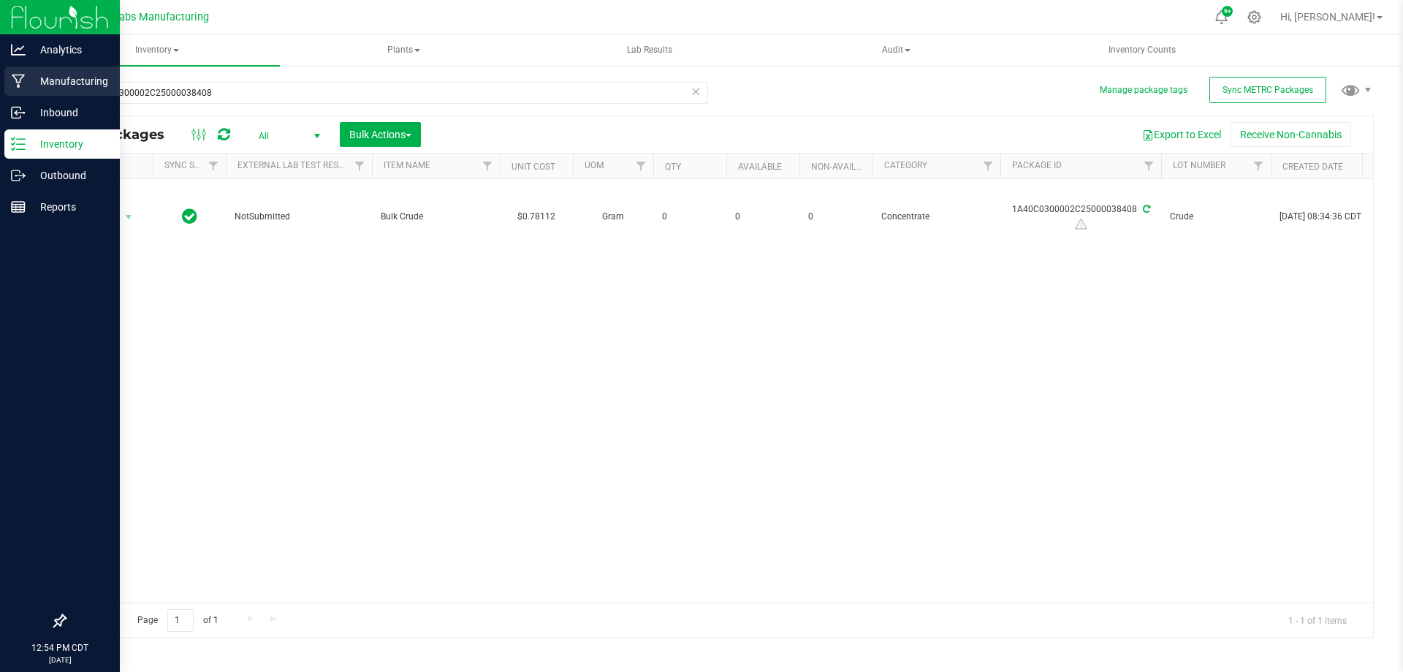
click at [49, 86] on p "Manufacturing" at bounding box center [70, 81] width 88 height 18
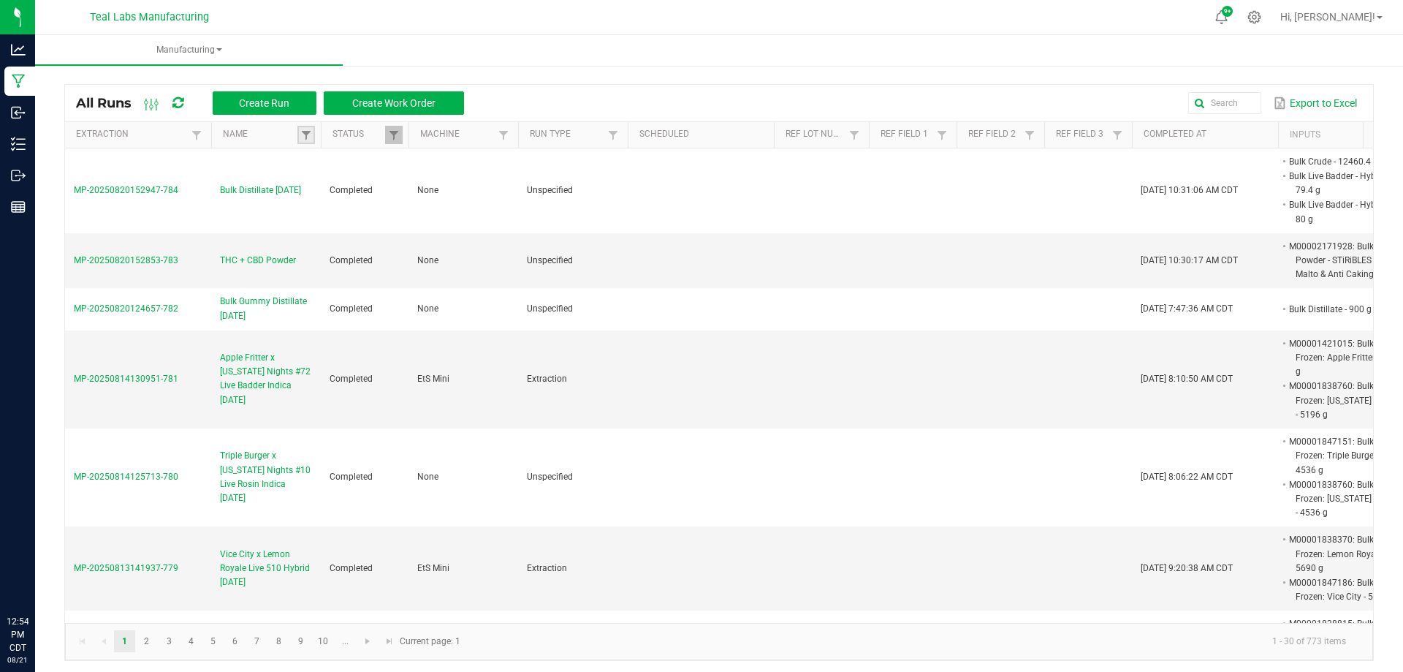
click at [299, 132] on link at bounding box center [306, 135] width 18 height 18
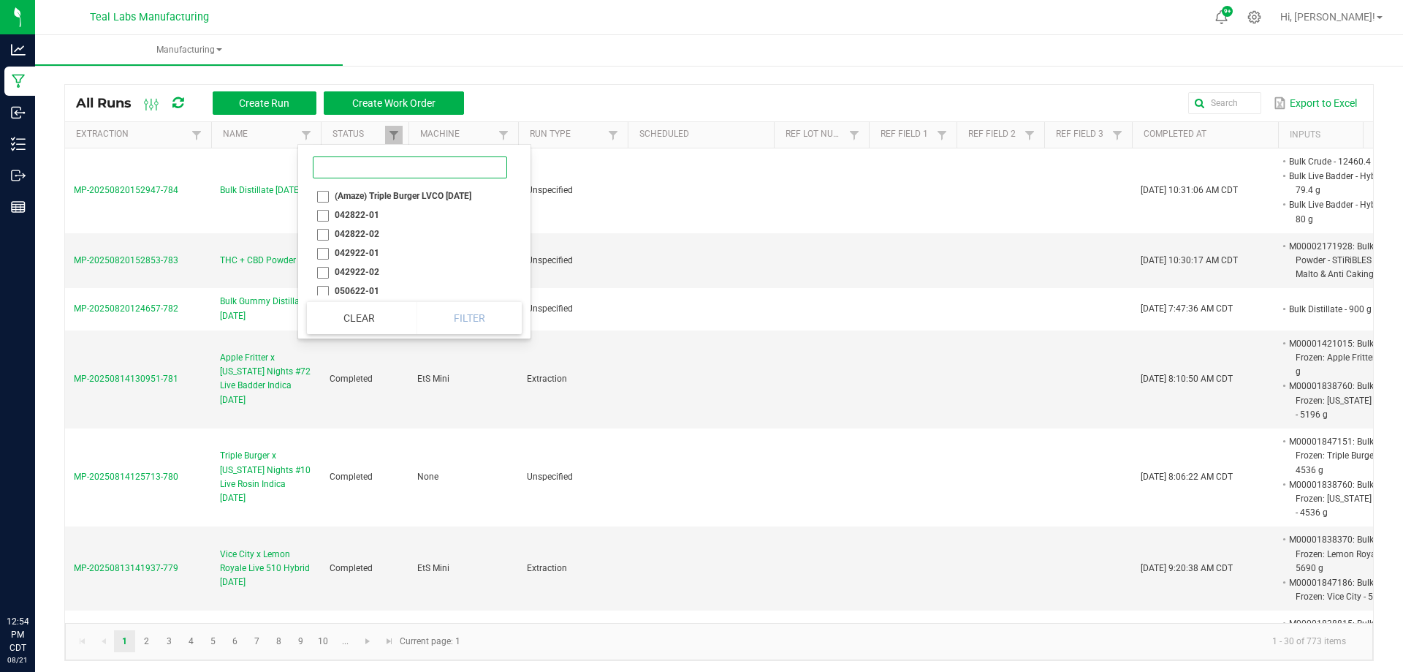
click at [343, 170] on input at bounding box center [410, 167] width 194 height 22
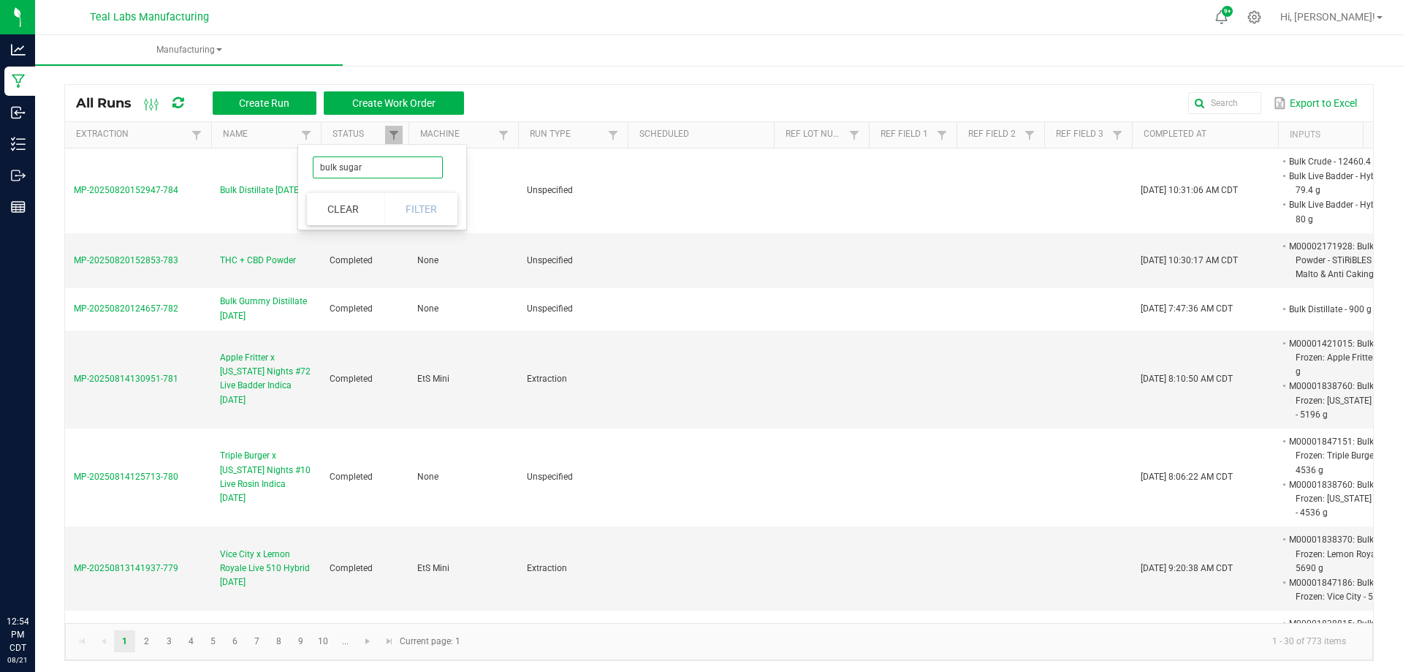
click at [399, 164] on input "bulk sugar" at bounding box center [378, 167] width 130 height 22
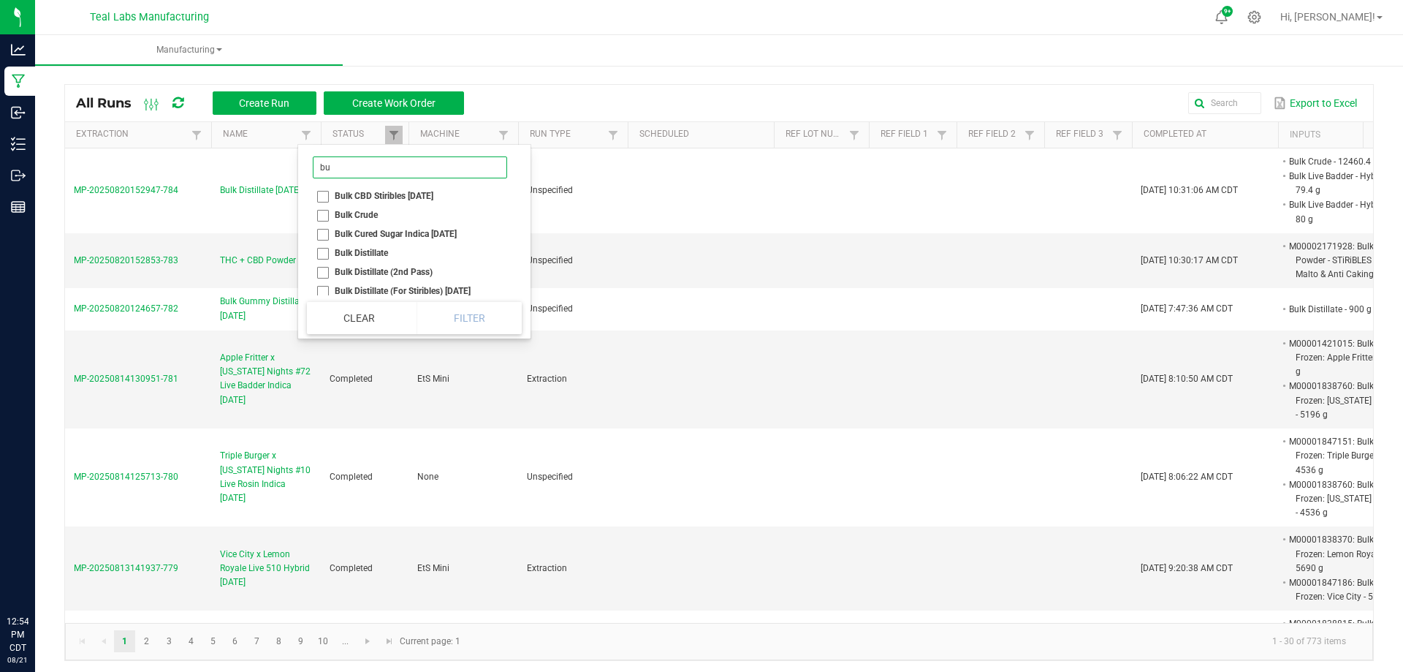
type input "b"
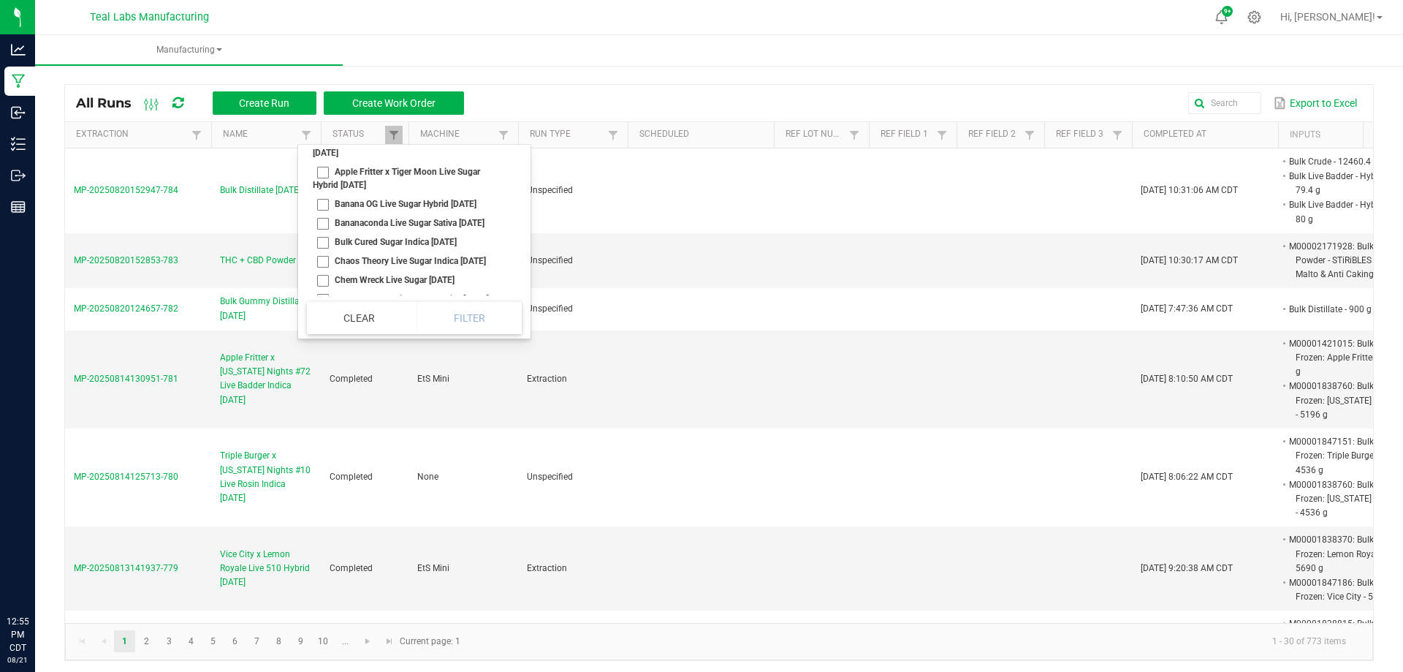
type input "sugar"
click at [321, 251] on li "Bulk Cured Sugar Indica 03/06/23" at bounding box center [410, 241] width 206 height 19
checkbox 03\/06\/23 "true"
click at [471, 314] on button "Filter" at bounding box center [469, 318] width 105 height 32
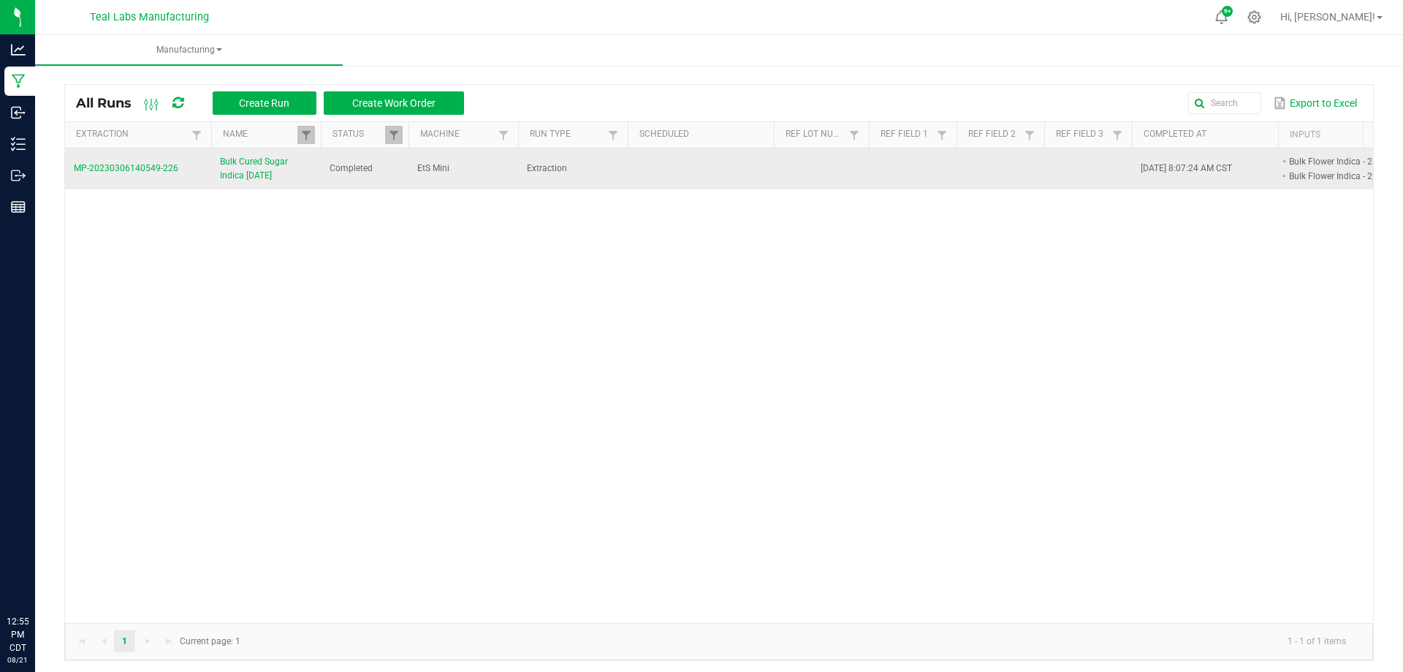
click at [113, 168] on span "MP-20230306140549-226" at bounding box center [126, 168] width 105 height 10
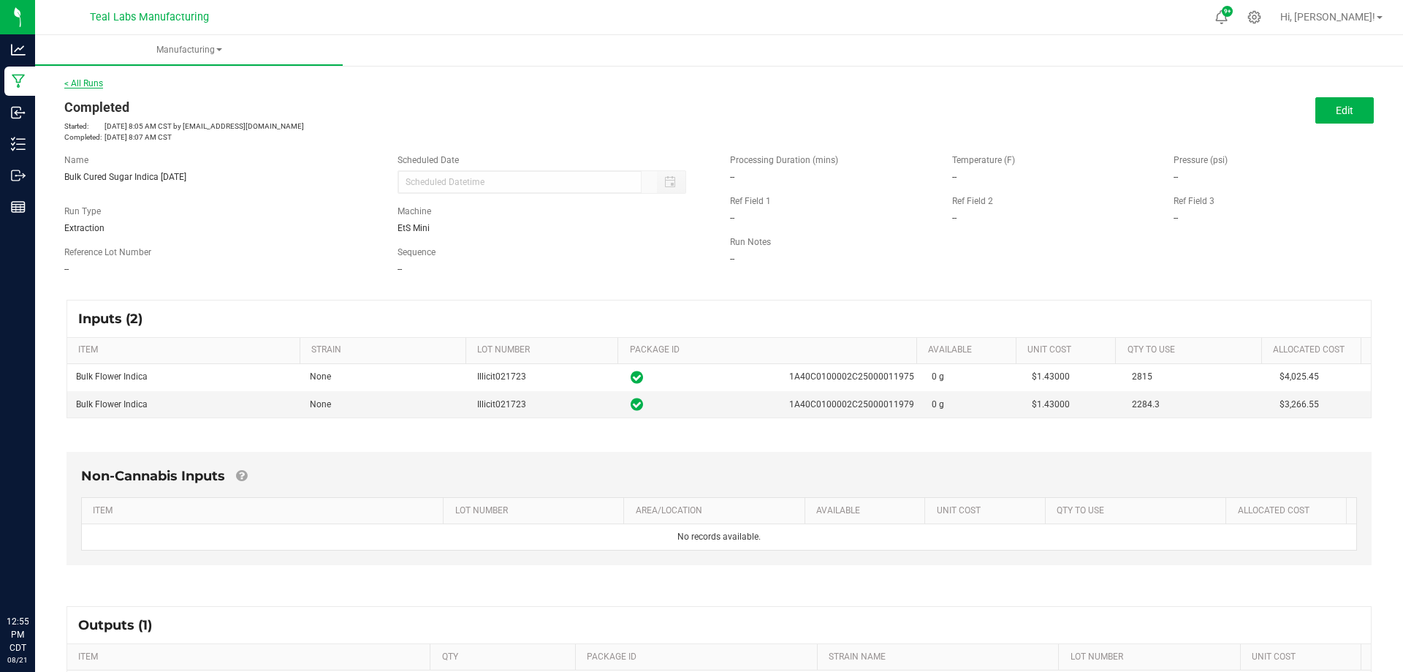
click at [98, 83] on link "< All Runs" at bounding box center [83, 83] width 39 height 10
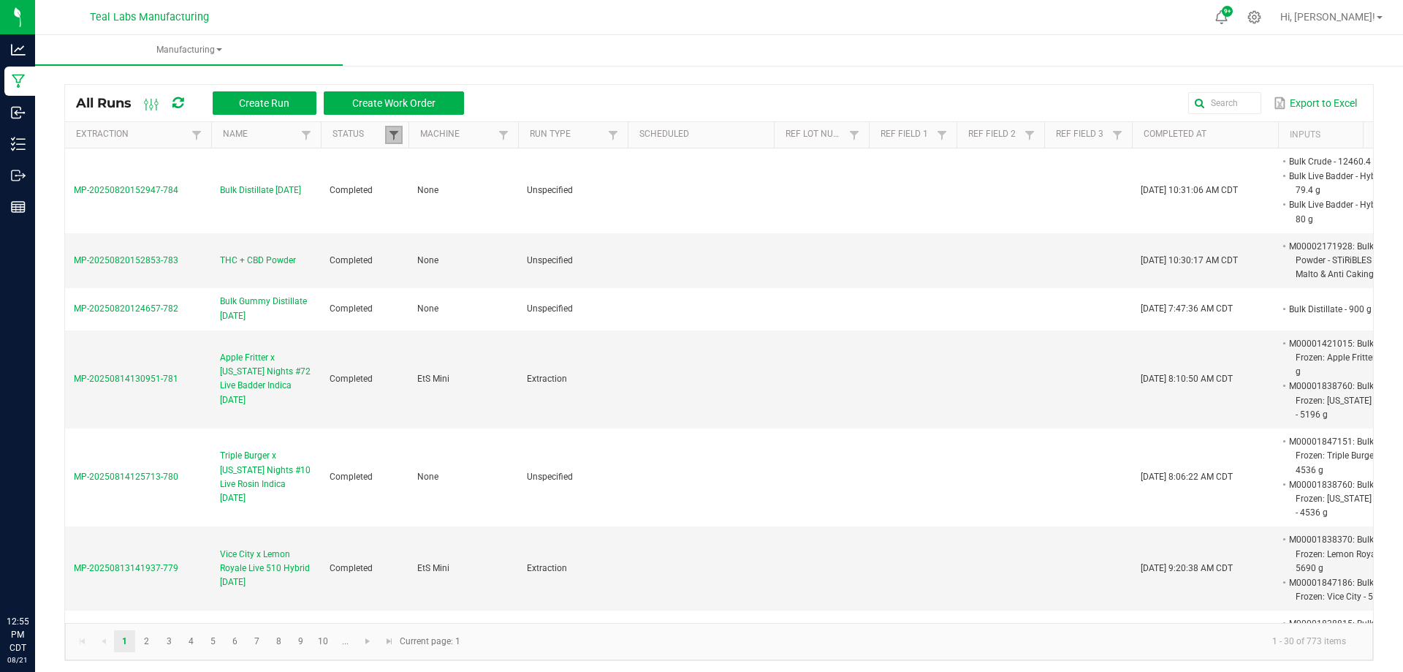
click at [390, 135] on span at bounding box center [394, 135] width 12 height 12
click at [520, 88] on div "All Runs Create Run Create Work Order Export to Excel" at bounding box center [719, 103] width 1308 height 37
click at [308, 134] on span at bounding box center [306, 135] width 12 height 12
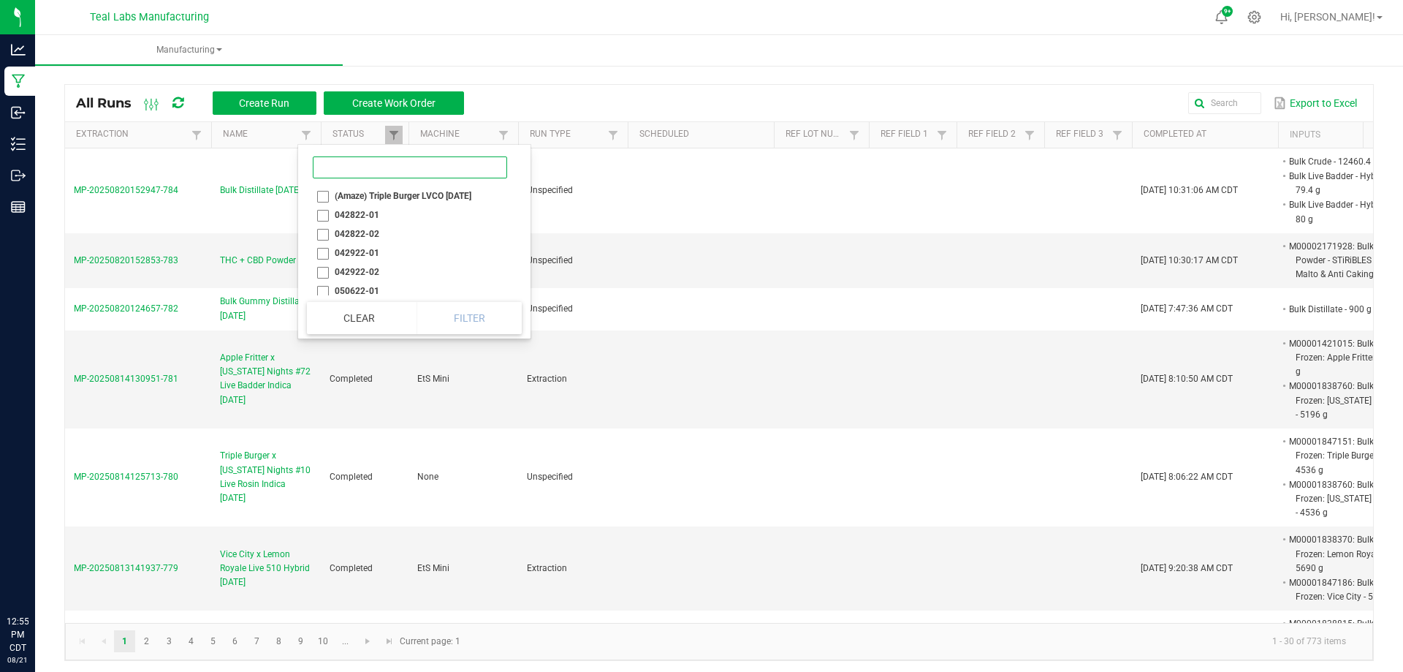
click at [348, 173] on input at bounding box center [410, 167] width 194 height 22
type input "b"
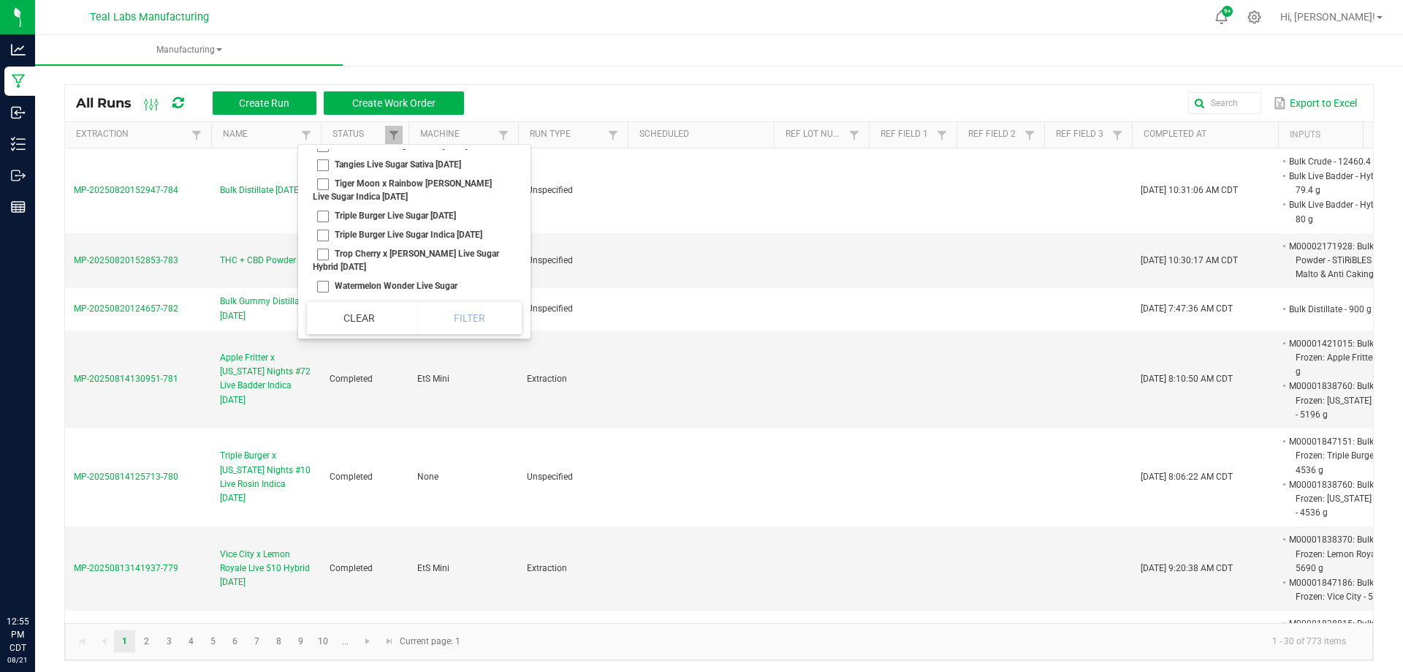
scroll to position [1011, 0]
type input "sugar"
click at [523, 92] on div "Export to Excel" at bounding box center [918, 103] width 887 height 25
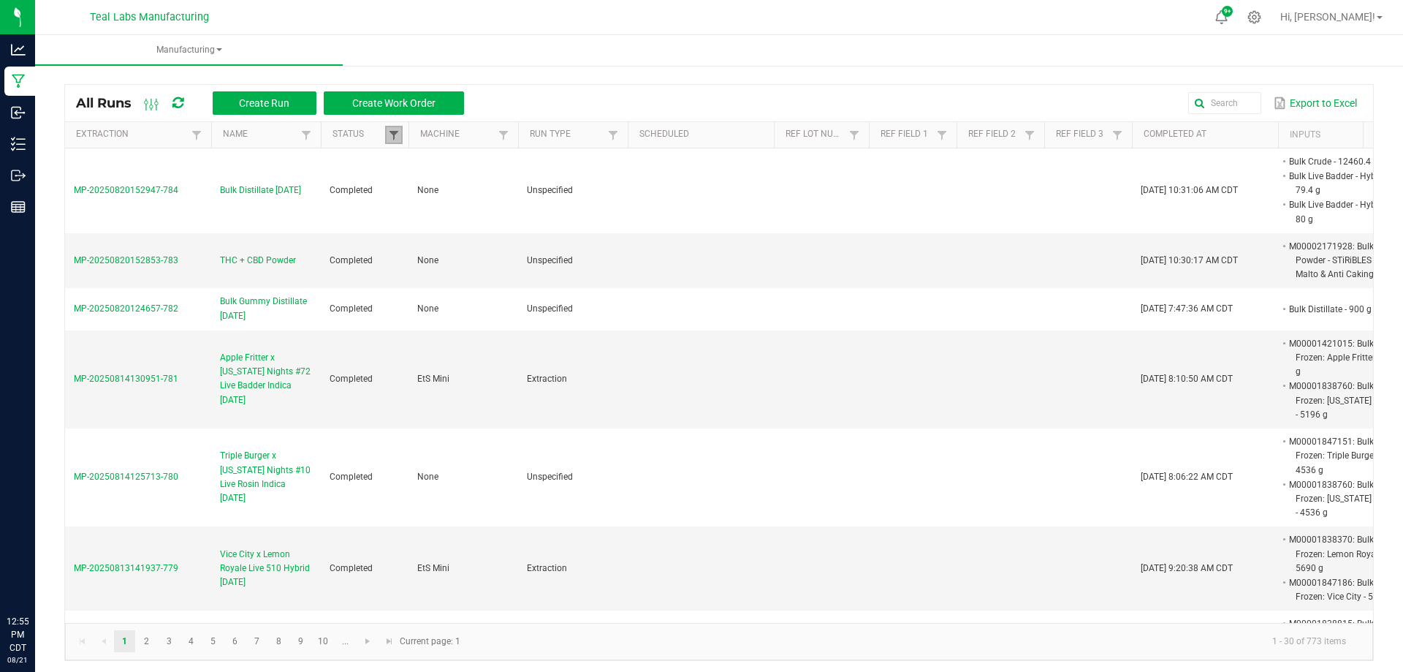
click at [395, 137] on span at bounding box center [394, 135] width 12 height 12
click at [528, 91] on div "Export to Excel" at bounding box center [918, 103] width 887 height 25
click at [314, 136] on link at bounding box center [306, 135] width 18 height 18
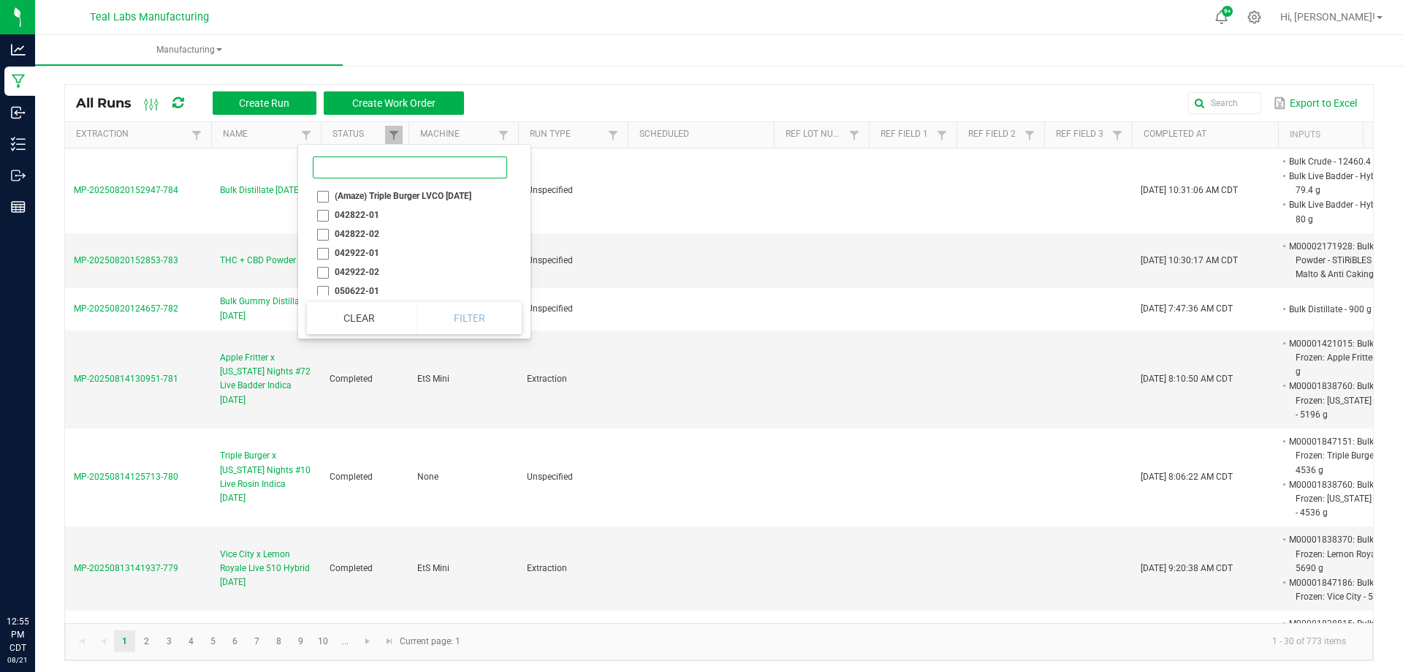
click at [367, 170] on input at bounding box center [410, 167] width 194 height 22
type input "iso"
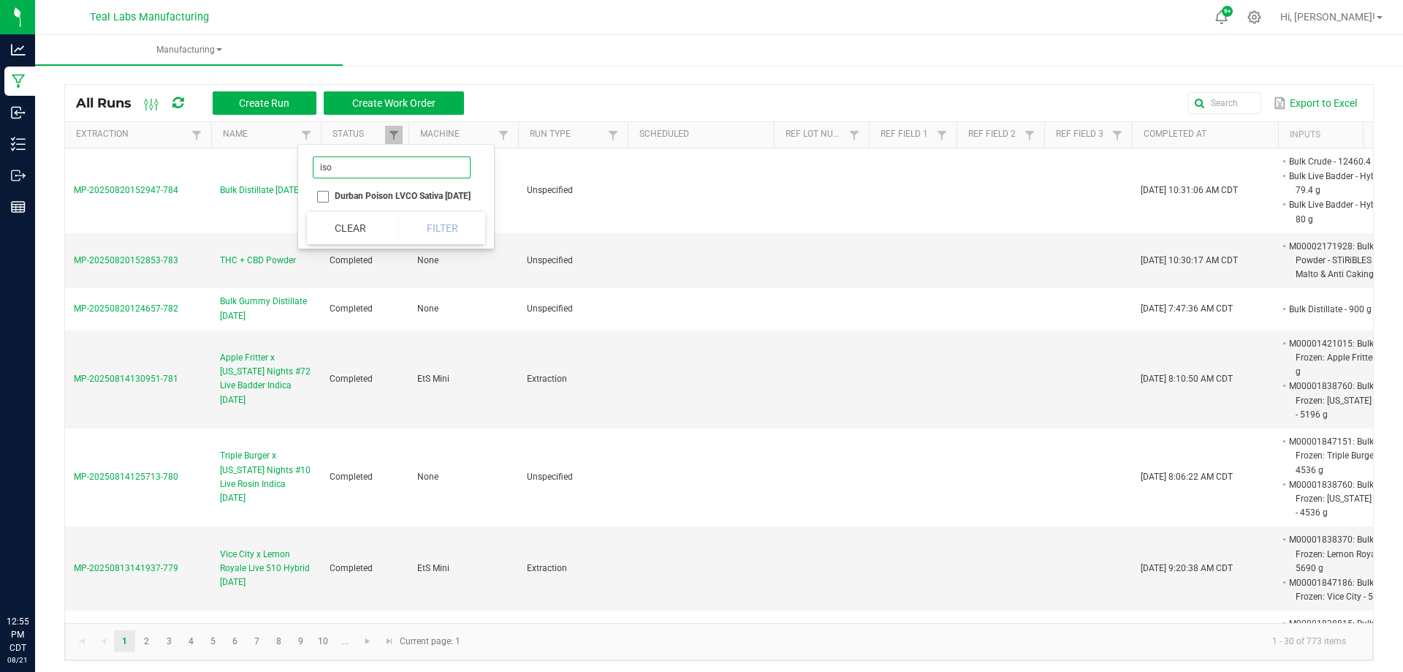
click at [367, 170] on input "iso" at bounding box center [392, 167] width 158 height 22
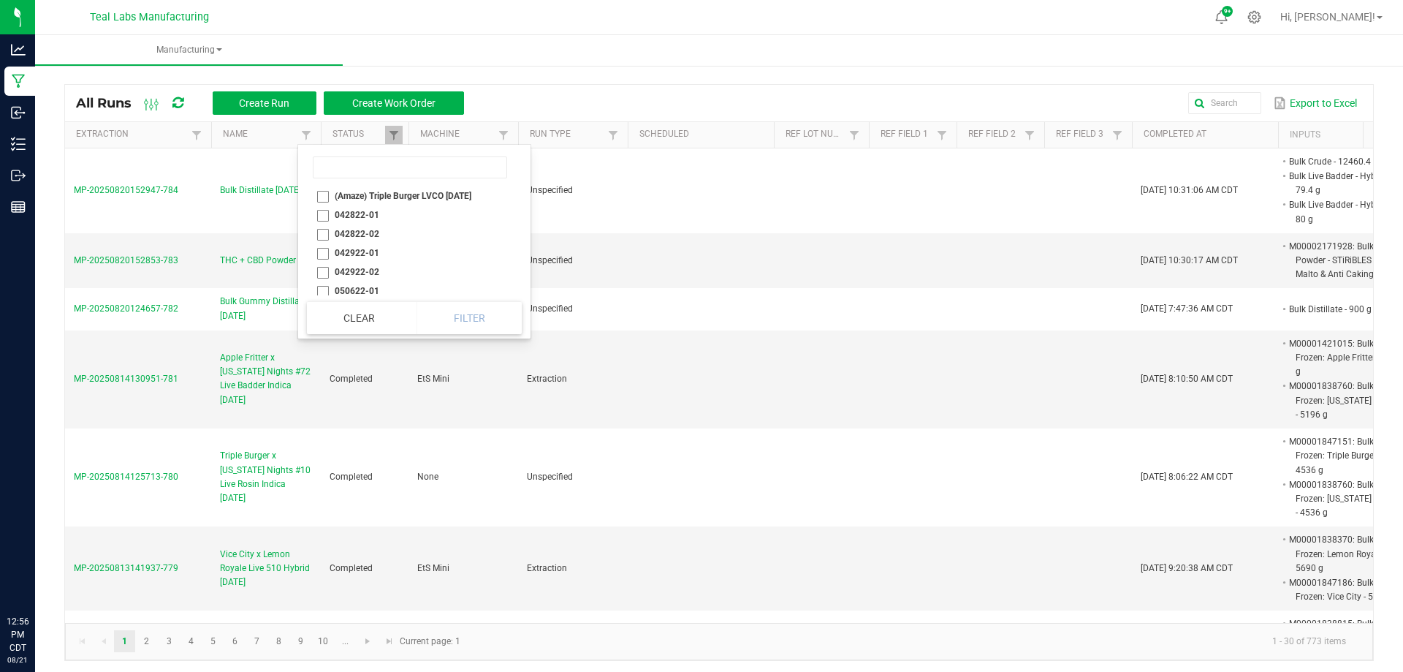
click at [545, 92] on div "Export to Excel" at bounding box center [918, 103] width 887 height 25
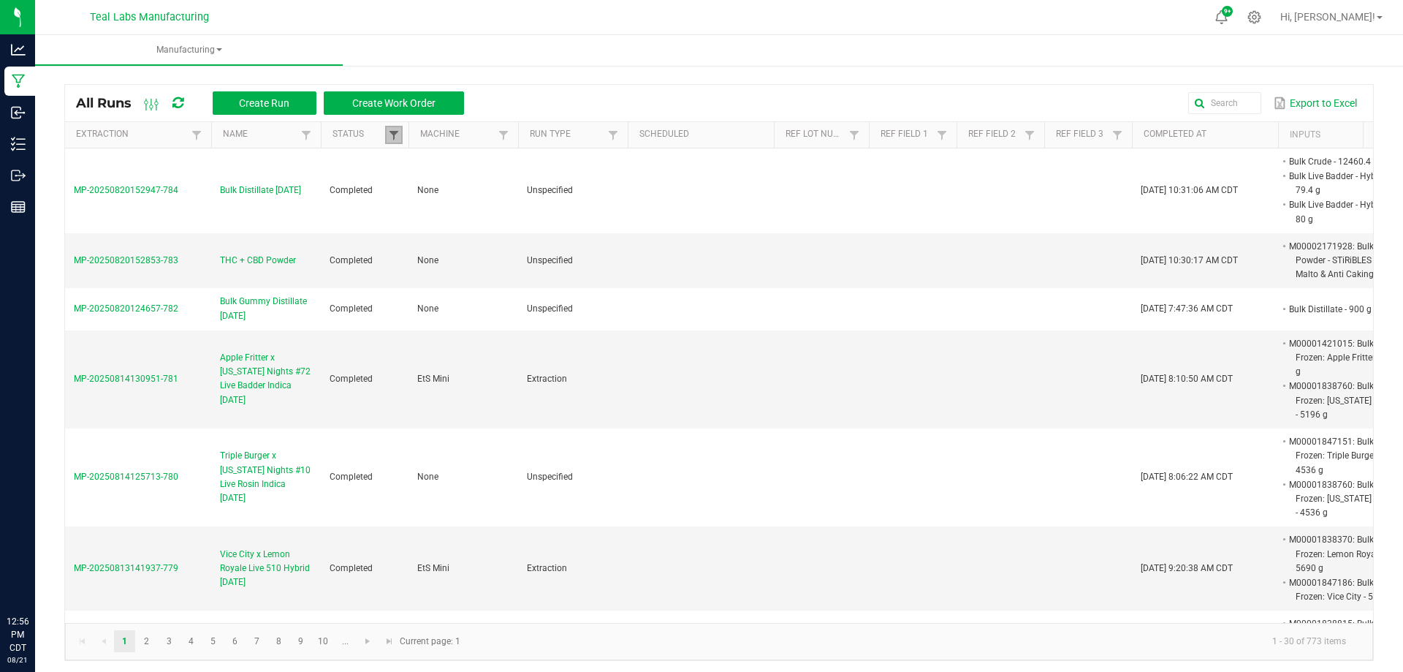
click at [389, 137] on span at bounding box center [394, 135] width 12 height 12
click at [543, 102] on div "Export to Excel" at bounding box center [918, 103] width 887 height 25
click at [303, 134] on span at bounding box center [306, 135] width 12 height 12
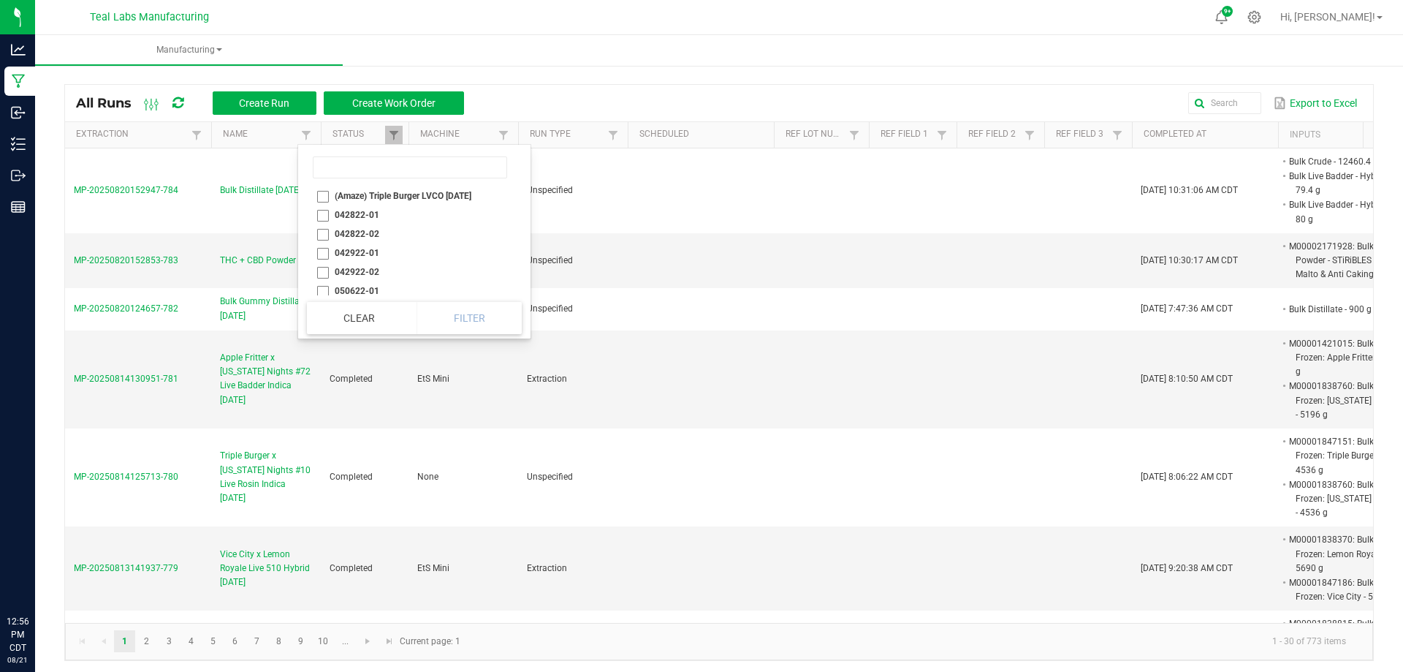
click at [523, 291] on div "(Amaze) Triple Burger LVCO 07/24/23 042822-01 042822-02 042922-01 042922-02 050…" at bounding box center [414, 242] width 232 height 194
click at [521, 290] on div "(Amaze) Triple Burger LVCO 07/24/23 042822-01 042822-02 042922-01 042922-02 050…" at bounding box center [414, 242] width 232 height 194
click at [322, 77] on li "Bulk Crude" at bounding box center [410, 67] width 206 height 19
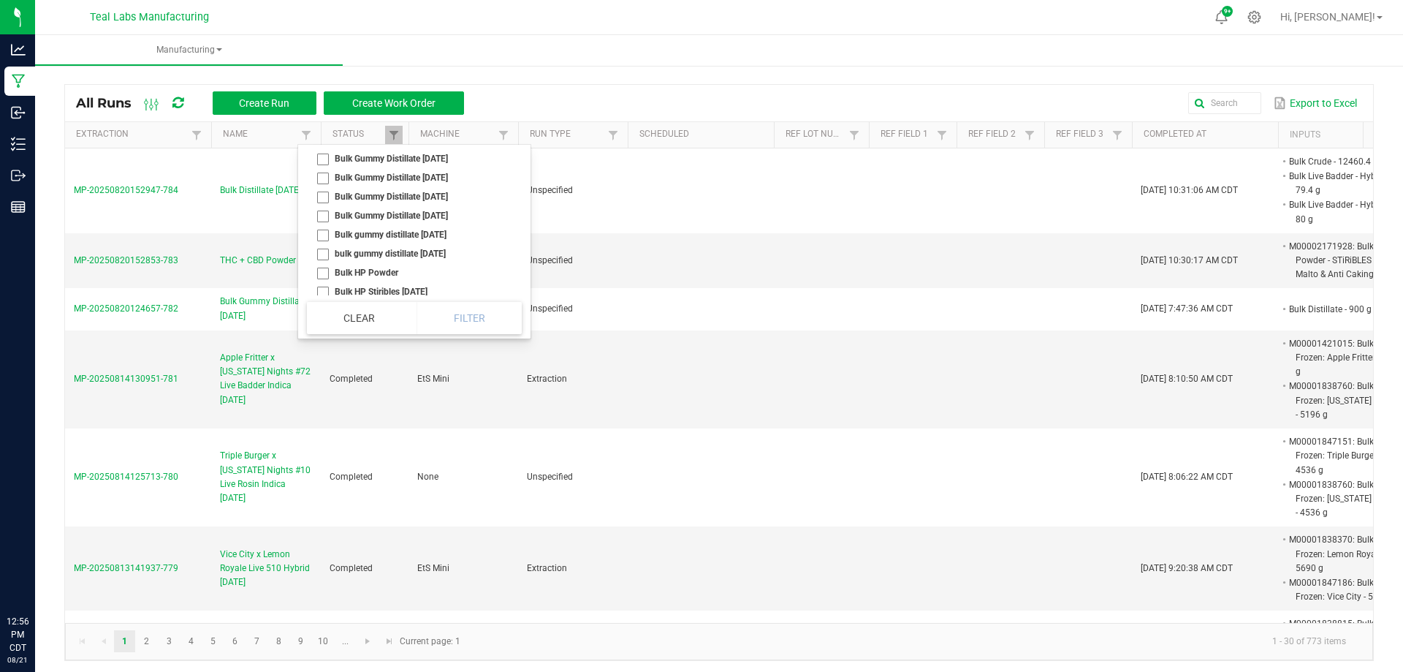
scroll to position [2272, 0]
click at [483, 310] on div "Clear Filter" at bounding box center [414, 317] width 215 height 33
click at [482, 314] on div "Clear Filter" at bounding box center [414, 317] width 215 height 33
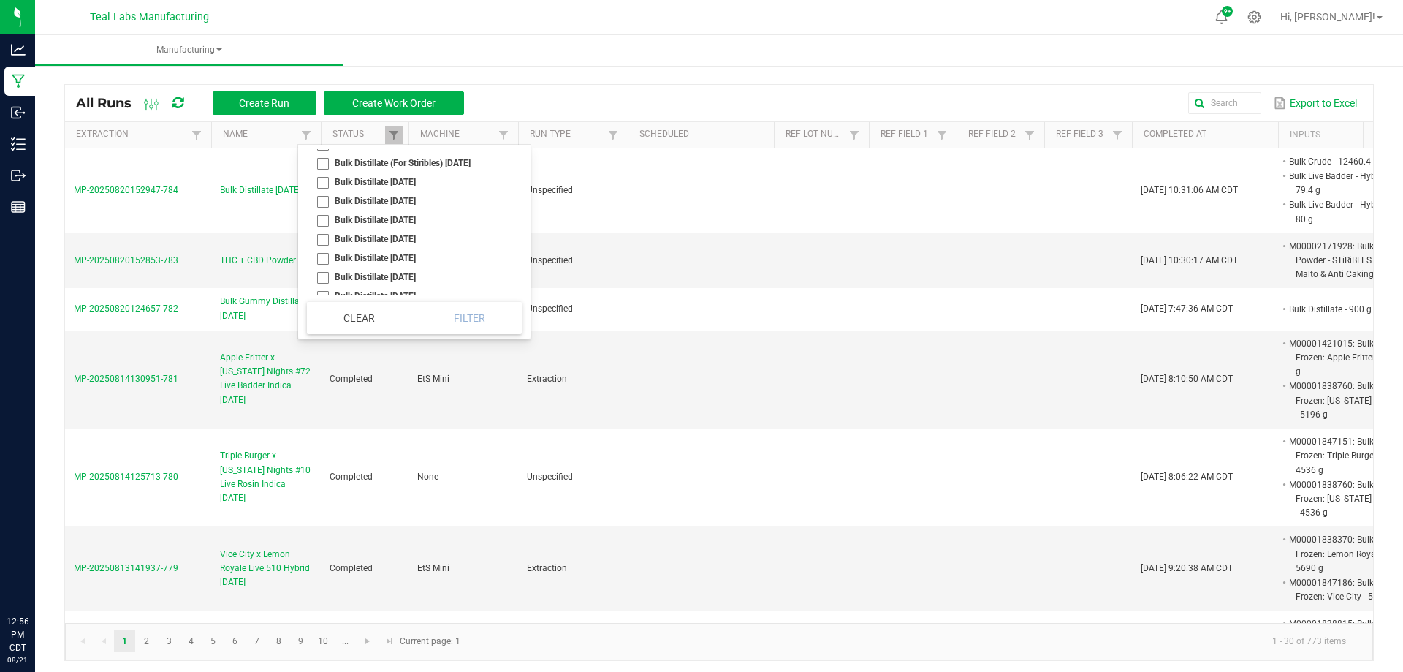
click at [325, 96] on li "Bulk Crude" at bounding box center [410, 86] width 206 height 19
checkbox Crude "true"
click at [463, 311] on button "Filter" at bounding box center [469, 318] width 105 height 32
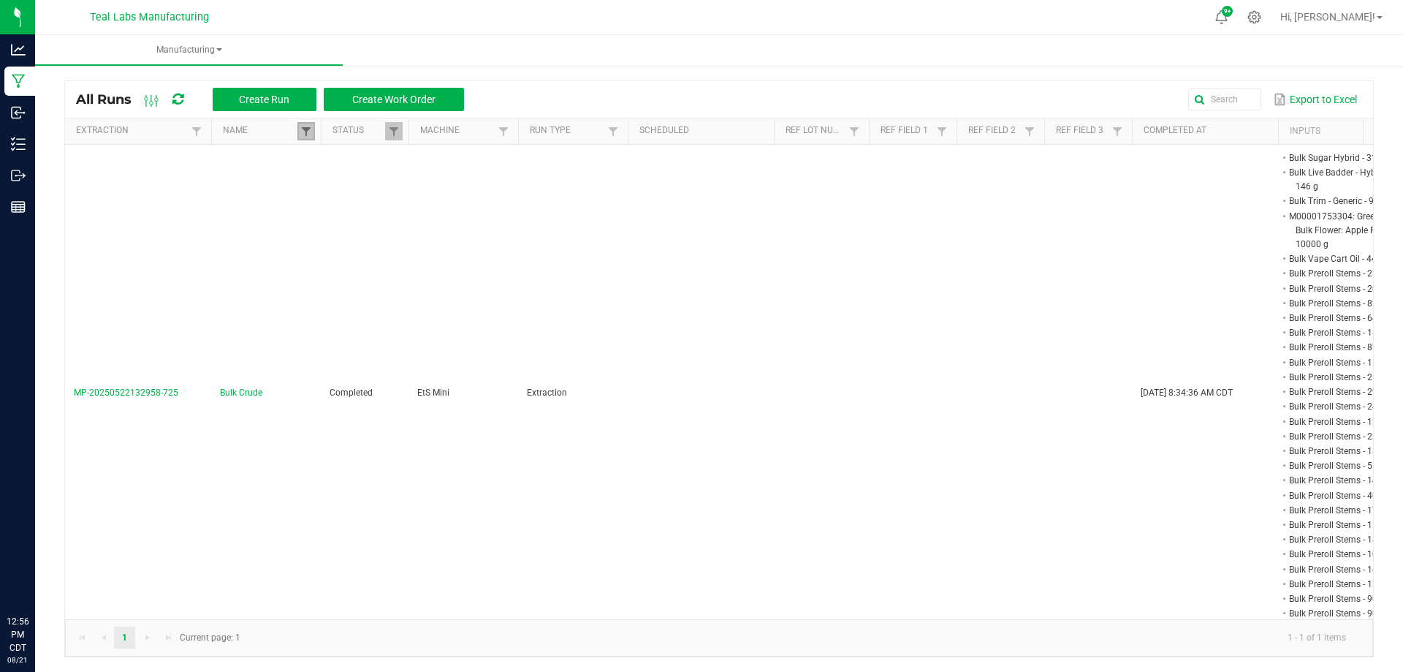
click at [306, 130] on span at bounding box center [306, 132] width 12 height 12
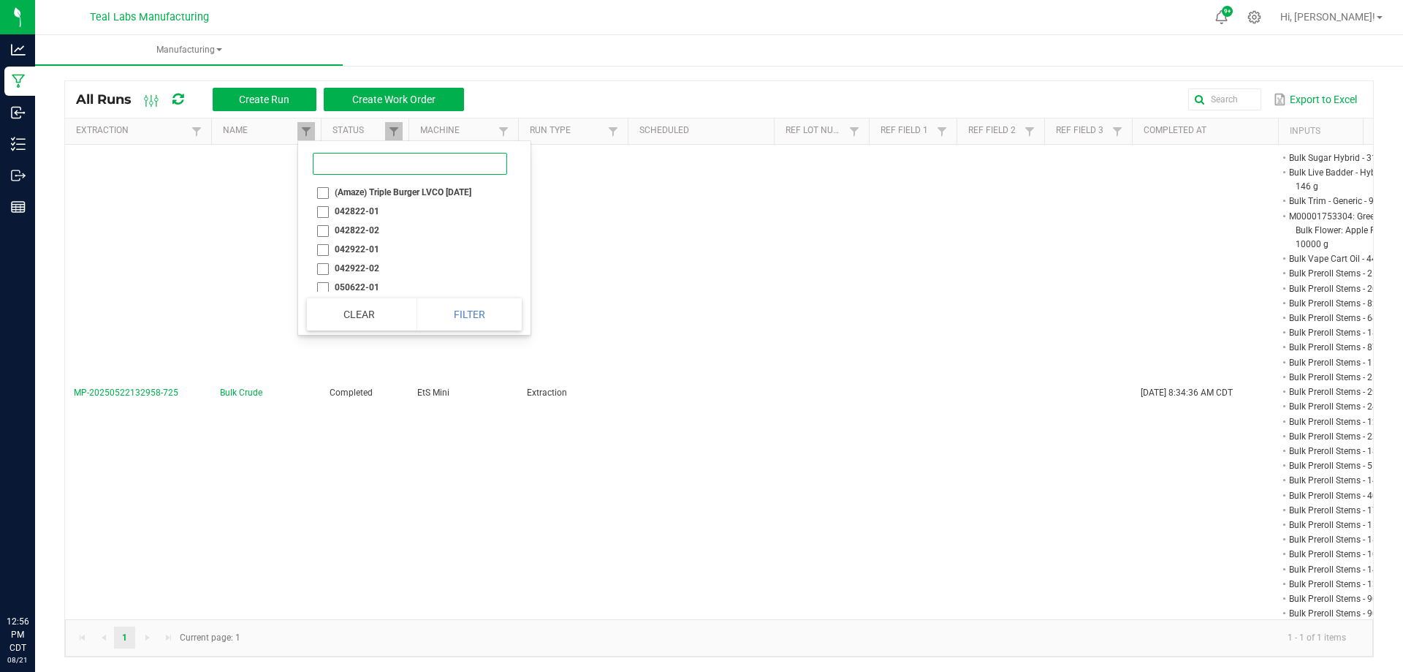
click at [368, 164] on input at bounding box center [410, 164] width 194 height 22
click at [579, 101] on div "Export to Excel" at bounding box center [918, 99] width 887 height 25
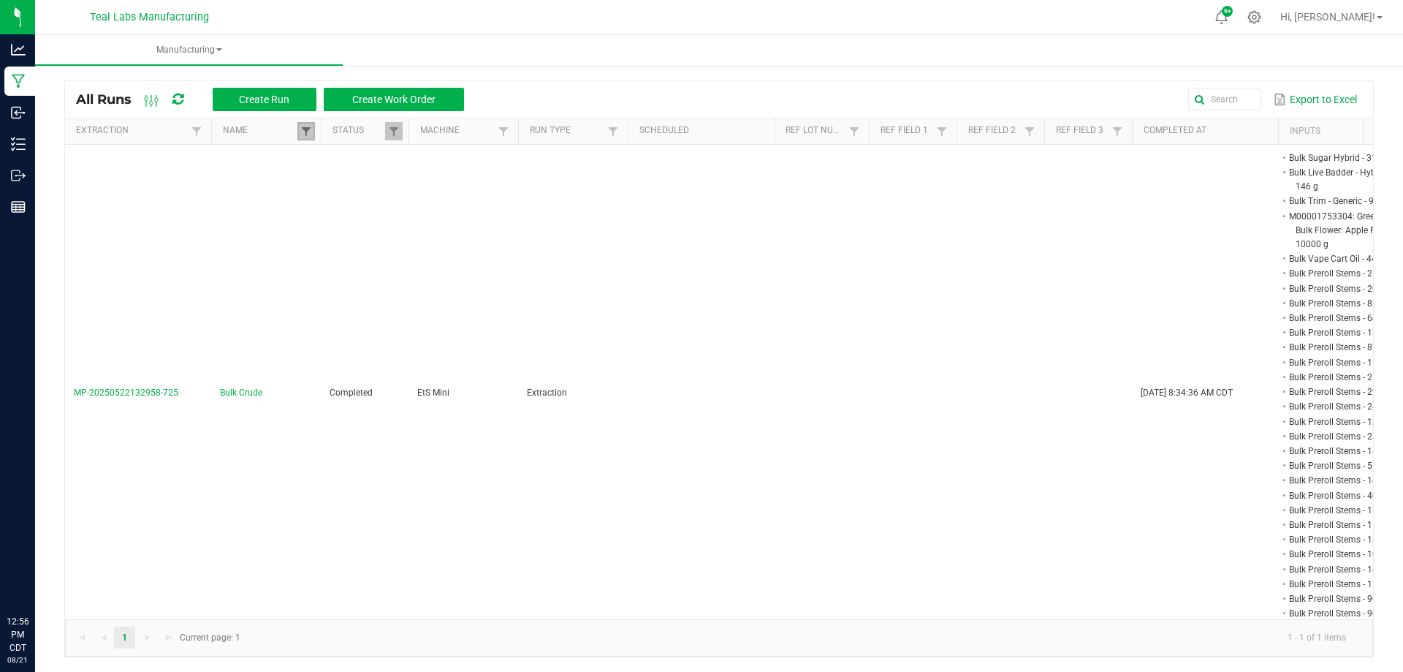
click at [306, 136] on span at bounding box center [306, 132] width 12 height 12
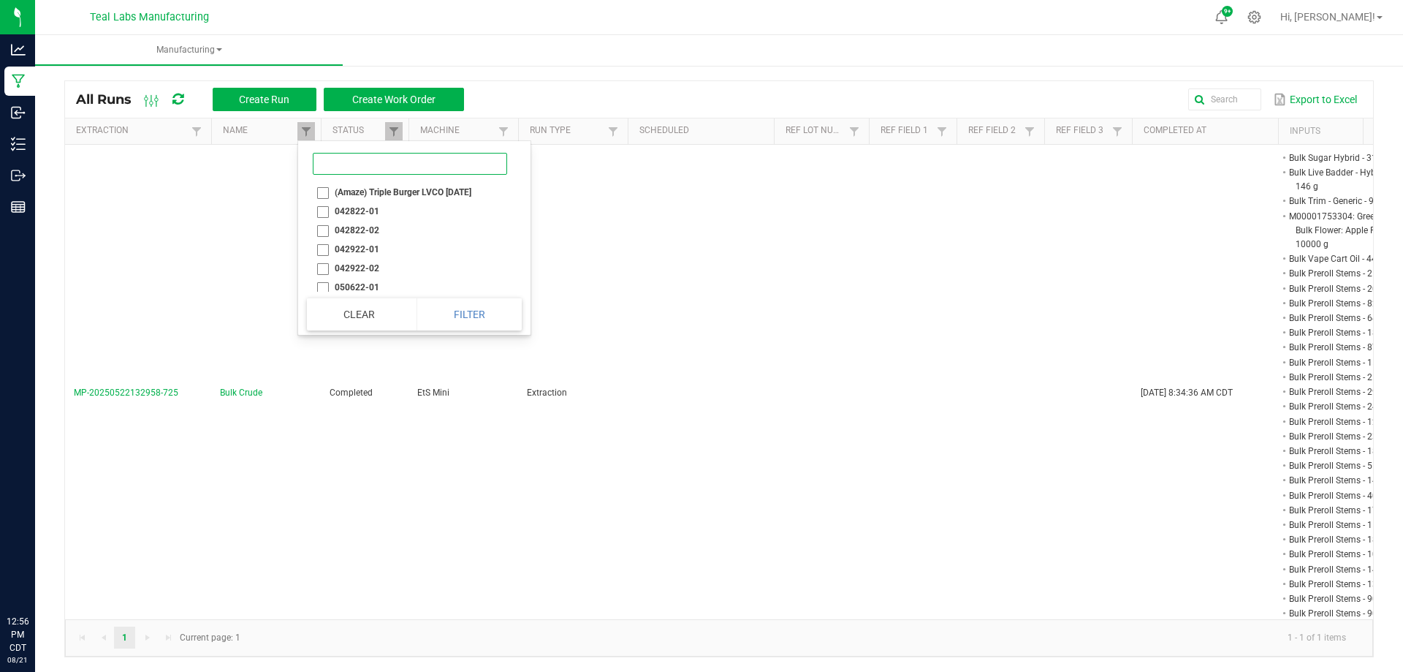
drag, startPoint x: 341, startPoint y: 155, endPoint x: 341, endPoint y: 167, distance: 12.4
click at [341, 156] on input at bounding box center [410, 164] width 194 height 22
type input "bulk c"
click at [321, 213] on li "Bulk Crude" at bounding box center [404, 211] width 195 height 19
checkbox Crude "false"
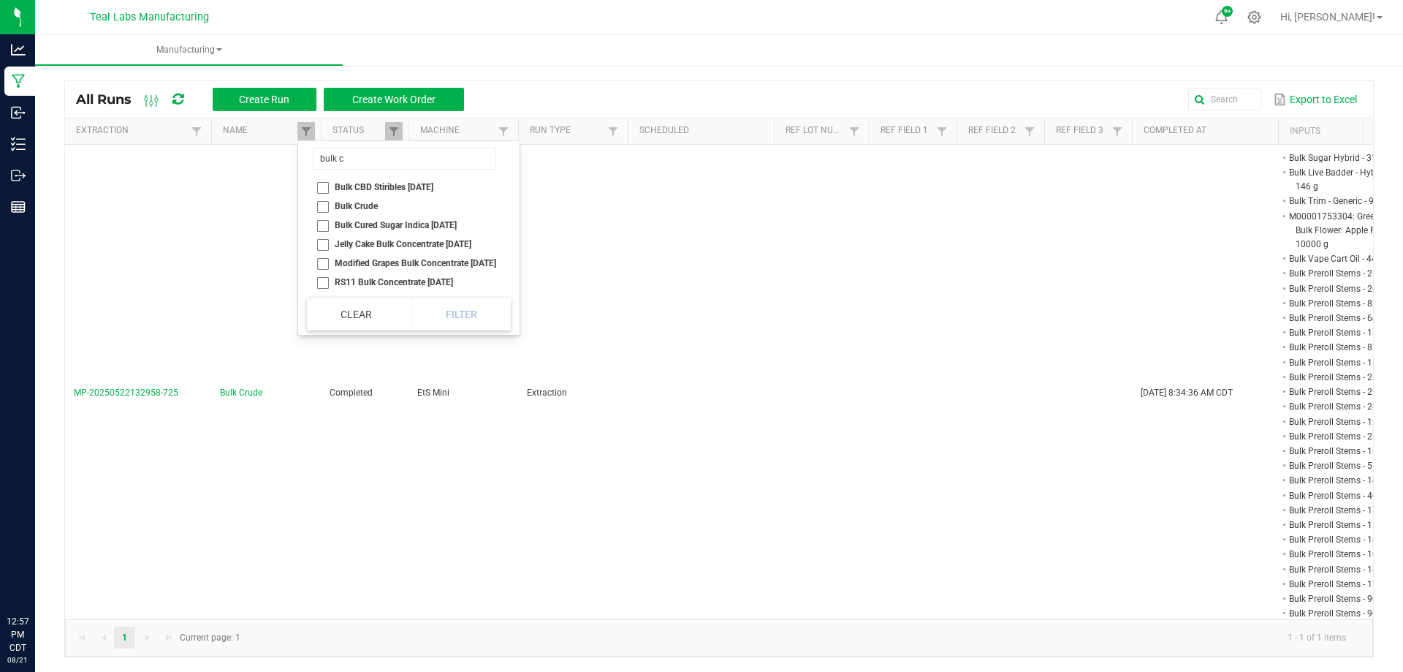
scroll to position [18, 0]
click at [564, 84] on div "All Runs Create Run Create Work Order Export to Excel" at bounding box center [719, 99] width 1308 height 37
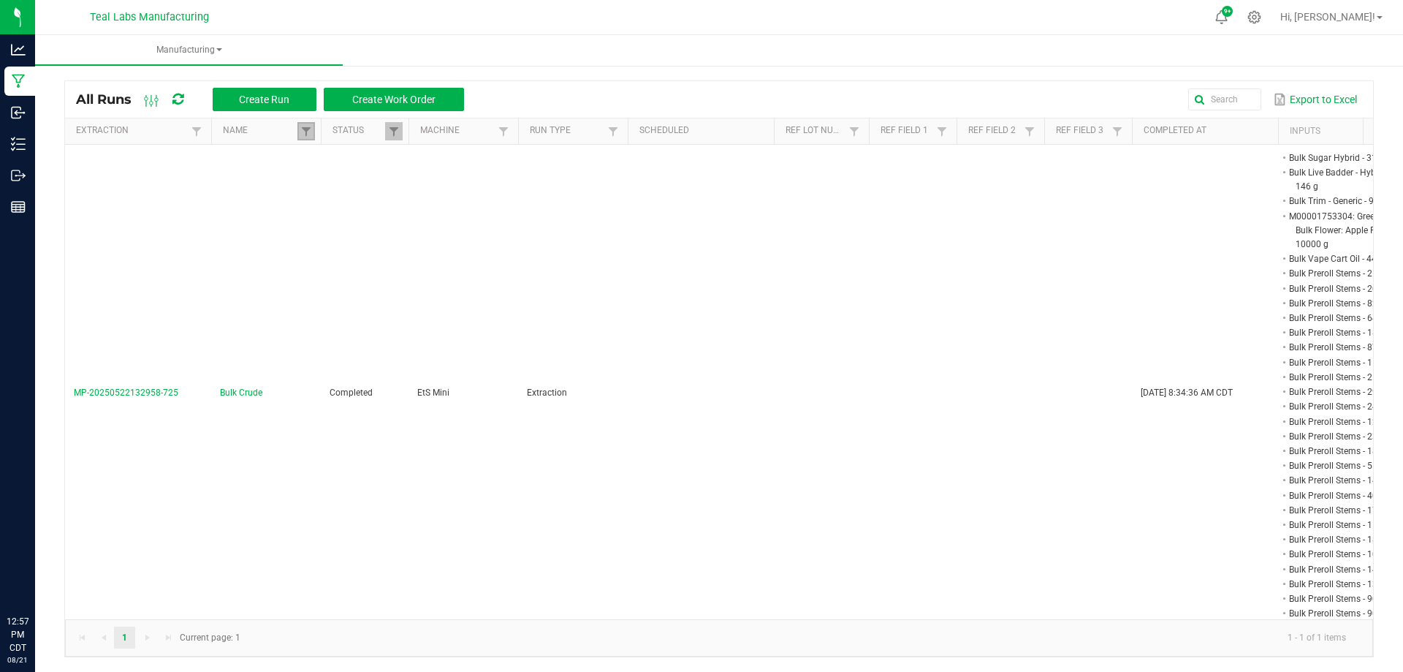
click at [300, 137] on link at bounding box center [306, 131] width 18 height 18
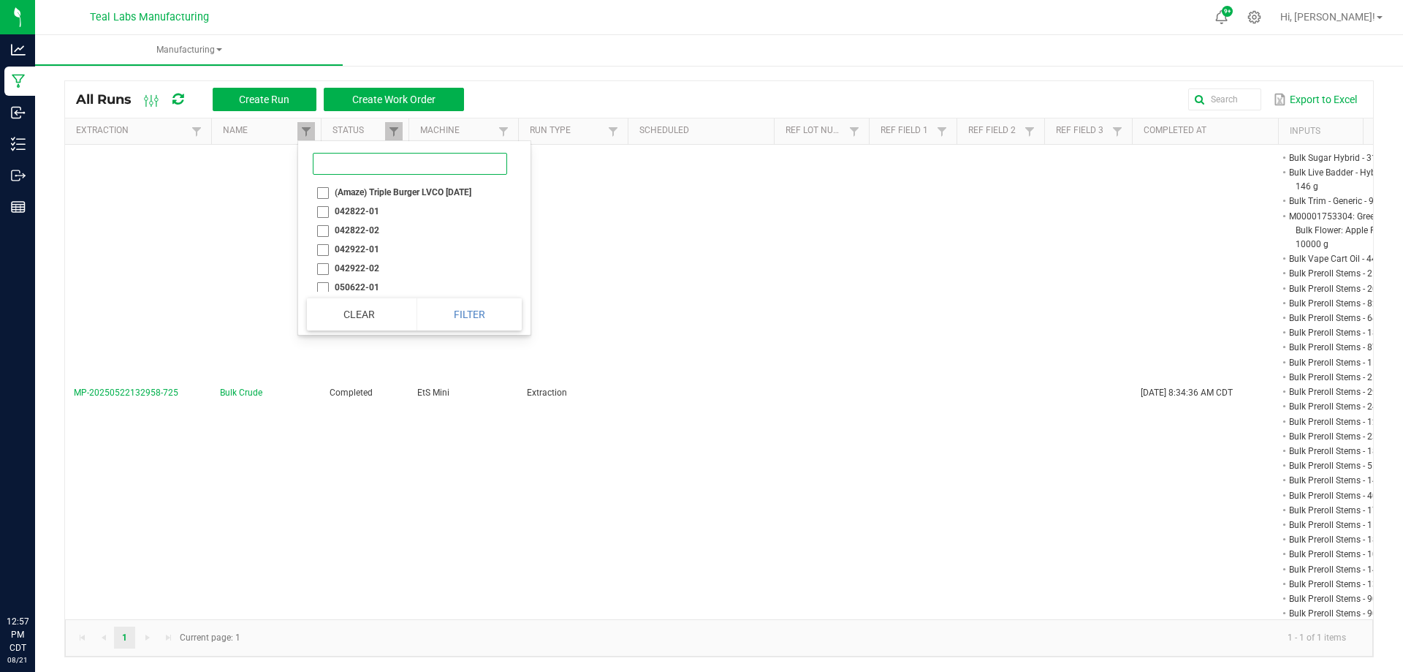
click at [350, 174] on input at bounding box center [410, 164] width 194 height 22
click at [536, 91] on div "Export to Excel" at bounding box center [918, 99] width 887 height 25
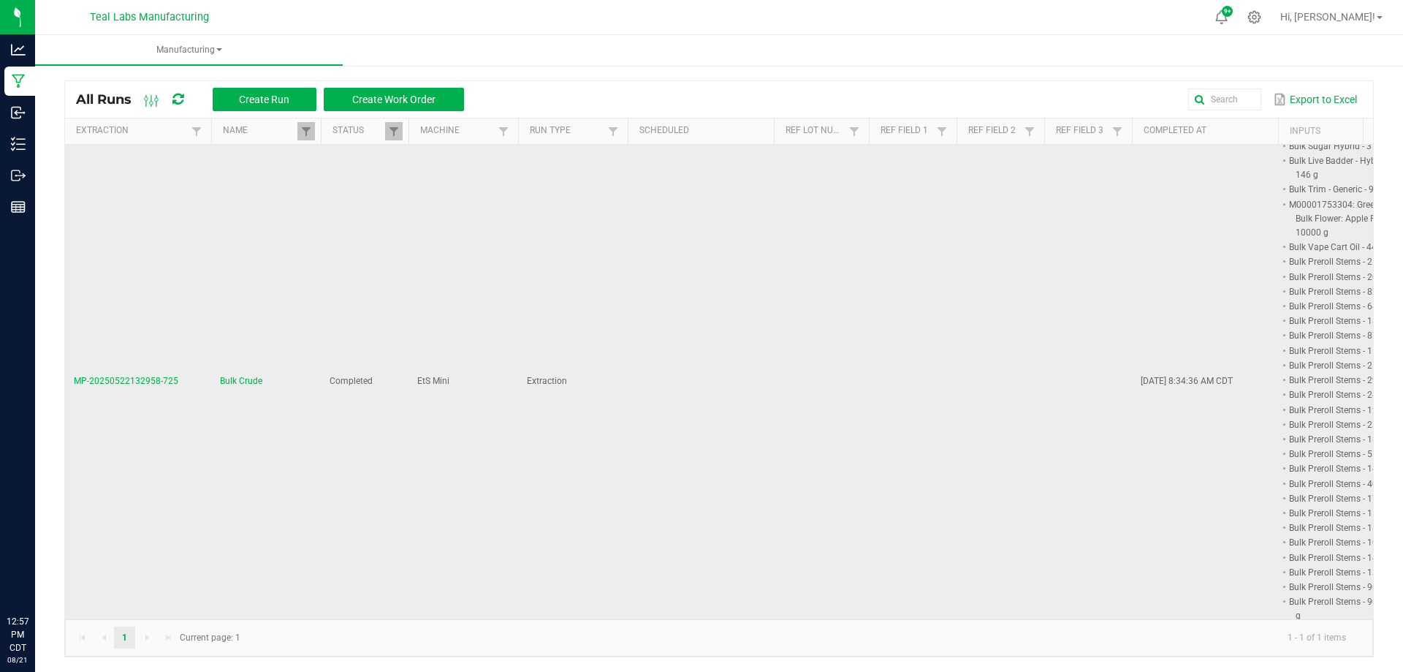
scroll to position [0, 0]
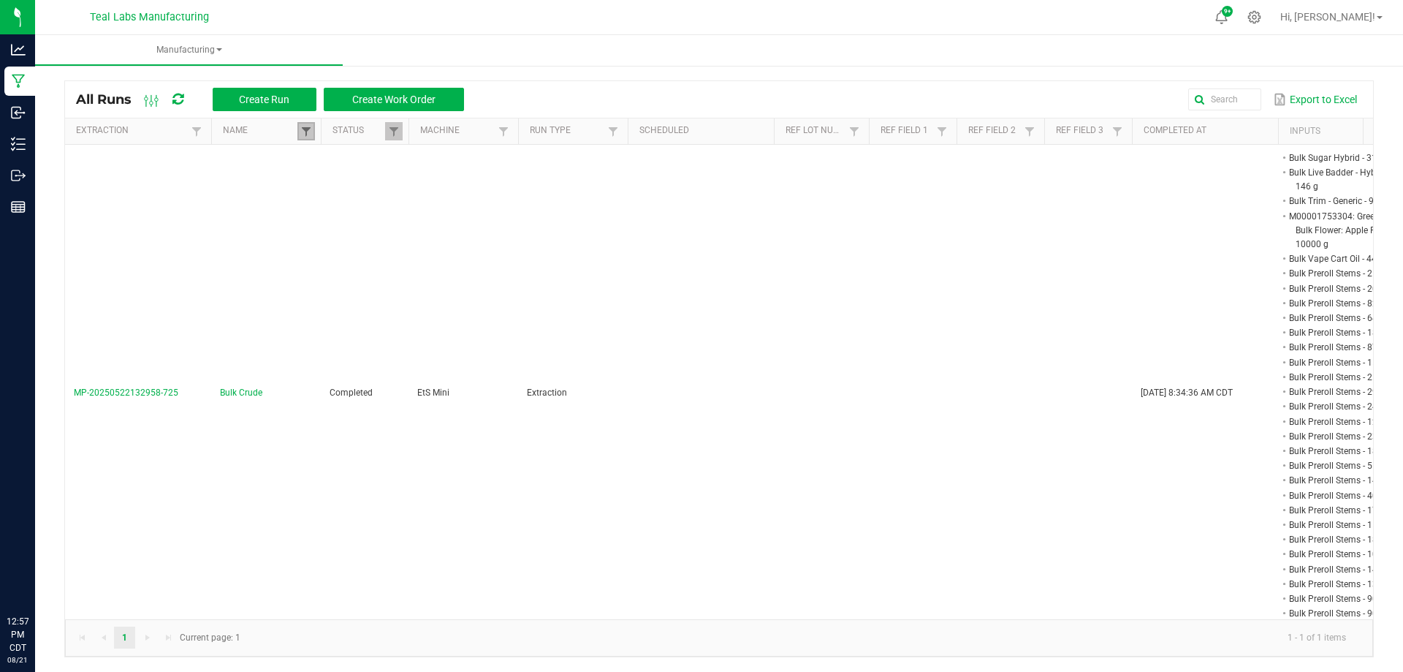
click at [304, 134] on span at bounding box center [306, 132] width 12 height 12
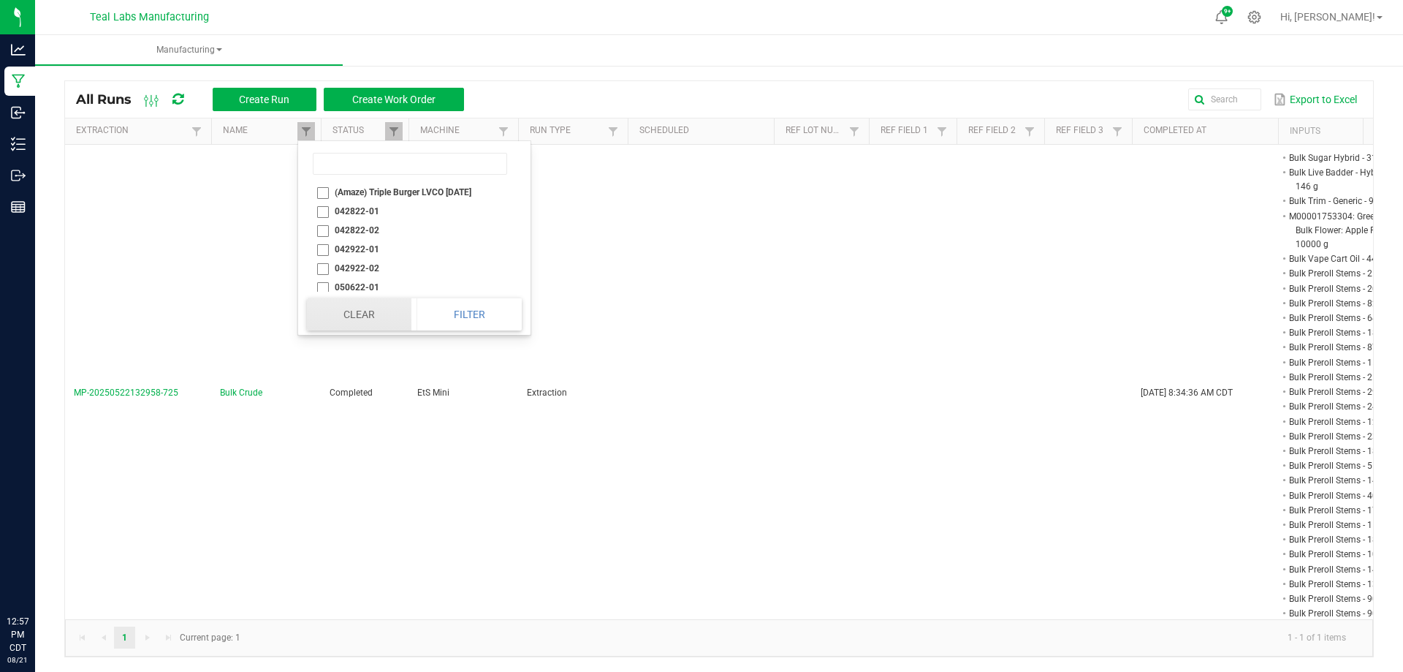
click at [365, 320] on button "Clear" at bounding box center [359, 314] width 105 height 32
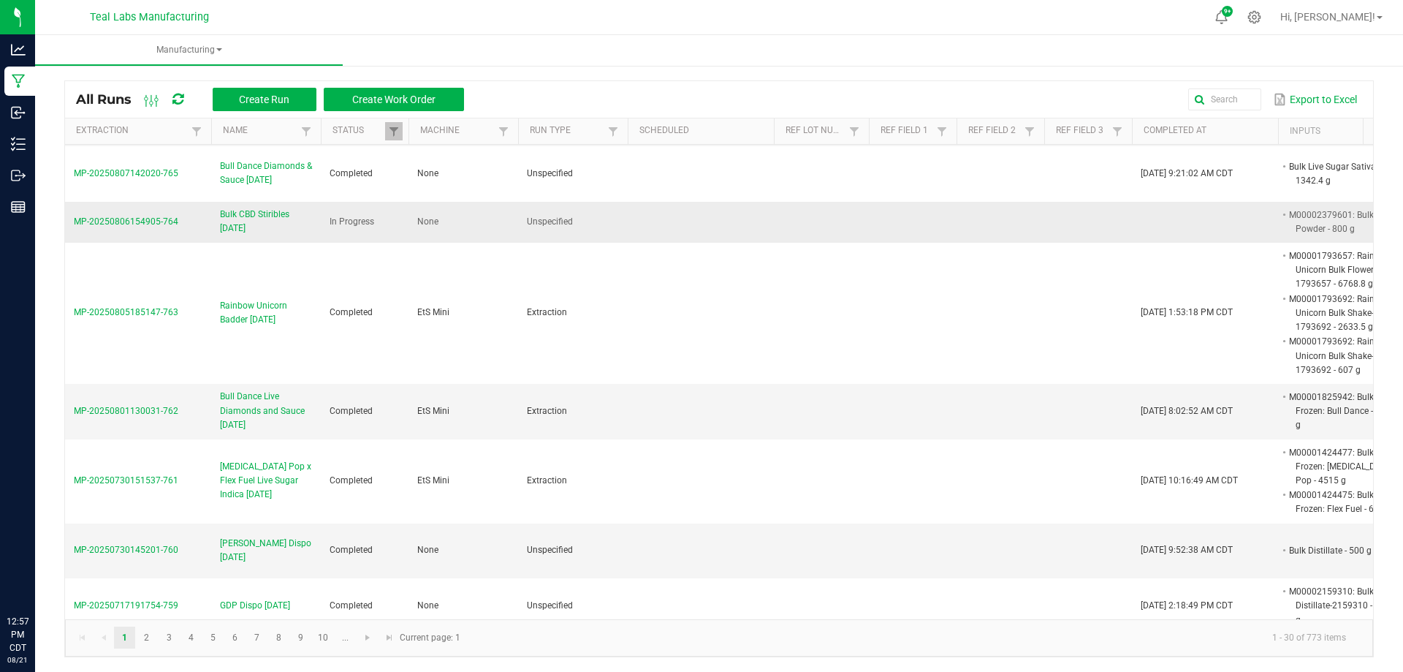
scroll to position [1502, 0]
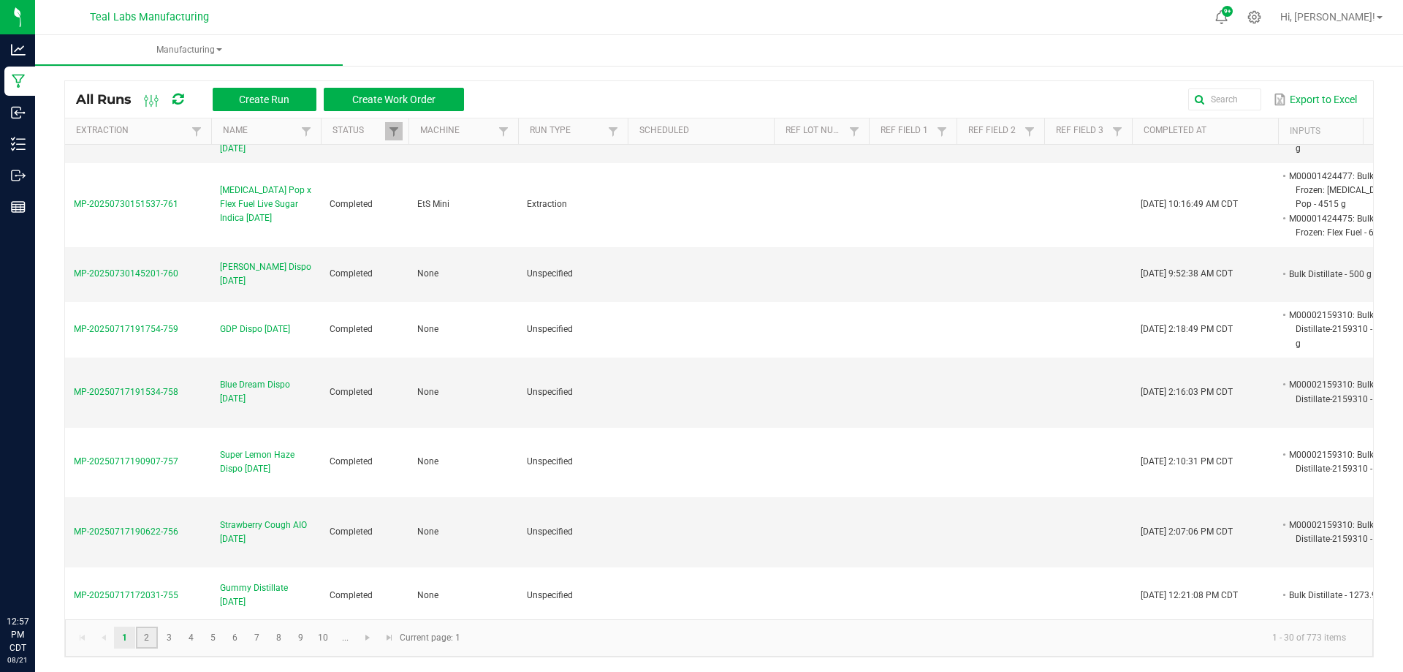
click at [148, 639] on link "2" at bounding box center [146, 637] width 21 height 22
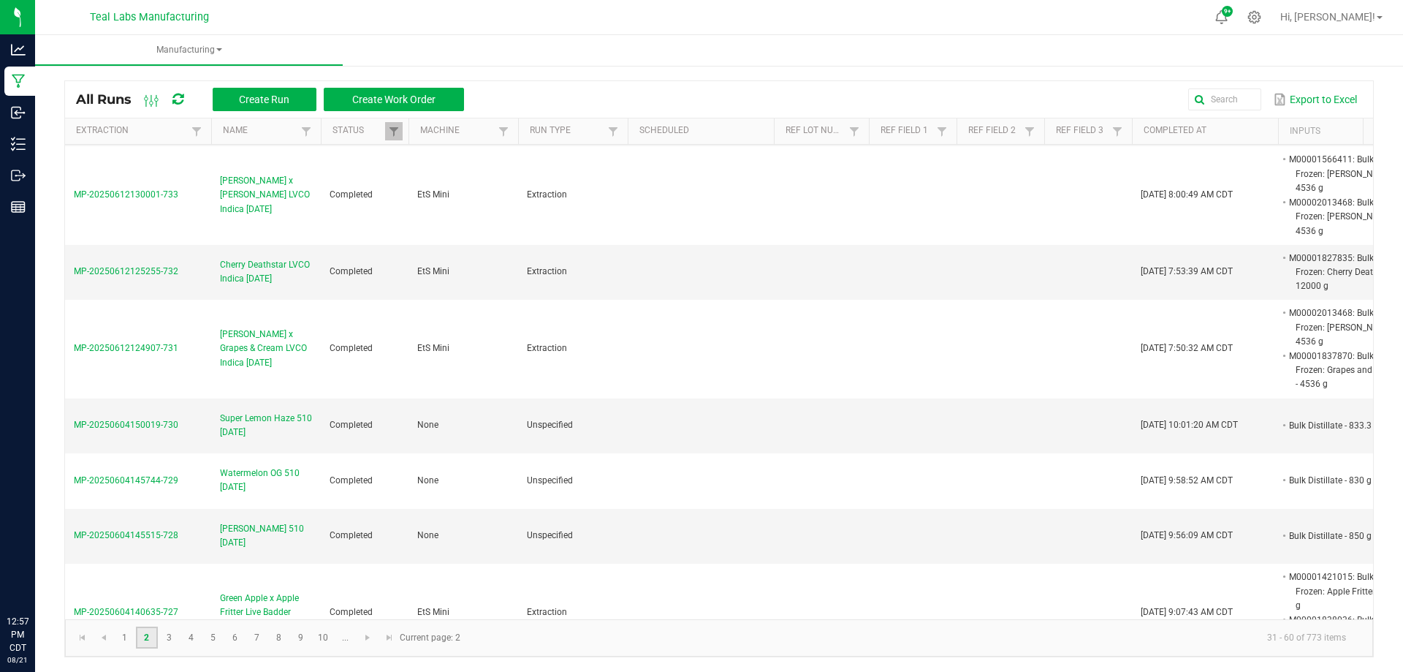
scroll to position [1535, 0]
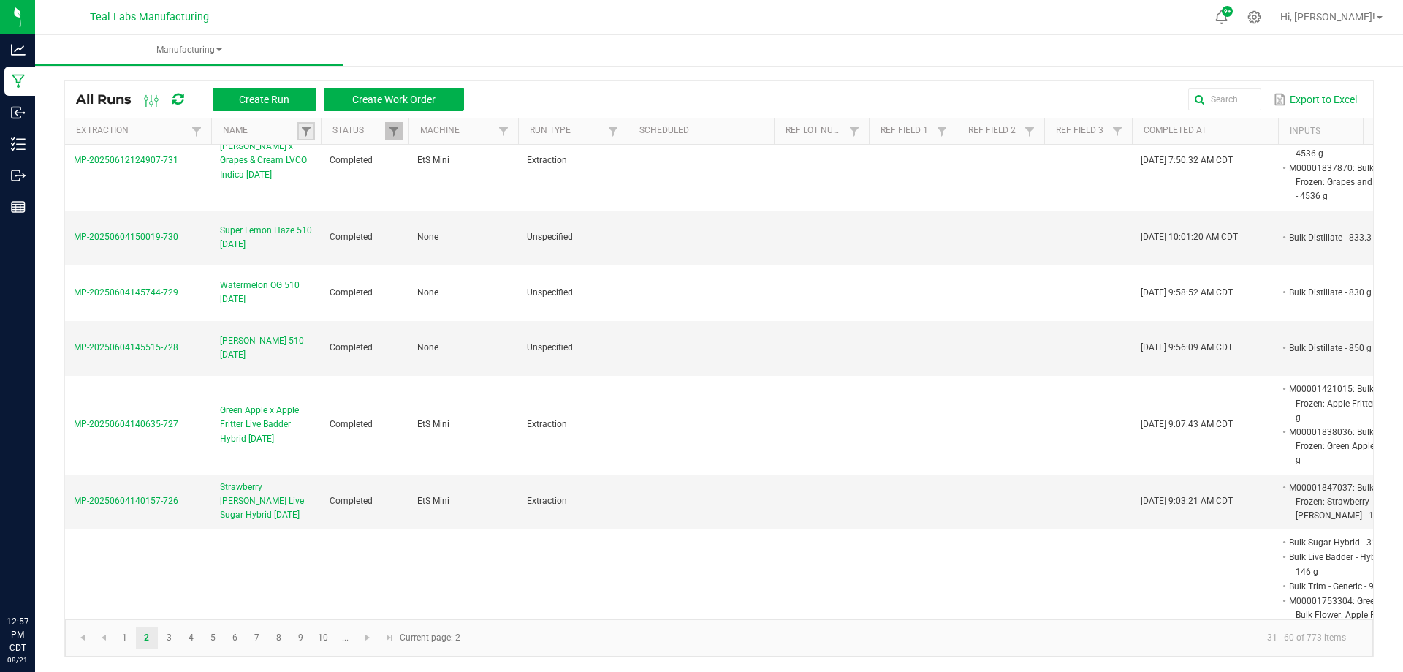
click at [313, 134] on link at bounding box center [306, 131] width 18 height 18
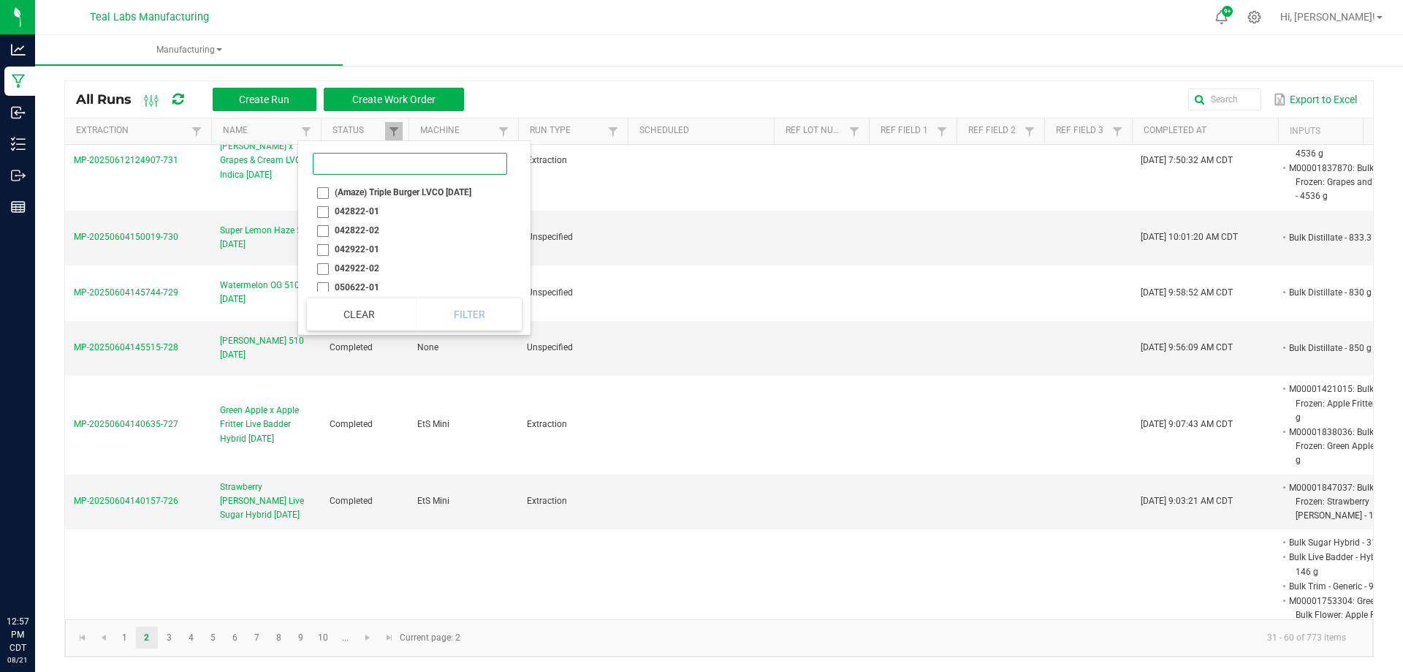
click at [369, 165] on input at bounding box center [410, 164] width 194 height 22
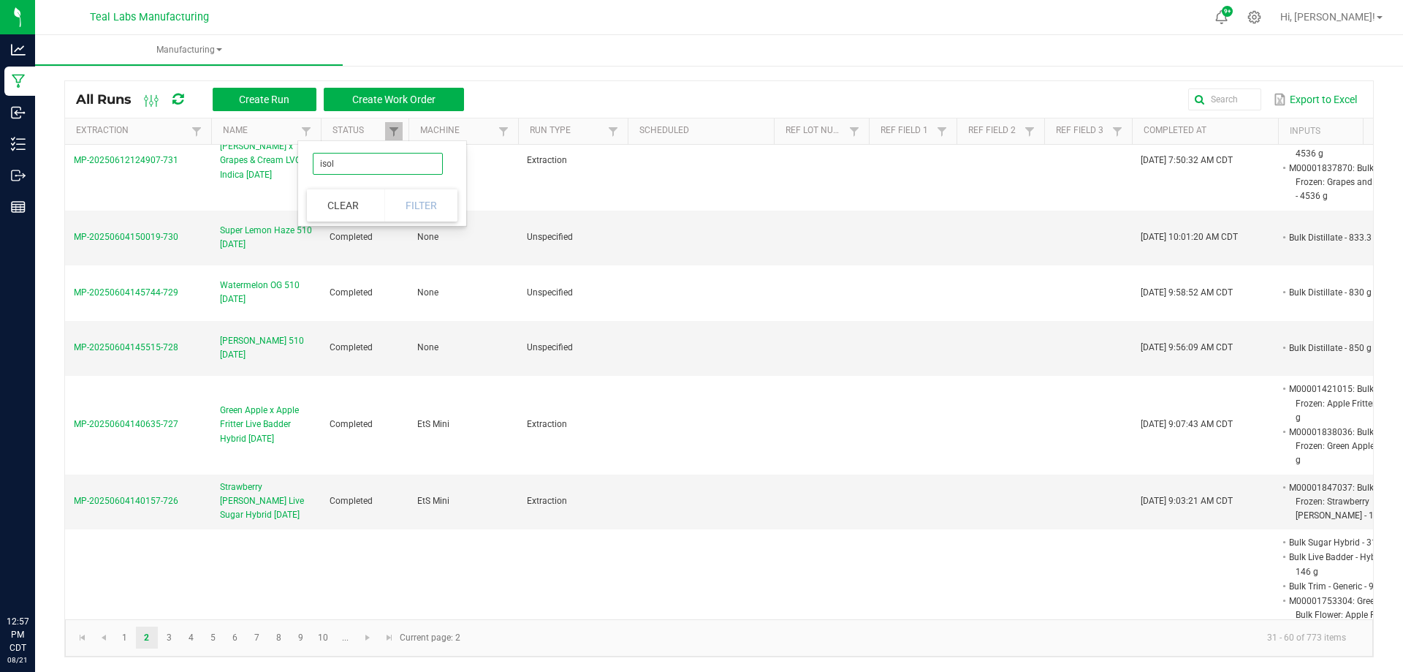
type input "isol"
click at [542, 94] on div "Export to Excel" at bounding box center [918, 99] width 887 height 25
click at [302, 127] on span at bounding box center [306, 132] width 12 height 12
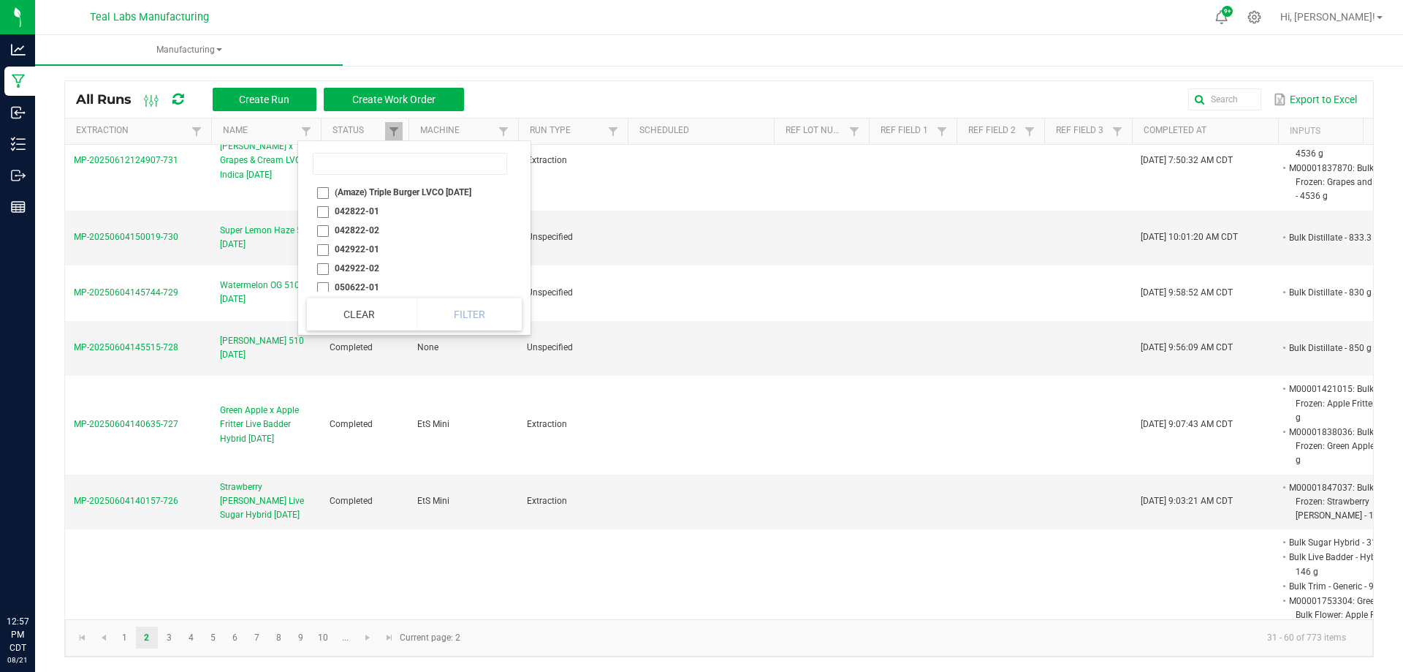
click at [540, 97] on div "Export to Excel" at bounding box center [918, 99] width 887 height 25
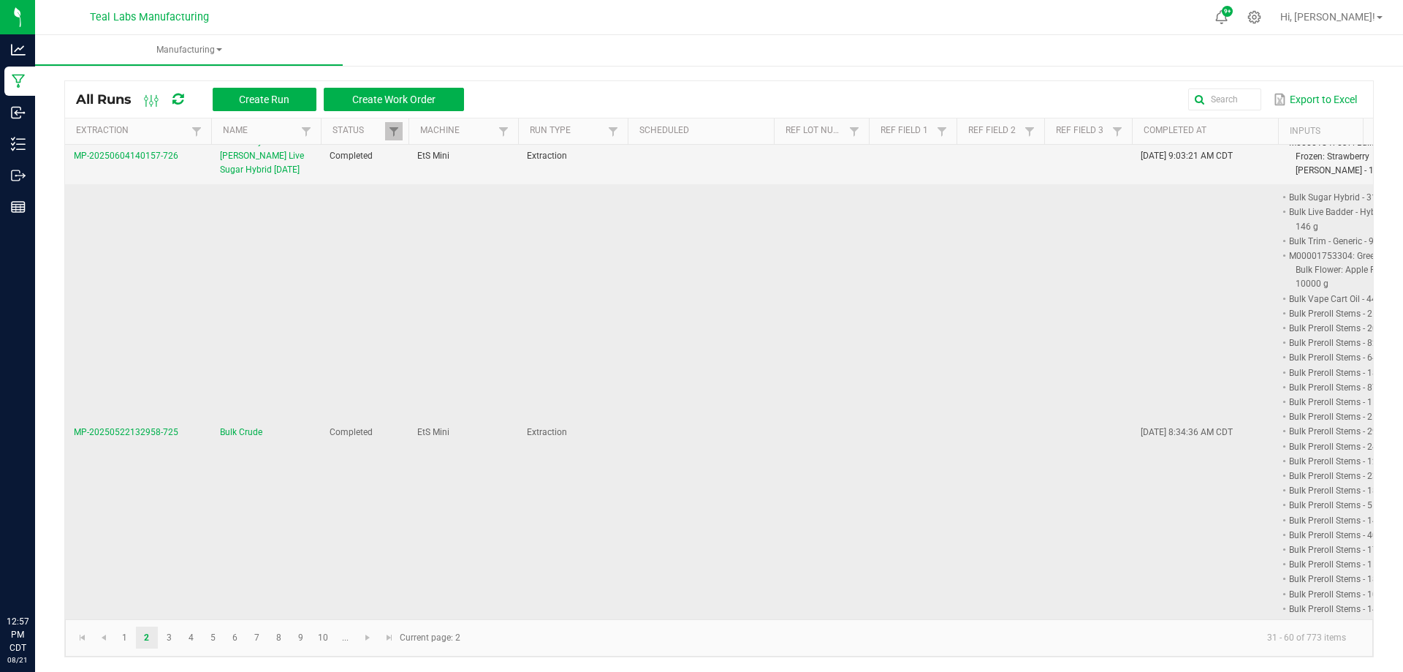
scroll to position [1882, 0]
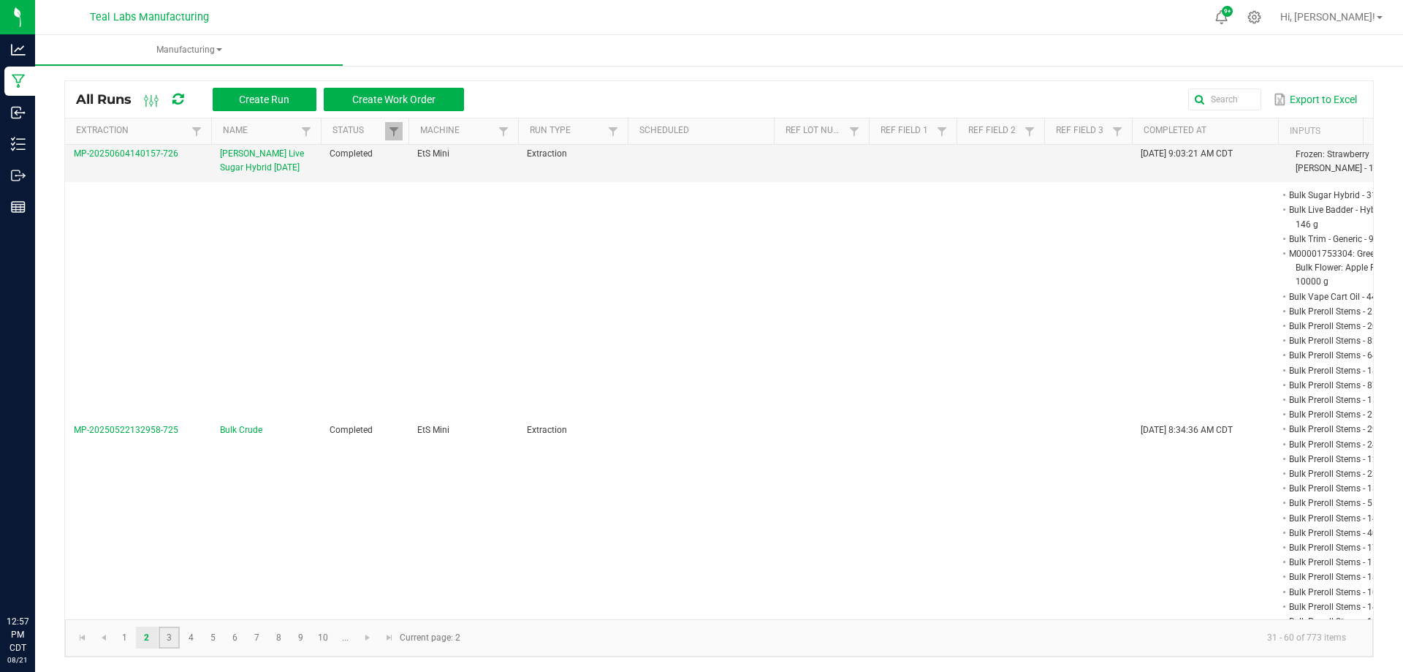
click at [167, 638] on link "3" at bounding box center [169, 637] width 21 height 22
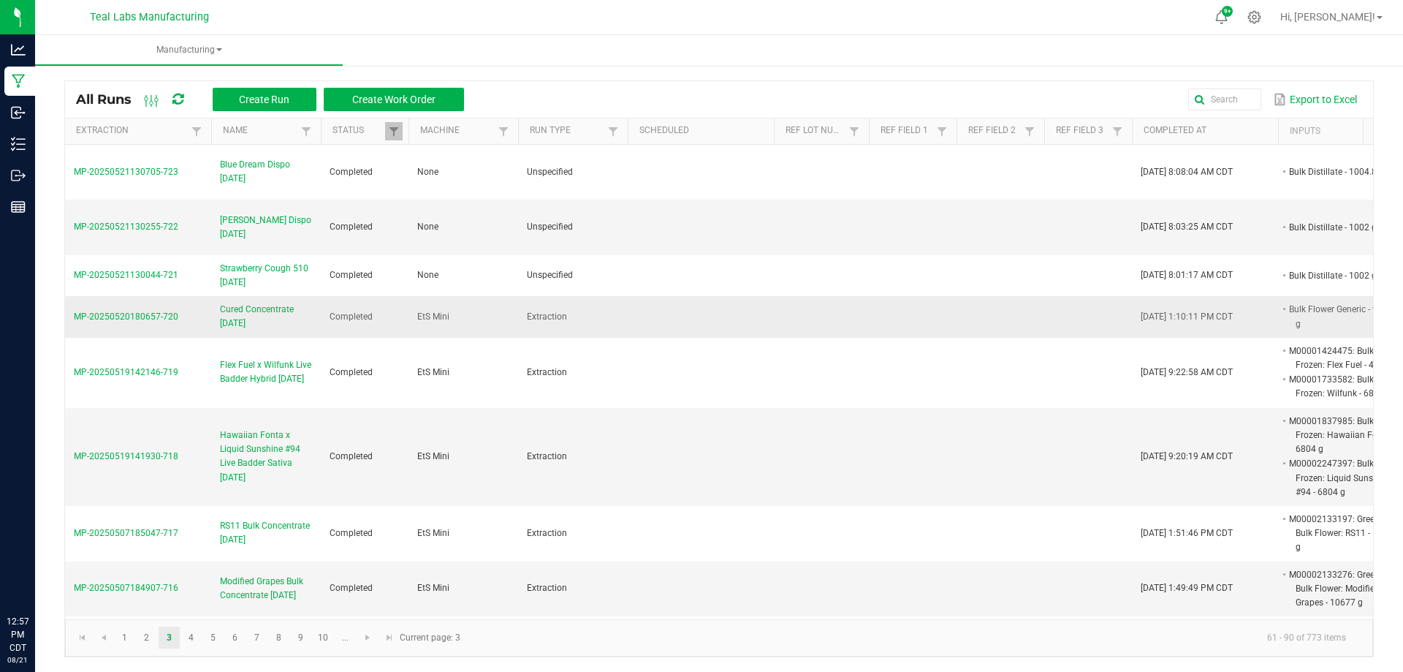
click at [229, 304] on span "Cured Concentrate 05/20/25" at bounding box center [266, 317] width 92 height 28
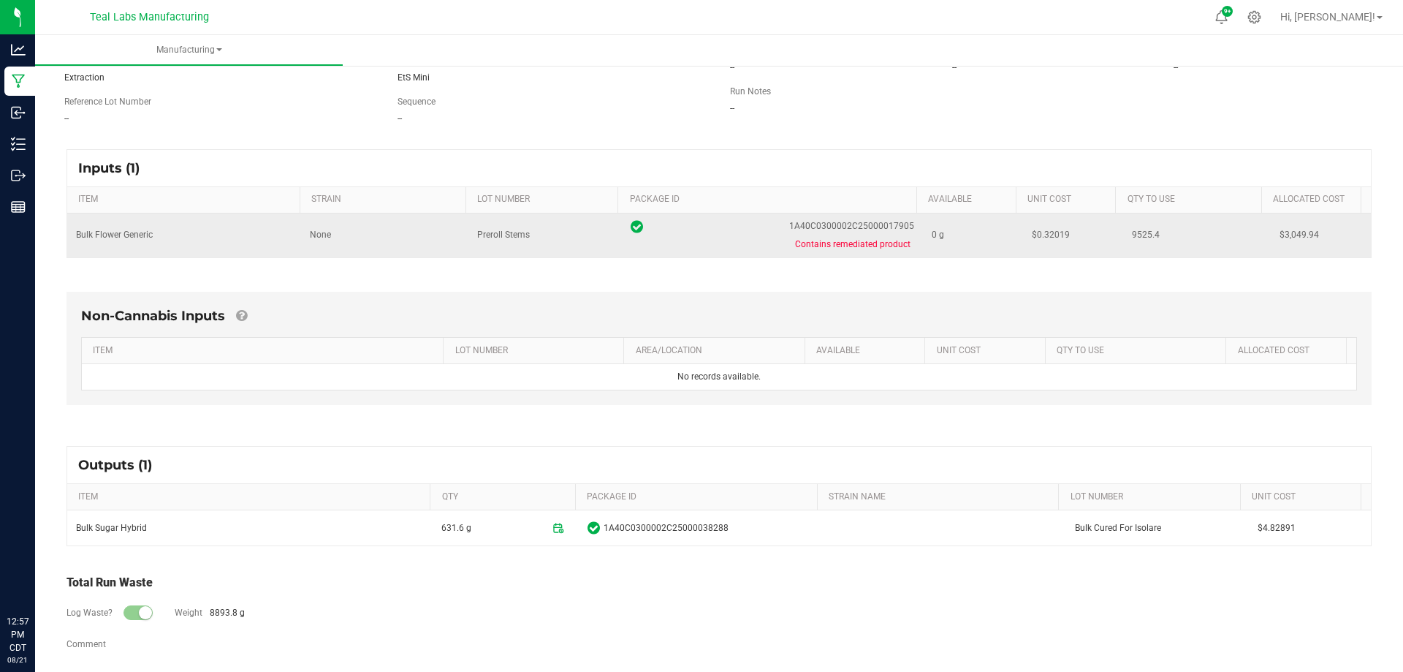
scroll to position [161, 0]
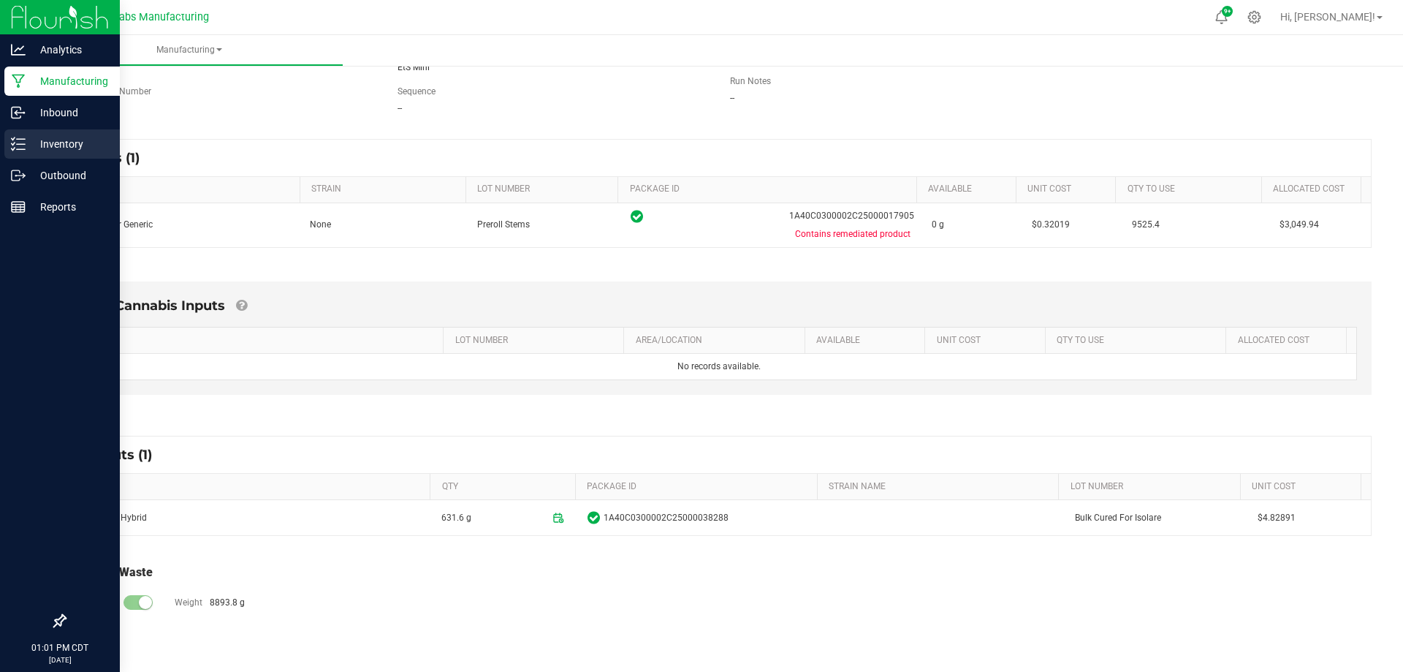
click at [37, 145] on p "Inventory" at bounding box center [70, 144] width 88 height 18
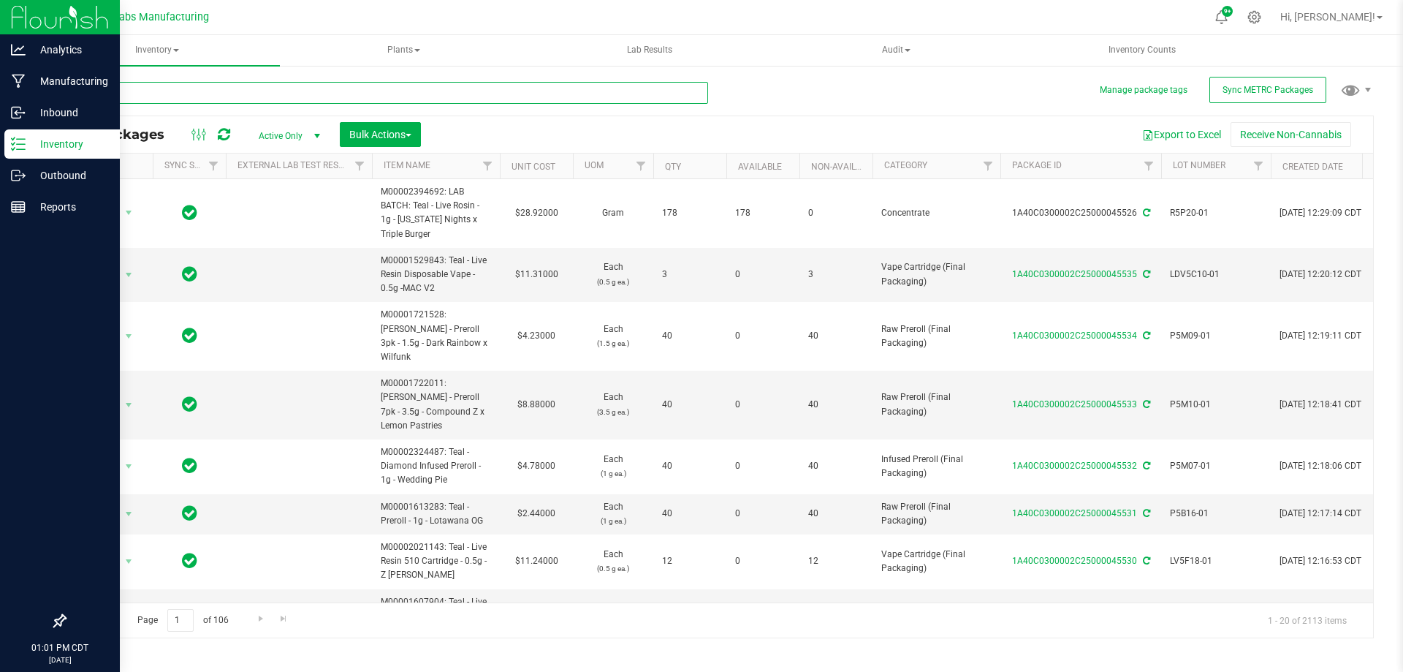
click at [291, 93] on input "text" at bounding box center [386, 93] width 644 height 22
paste input "1A40C0300002C25000038408"
type input "1A40C0300002C25000038408"
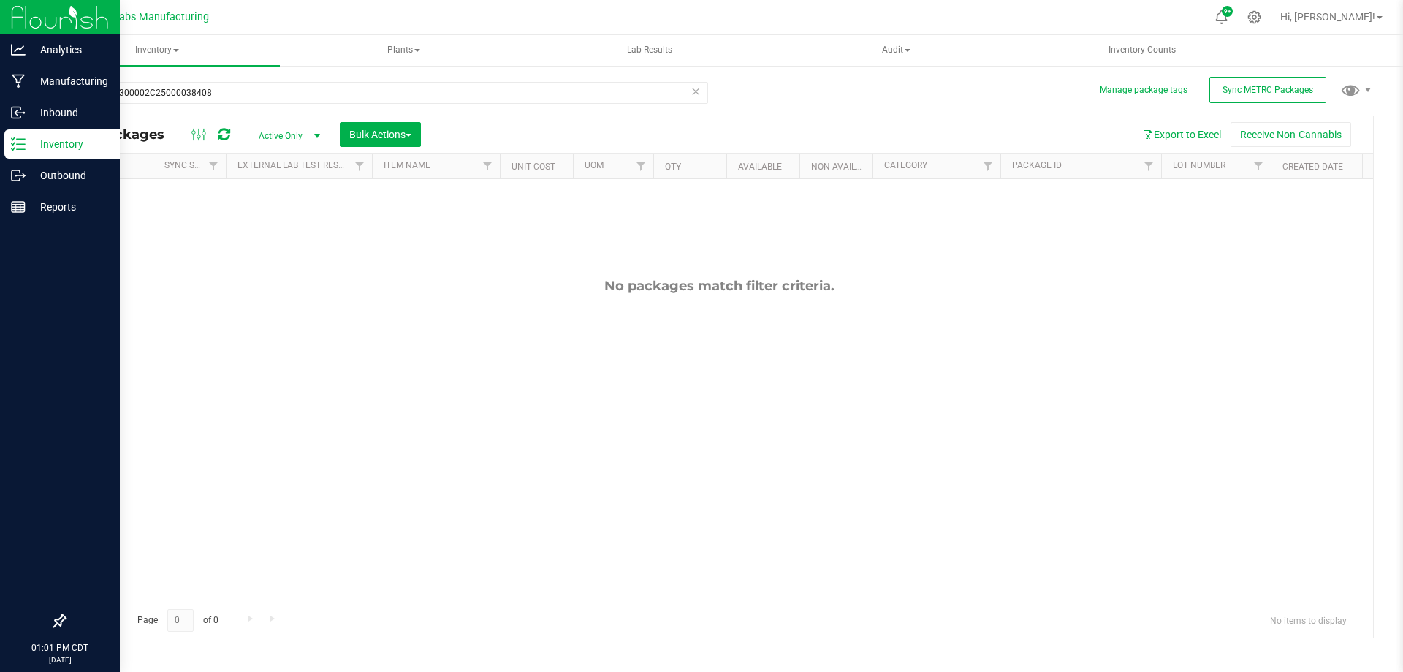
click at [287, 139] on span "Active Only" at bounding box center [286, 136] width 80 height 20
click at [275, 222] on li "All" at bounding box center [285, 224] width 79 height 22
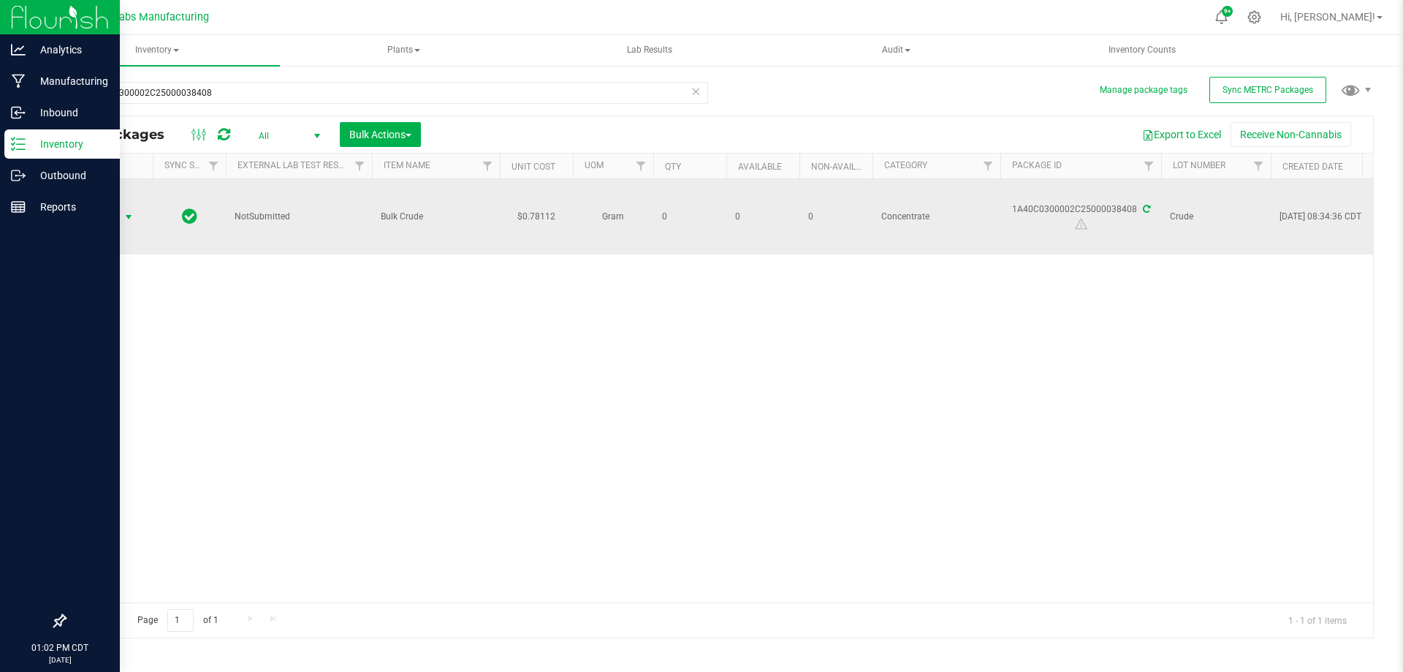
click at [93, 219] on span "Action" at bounding box center [99, 217] width 39 height 20
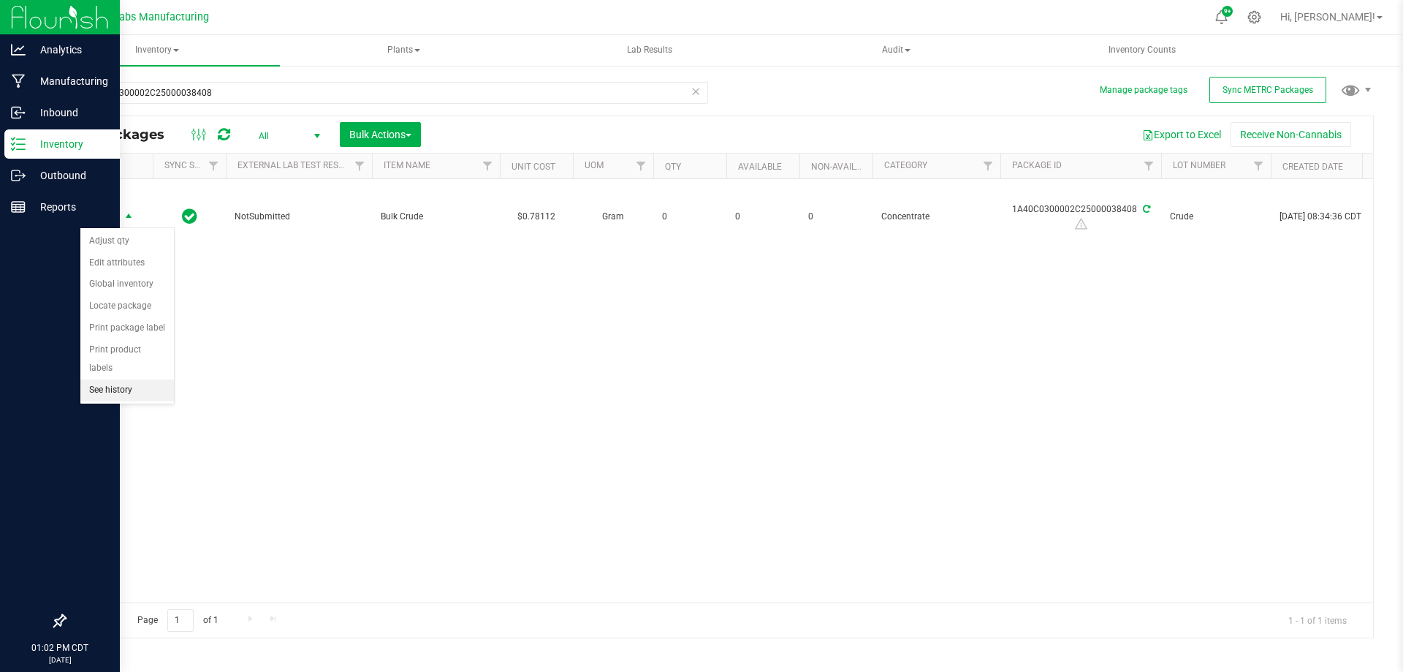
click at [121, 379] on li "See history" at bounding box center [127, 390] width 94 height 22
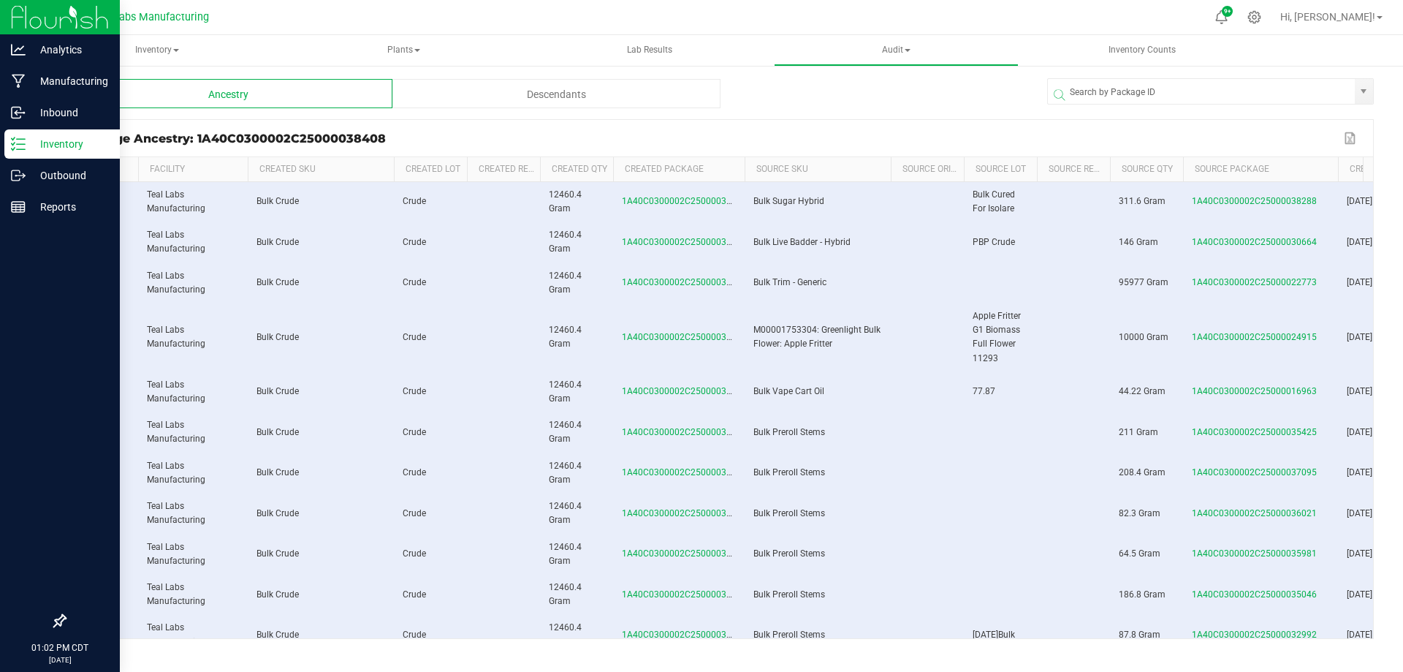
click at [1335, 168] on span at bounding box center [1336, 277] width 4 height 240
click at [982, 237] on span "PBP Crude" at bounding box center [994, 242] width 42 height 10
click at [664, 137] on div "Package Ancestry: 1A40C0300002C25000038408" at bounding box center [708, 139] width 1264 height 14
